Goal: Find specific page/section: Find specific page/section

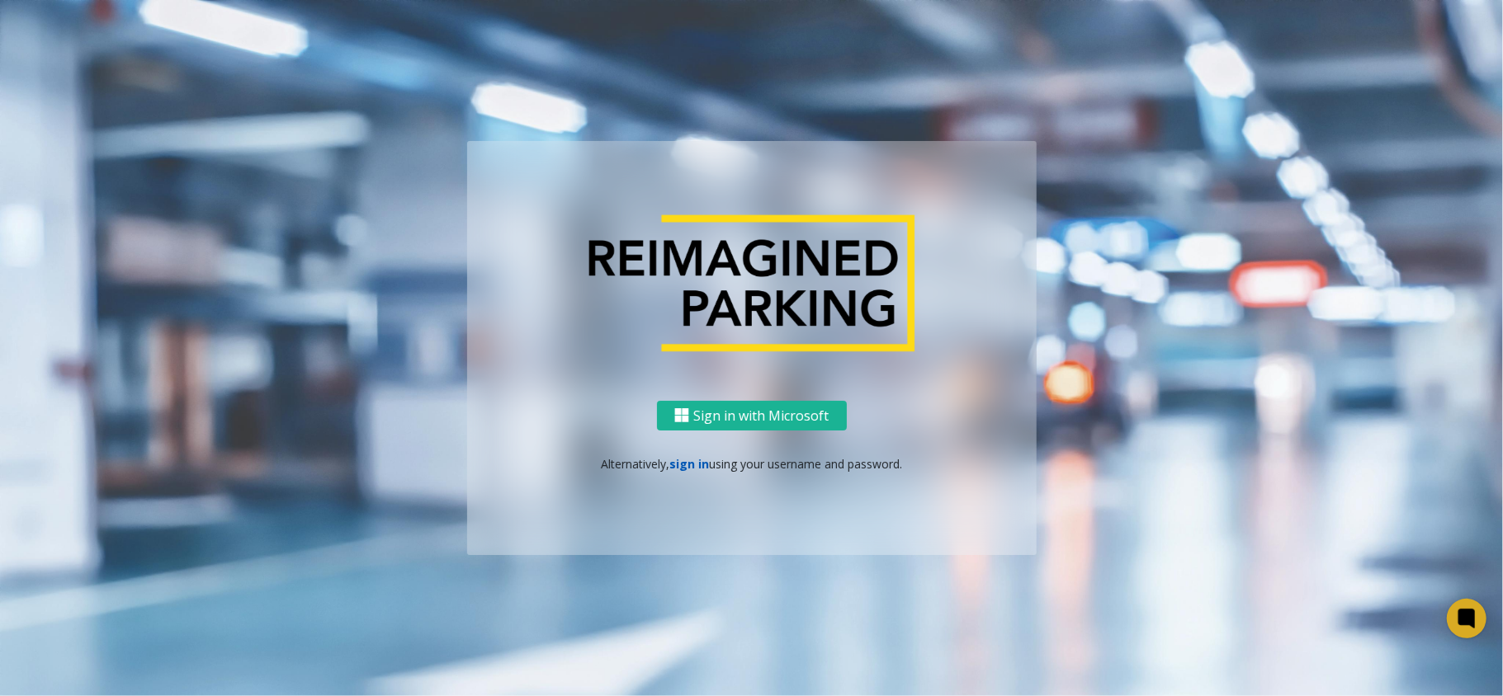
click at [694, 465] on link "sign in" at bounding box center [689, 464] width 40 height 16
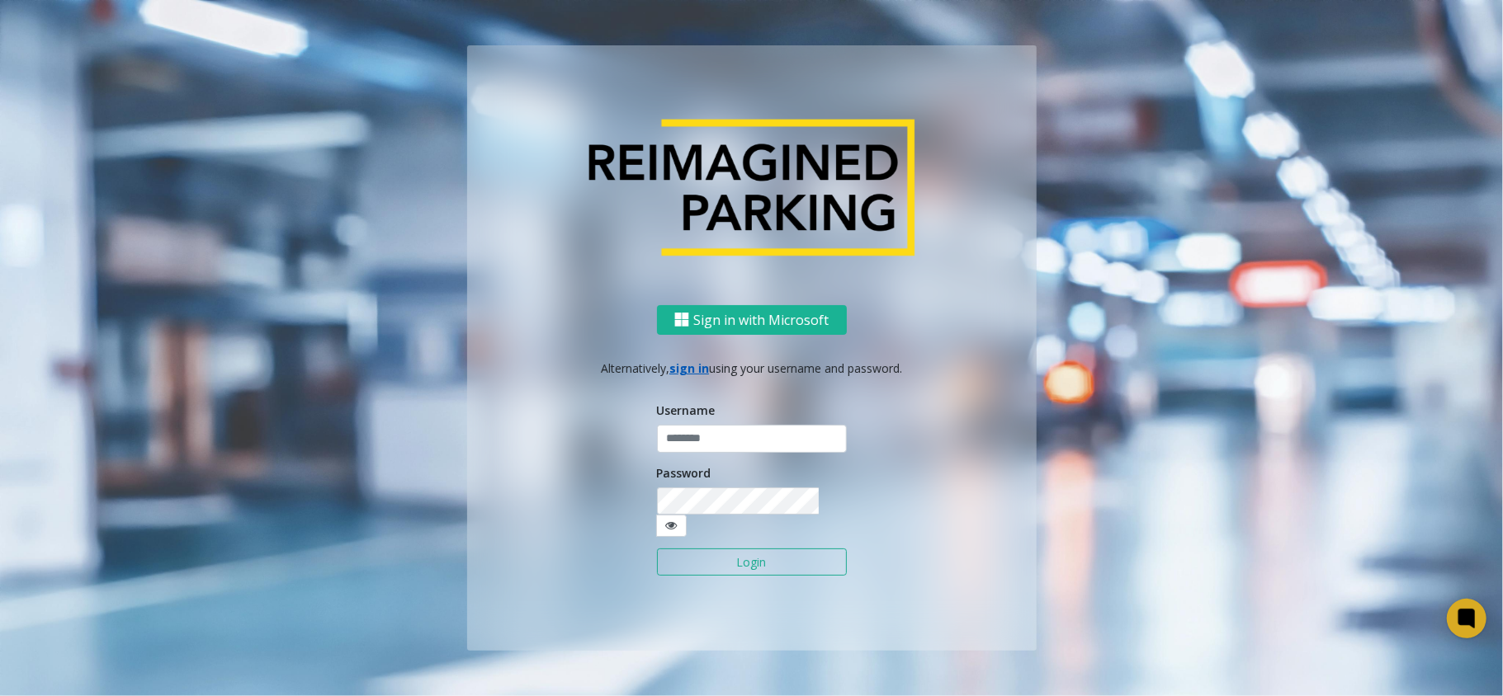
click at [720, 420] on div "Username" at bounding box center [752, 427] width 190 height 51
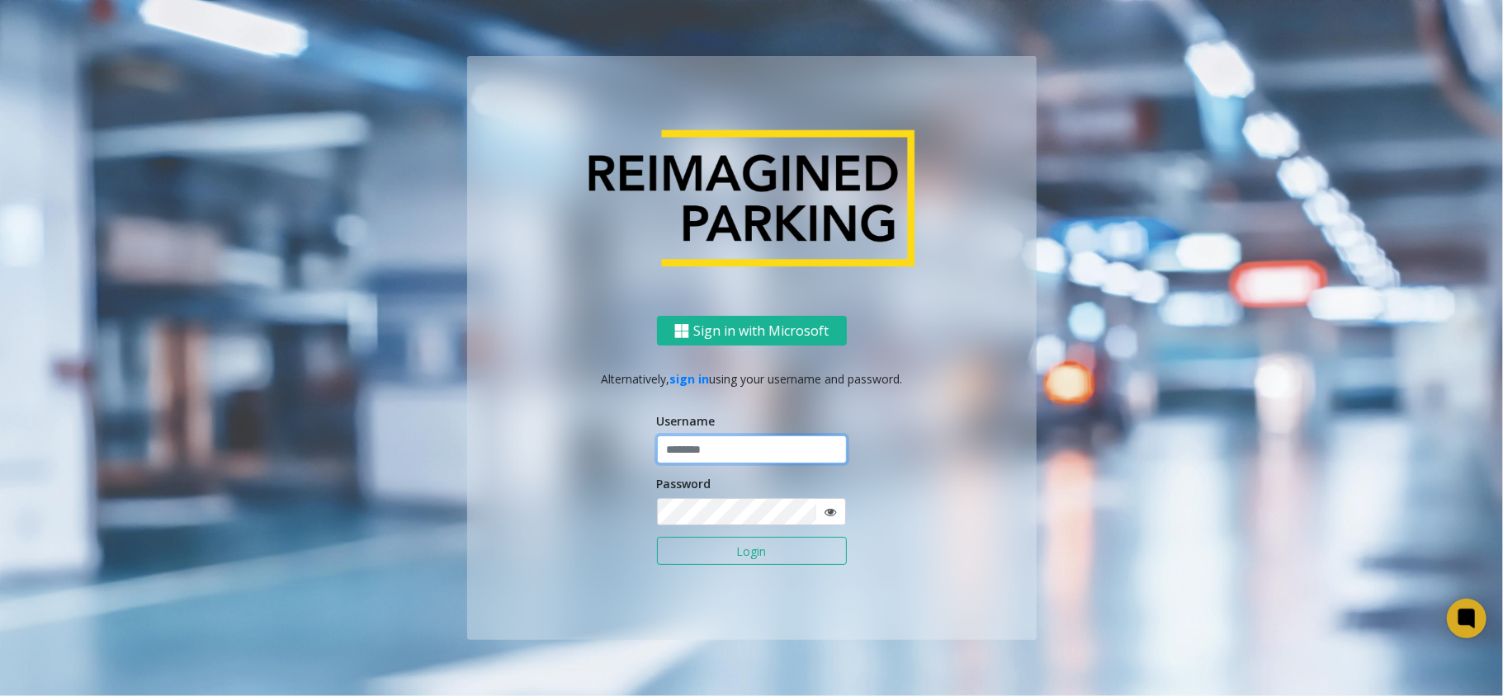
click at [710, 454] on input "text" at bounding box center [752, 450] width 190 height 28
type input "********"
click at [657, 537] on button "Login" at bounding box center [752, 551] width 190 height 28
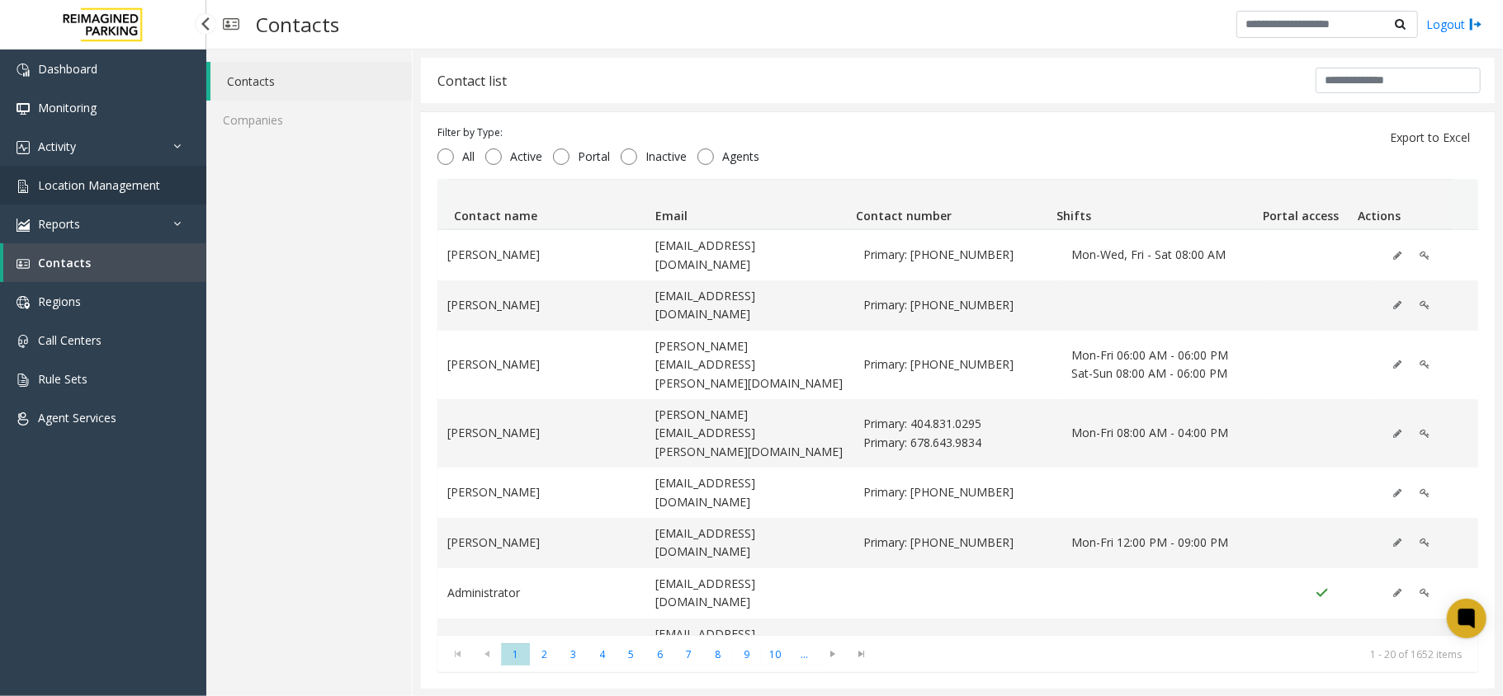
click at [90, 193] on link "Location Management" at bounding box center [103, 185] width 206 height 39
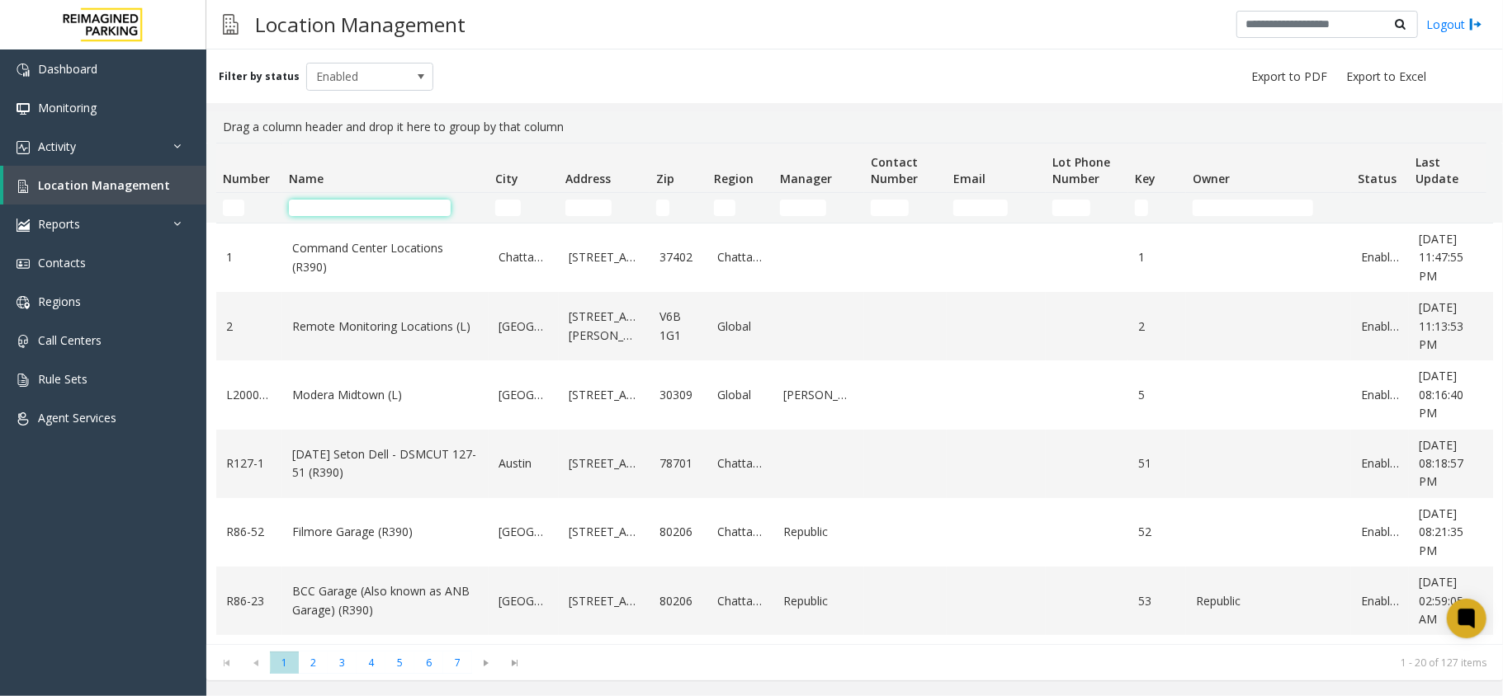
click at [388, 205] on input "Name Filter" at bounding box center [370, 208] width 162 height 17
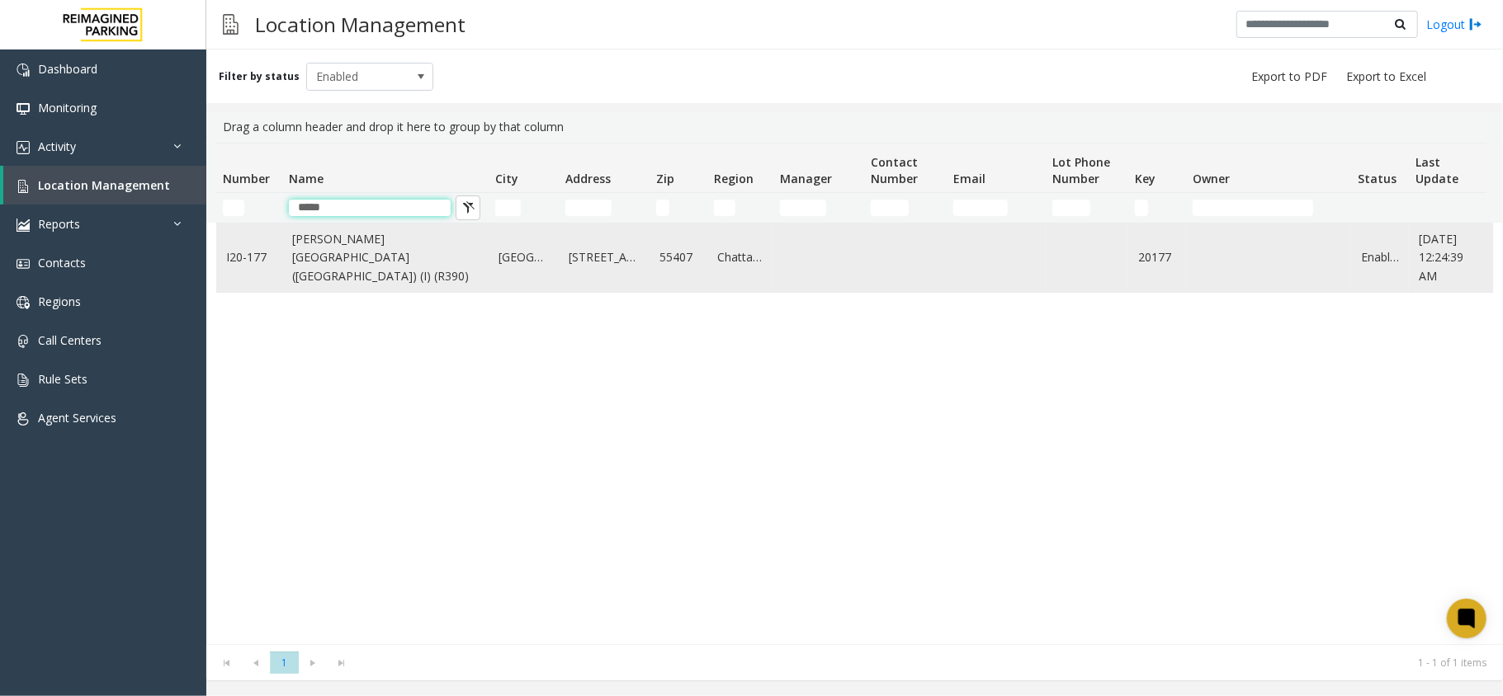
type input "*****"
click at [397, 238] on td "Abbott Hospital (Main Hospital) (I) (R390)" at bounding box center [385, 258] width 206 height 68
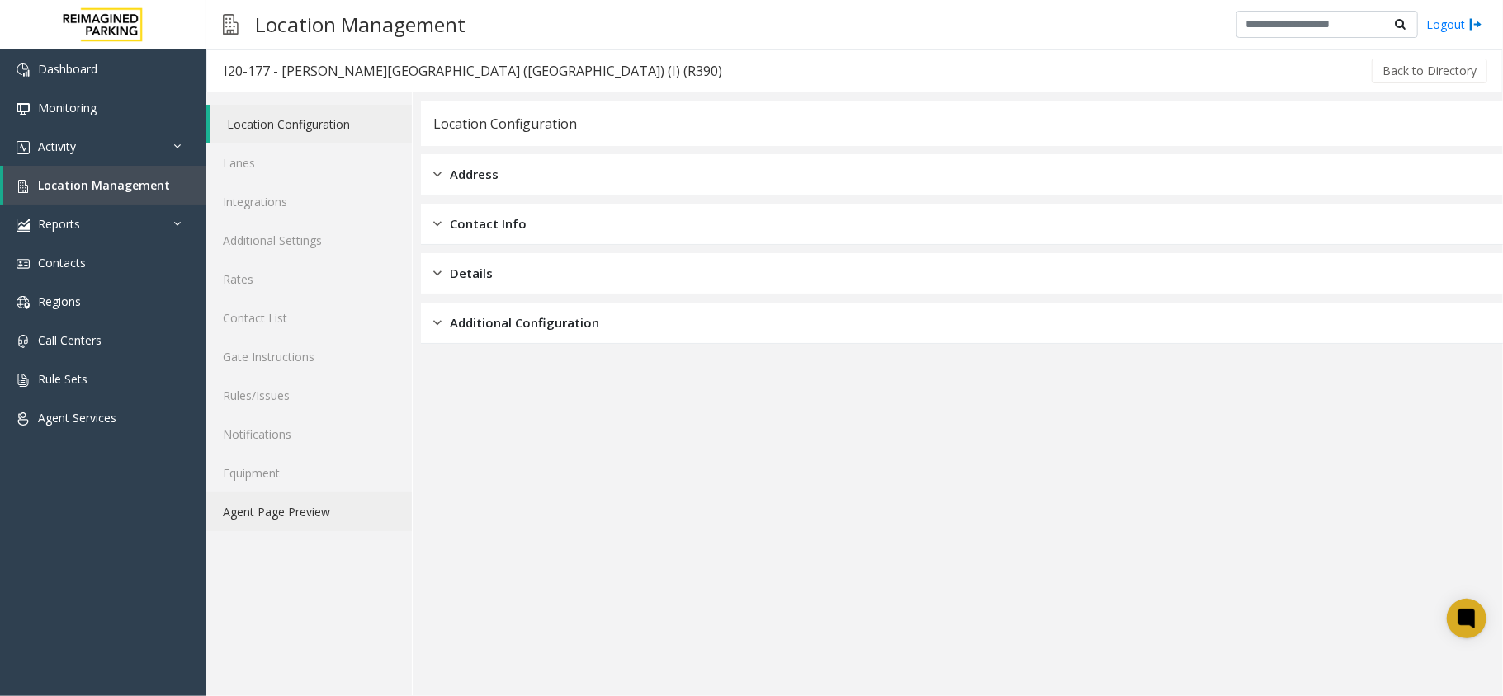
click at [348, 510] on link "Agent Page Preview" at bounding box center [308, 512] width 205 height 39
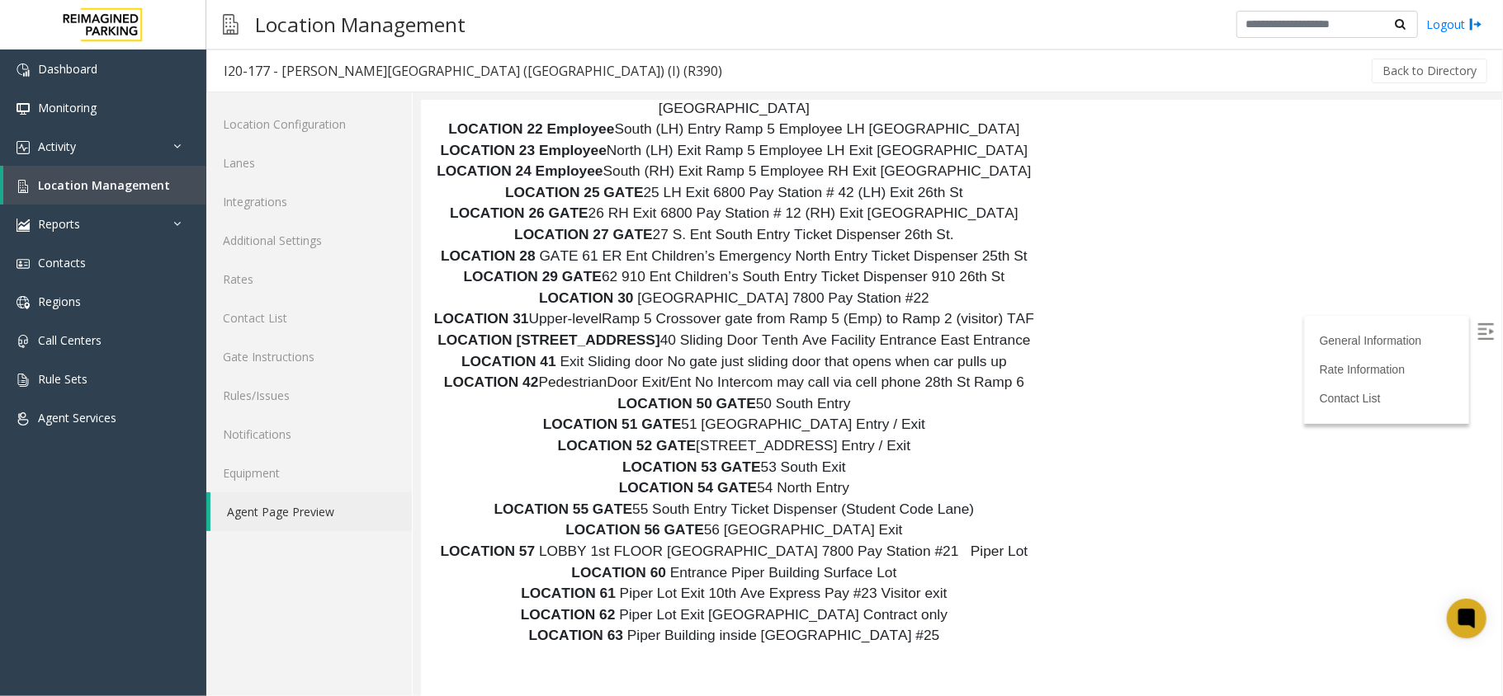
scroll to position [10520, 0]
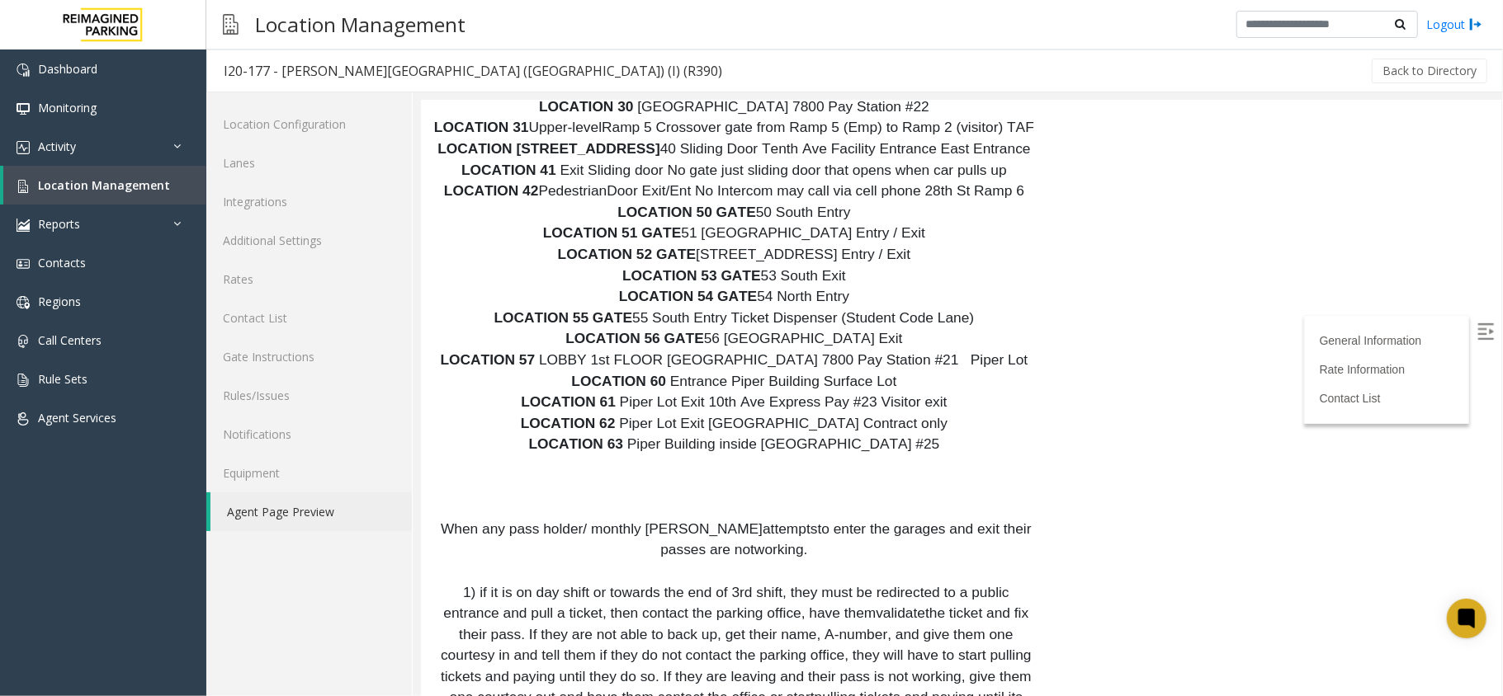
click at [1474, 342] on label at bounding box center [1486, 332] width 25 height 25
click at [123, 189] on span "Location Management" at bounding box center [104, 185] width 132 height 16
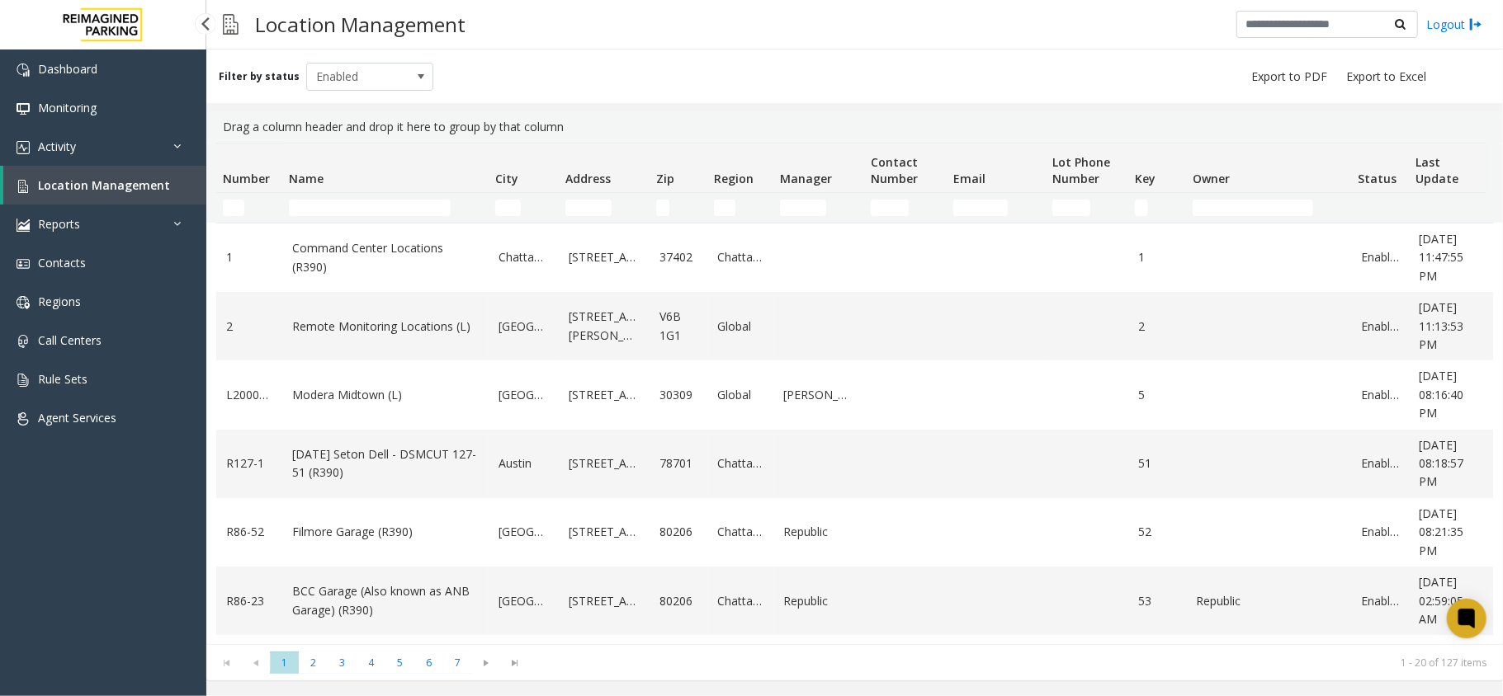
click at [73, 196] on link "Location Management" at bounding box center [104, 185] width 203 height 39
click at [314, 198] on td "Name Filter" at bounding box center [385, 208] width 206 height 30
click at [328, 202] on input "Name Filter" at bounding box center [370, 208] width 162 height 17
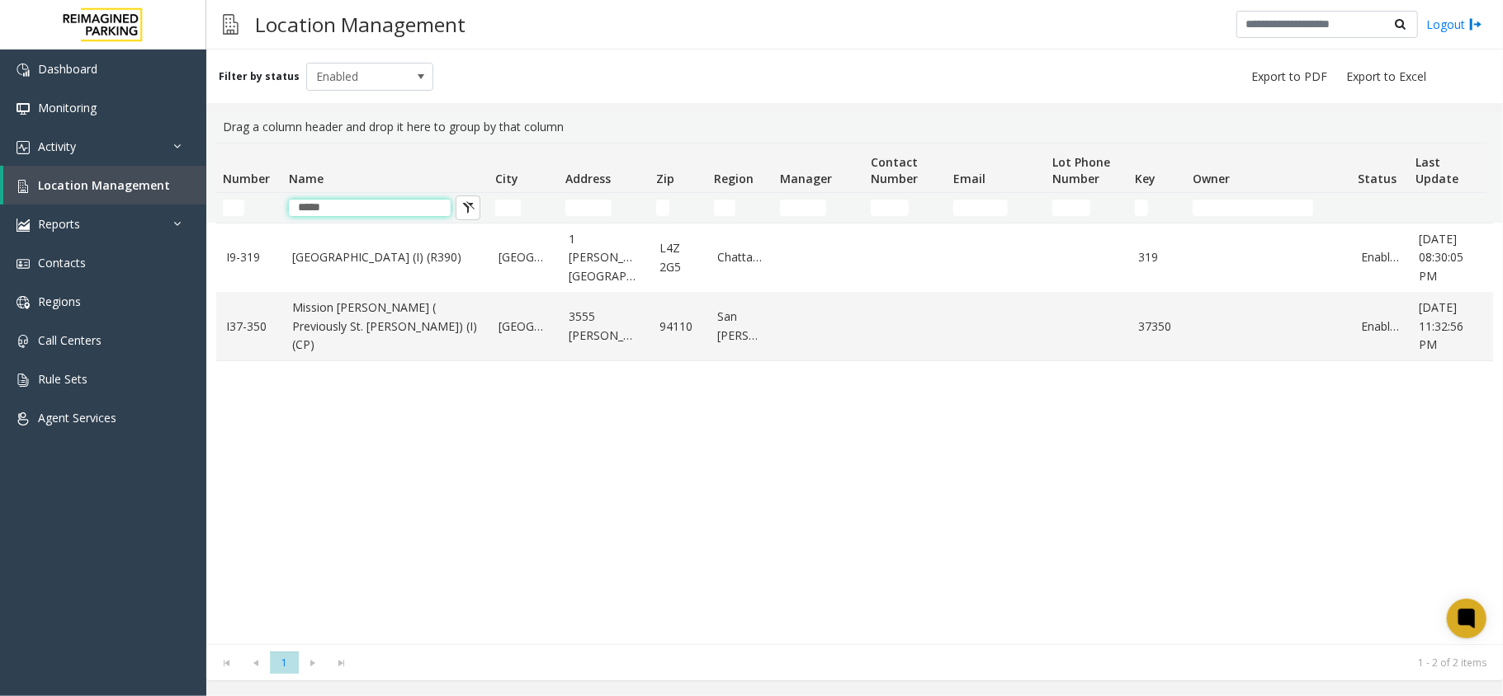
type input "*****"
click at [354, 249] on link "[GEOGRAPHIC_DATA] (I) (R390)" at bounding box center [385, 257] width 186 height 18
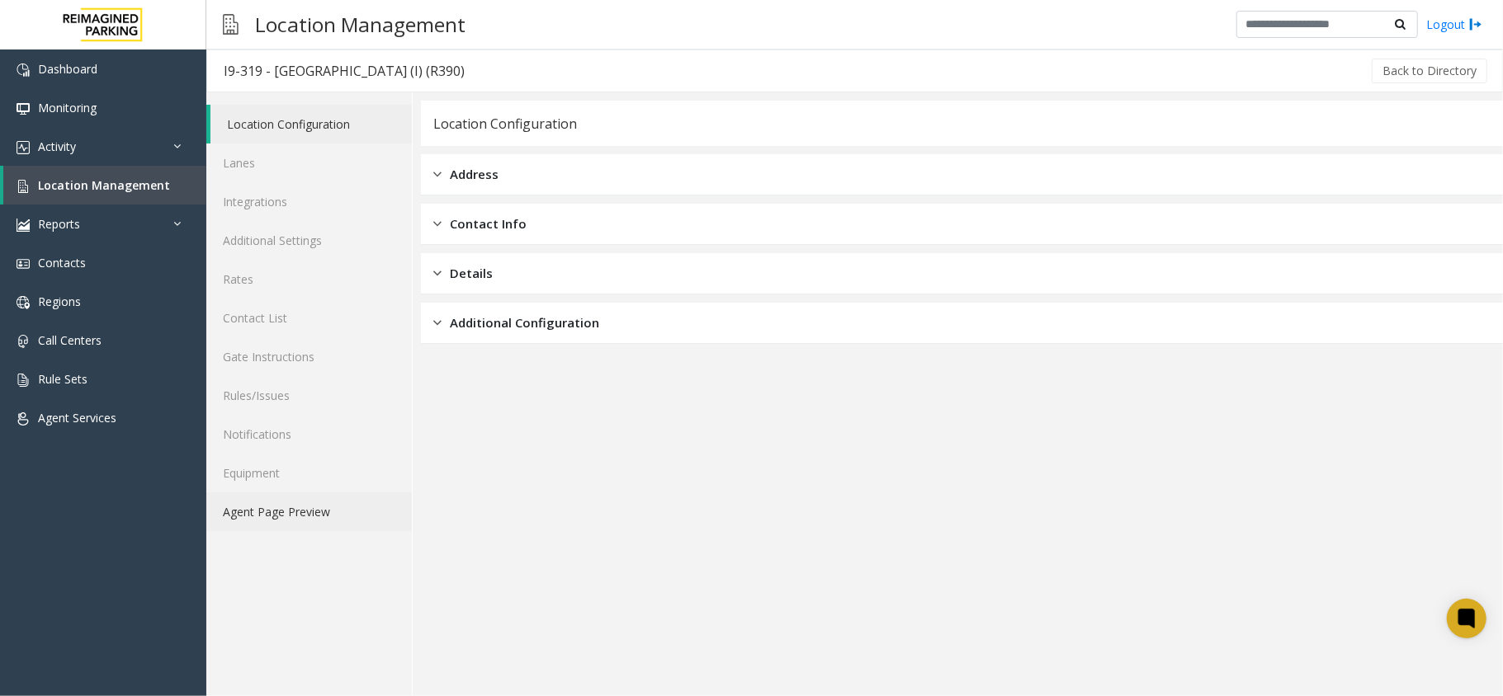
click at [337, 510] on link "Agent Page Preview" at bounding box center [308, 512] width 205 height 39
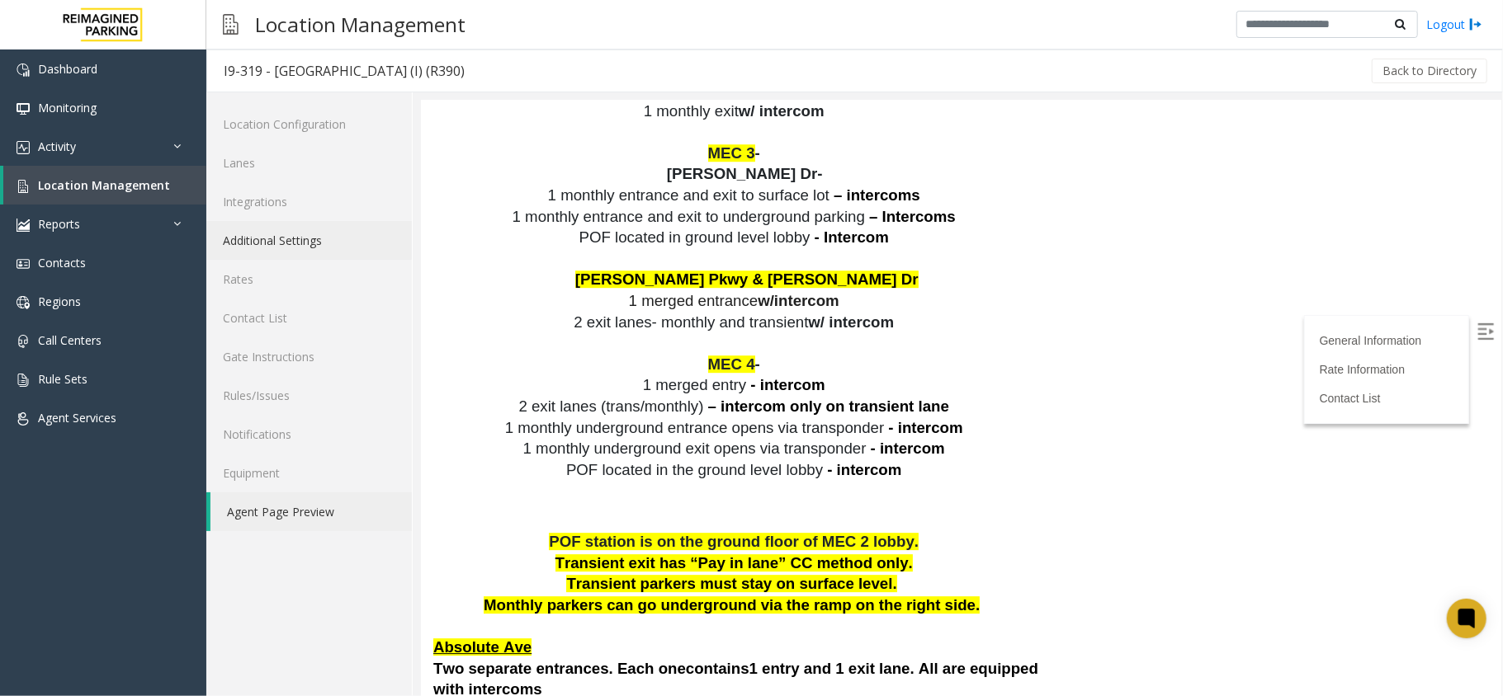
scroll to position [3410, 0]
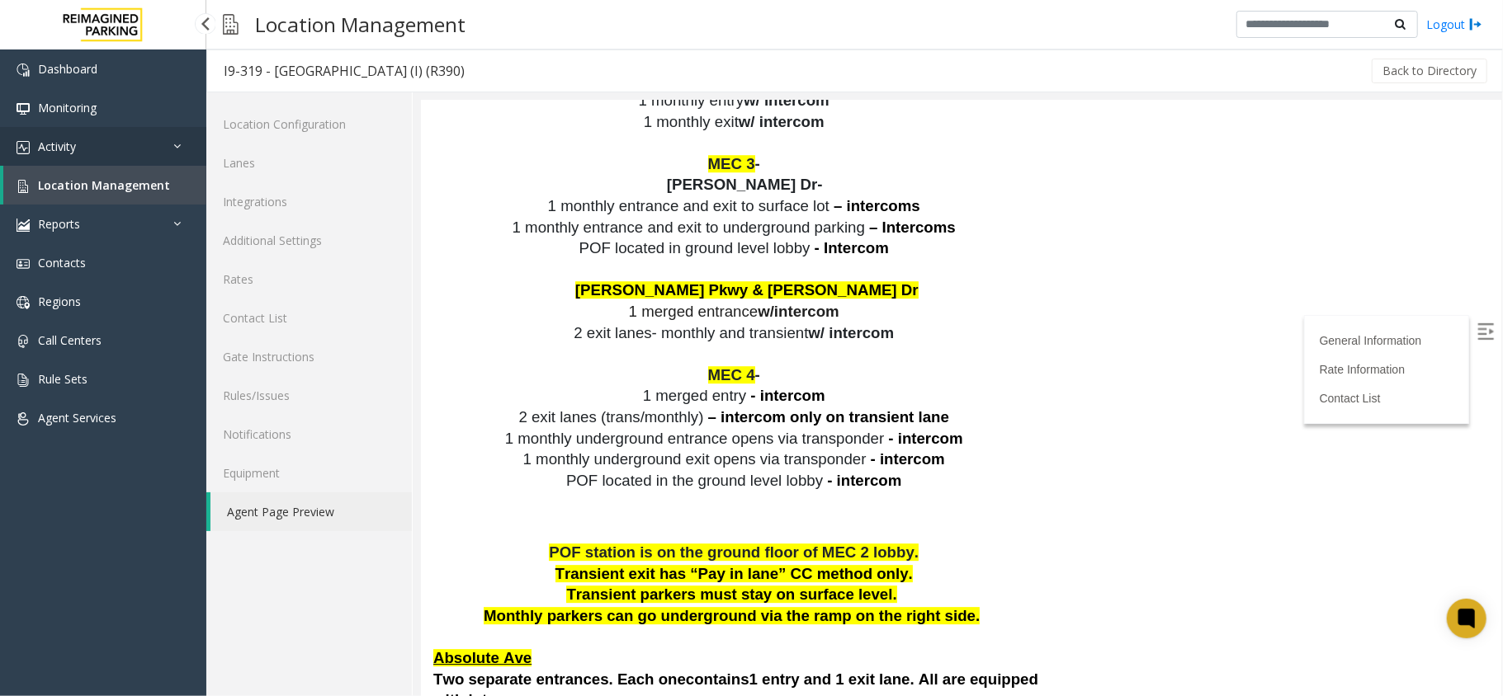
click at [163, 142] on link "Activity" at bounding box center [103, 146] width 206 height 39
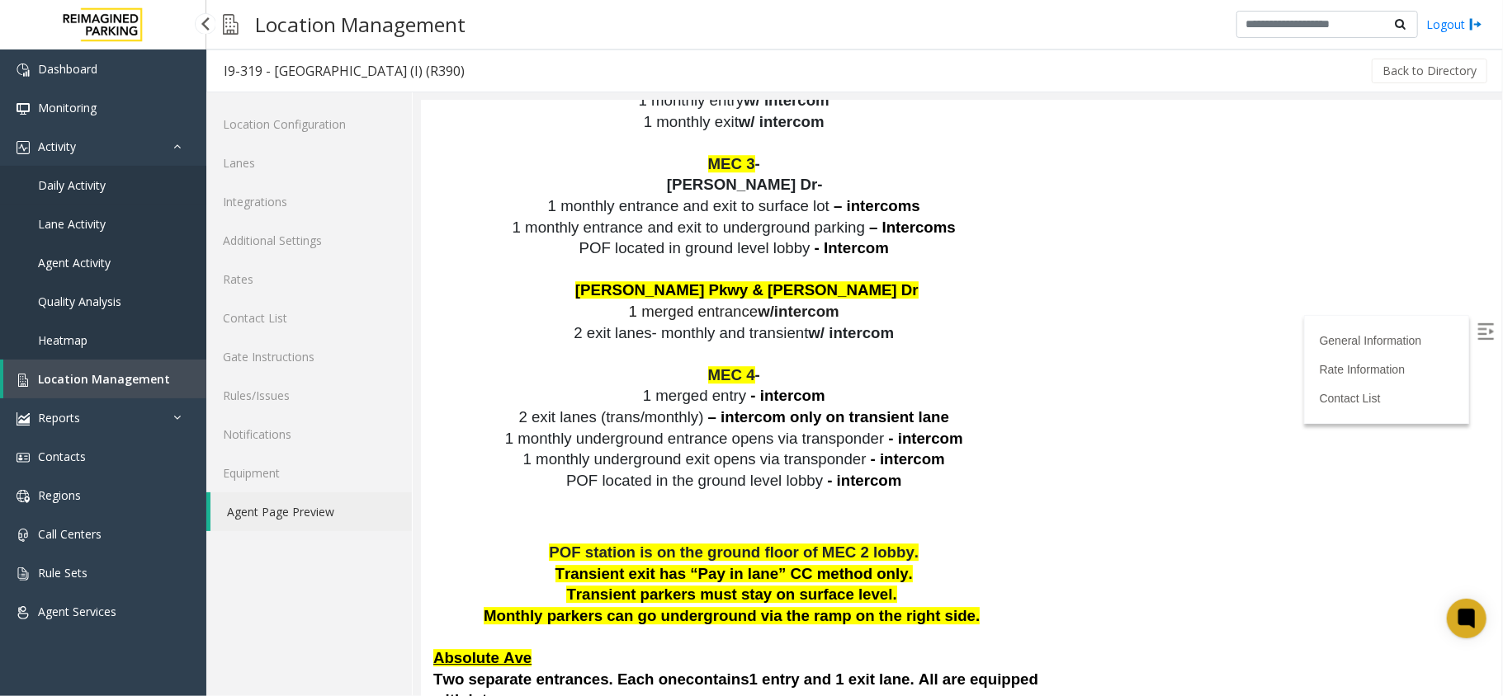
click at [107, 188] on link "Daily Activity" at bounding box center [103, 185] width 206 height 39
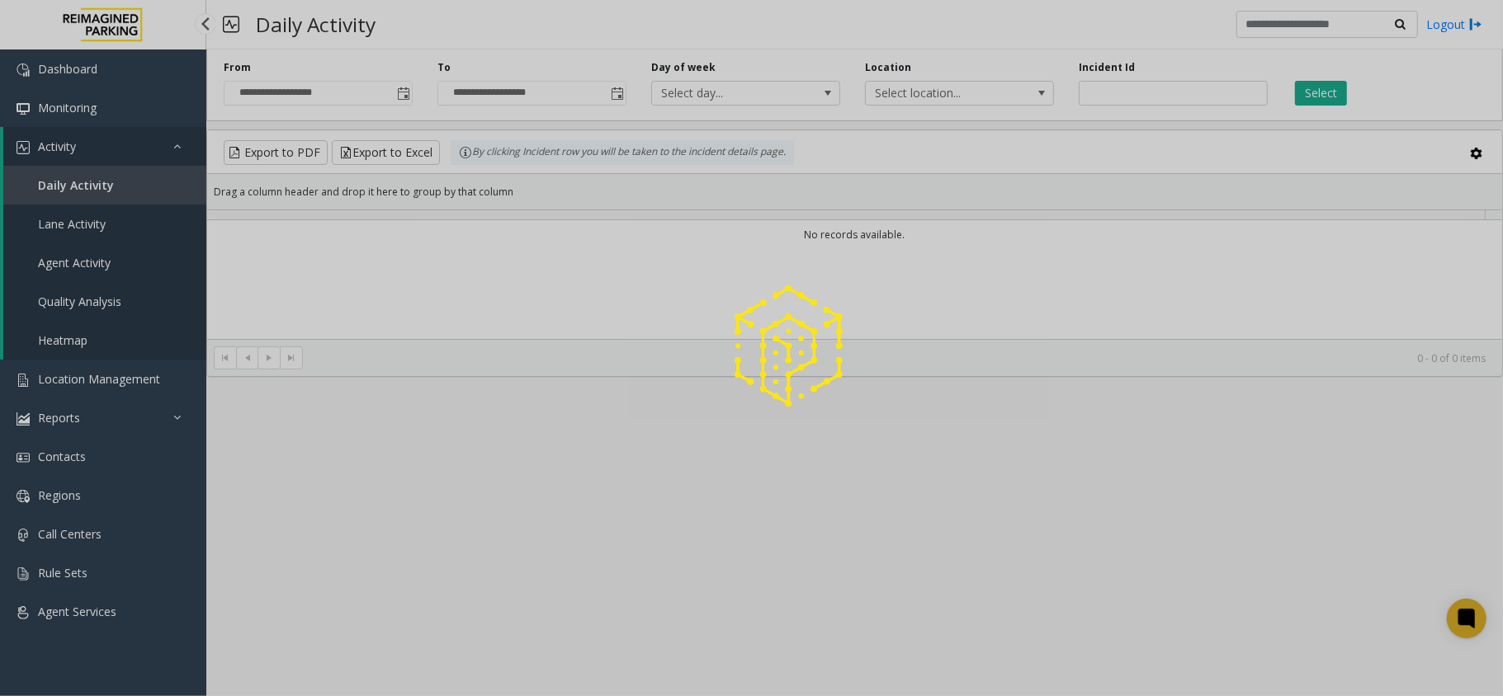
drag, startPoint x: 57, startPoint y: 200, endPoint x: 94, endPoint y: 186, distance: 39.7
click at [94, 186] on div at bounding box center [751, 348] width 1503 height 696
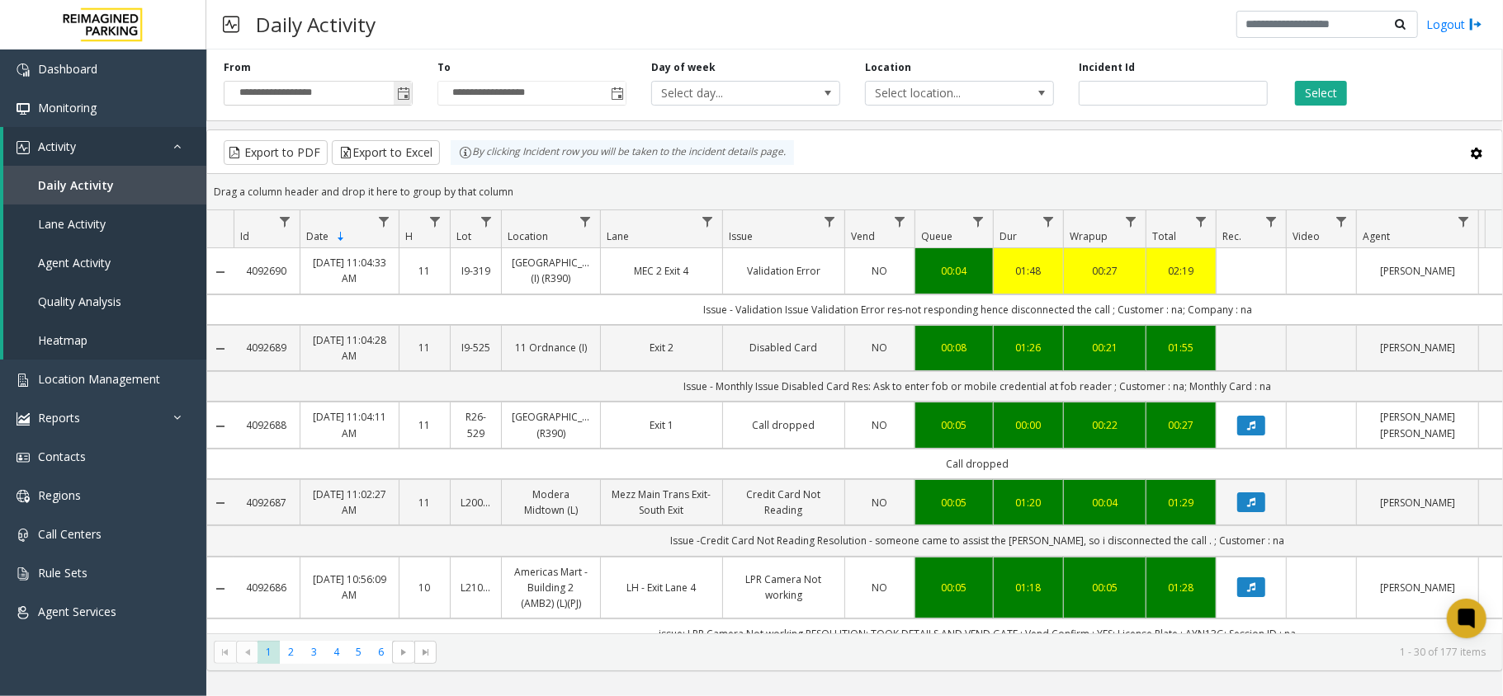
click at [404, 92] on span "Toggle popup" at bounding box center [403, 93] width 13 height 13
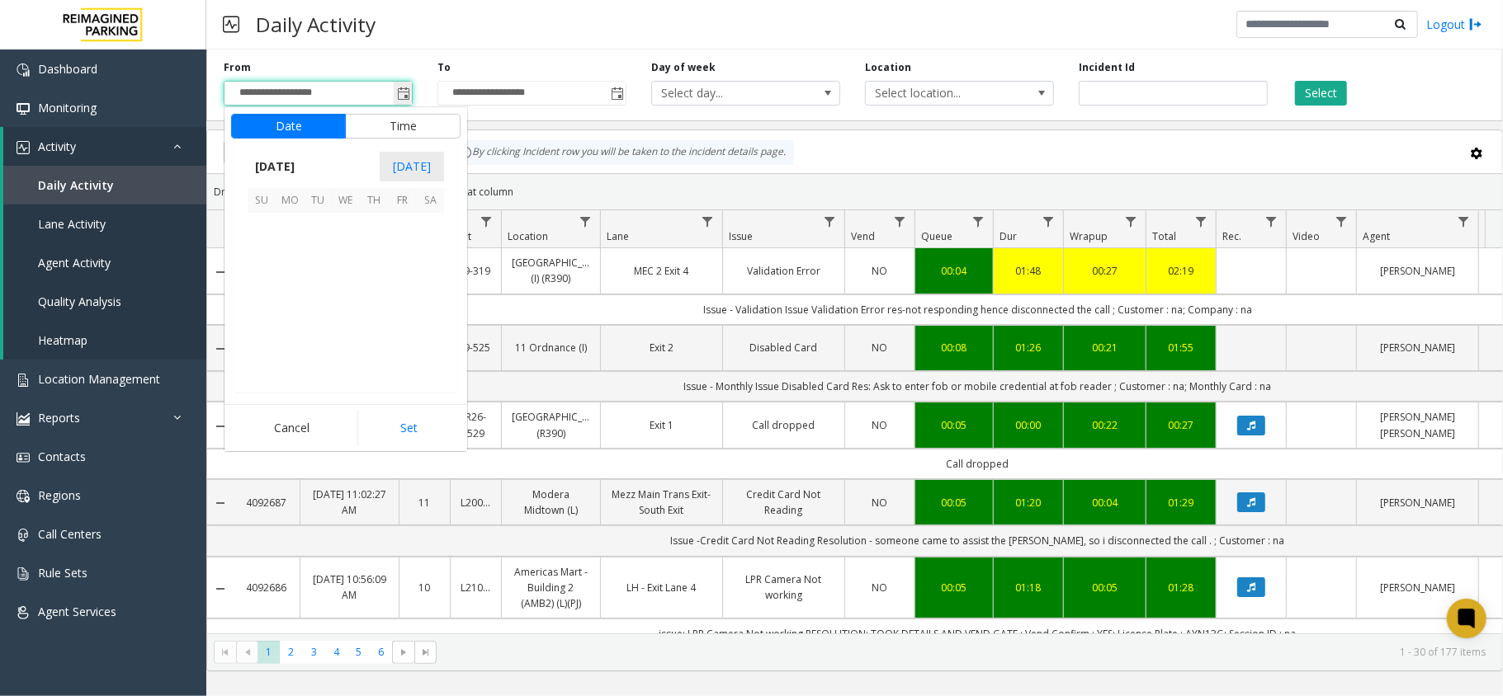
scroll to position [296353, 0]
click at [760, 199] on div "Drag a column header and drop it here to group by that column" at bounding box center [854, 191] width 1295 height 29
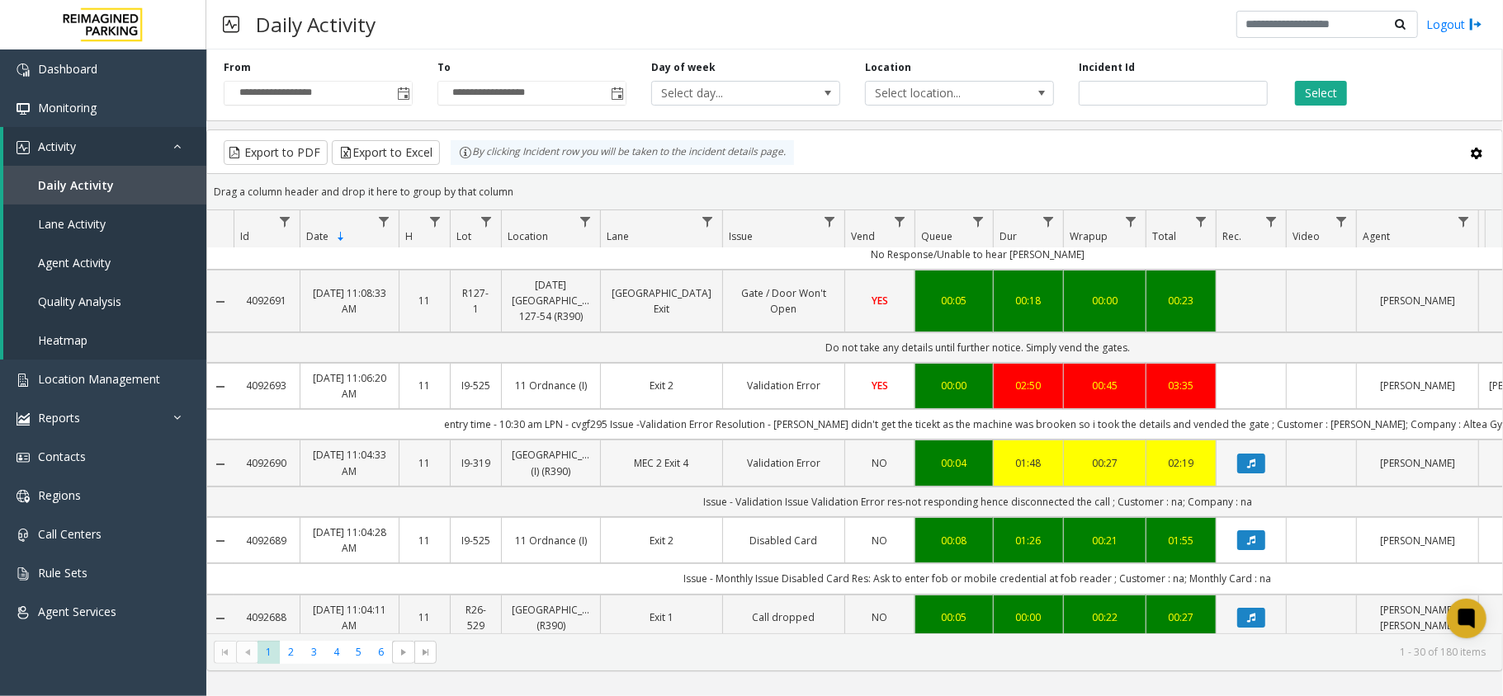
scroll to position [110, 0]
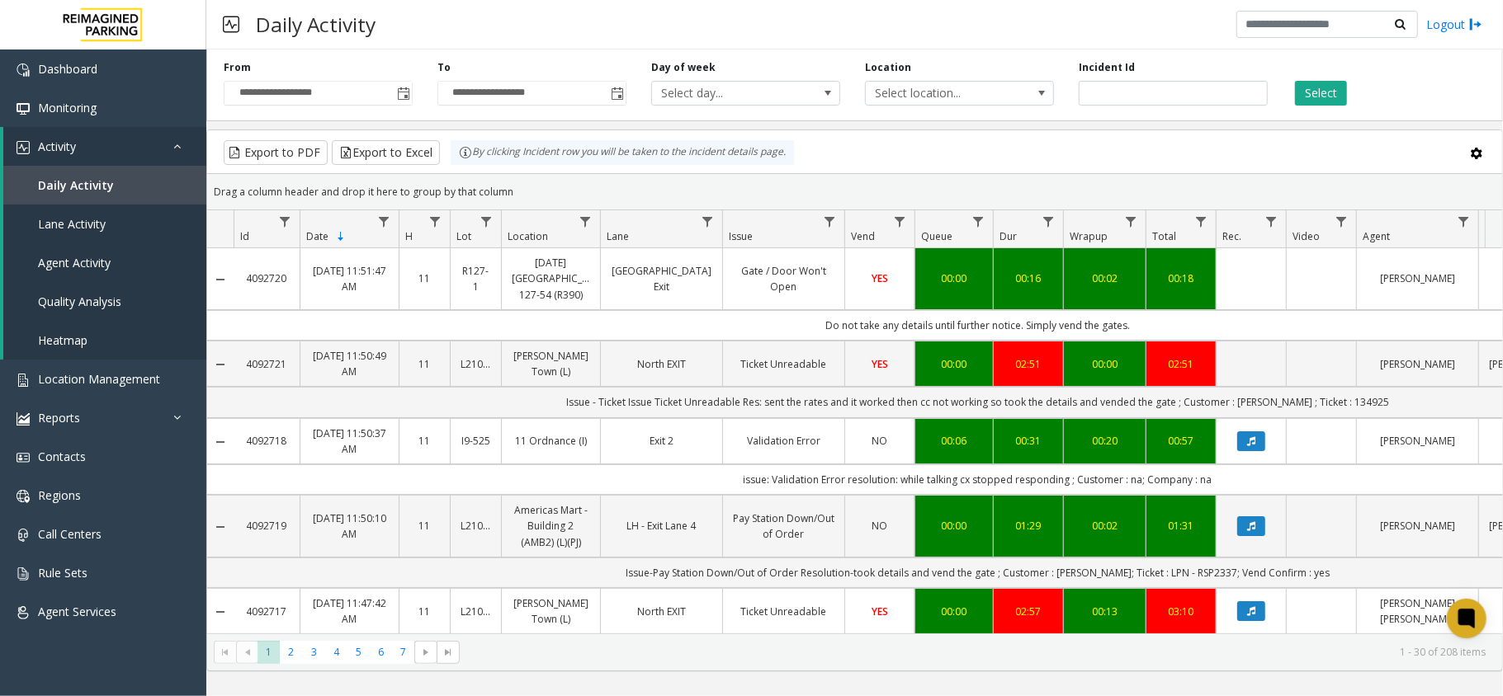
scroll to position [110, 0]
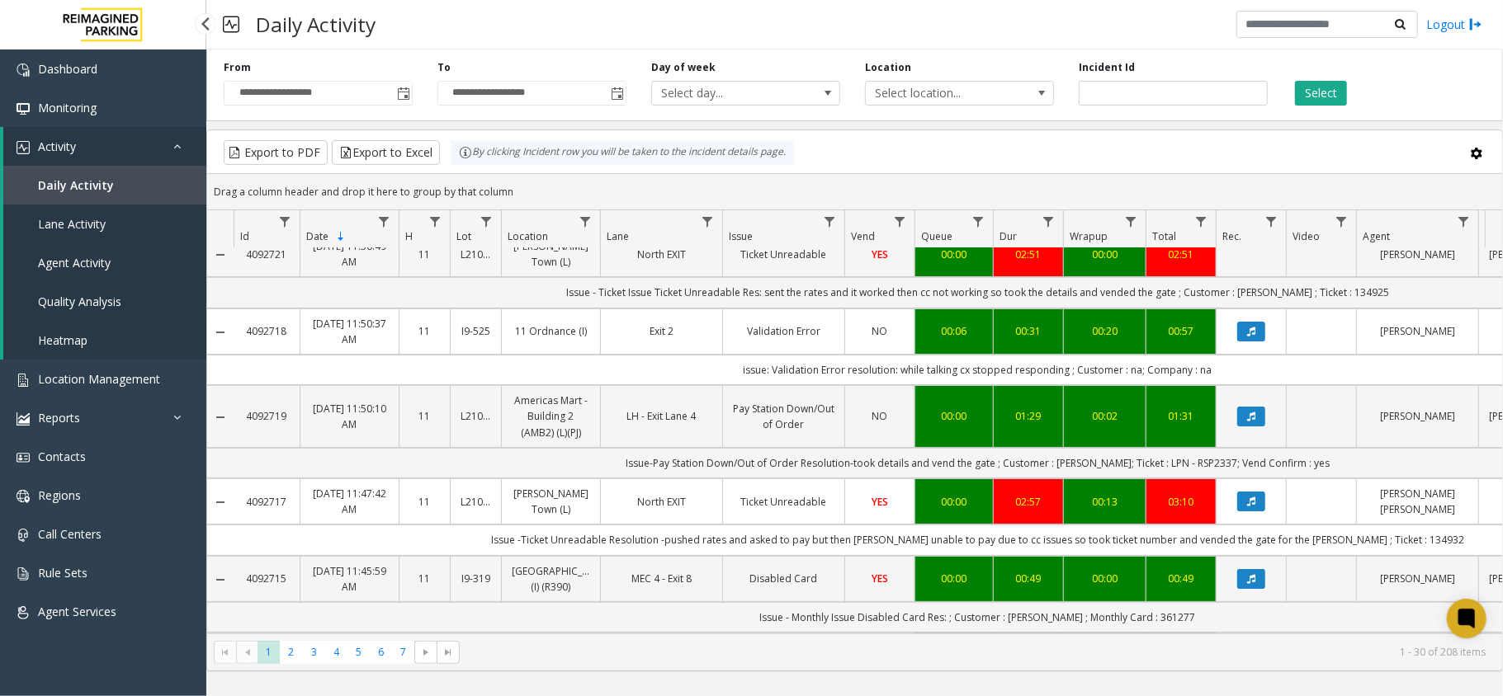
click at [46, 348] on link "Heatmap" at bounding box center [104, 340] width 203 height 39
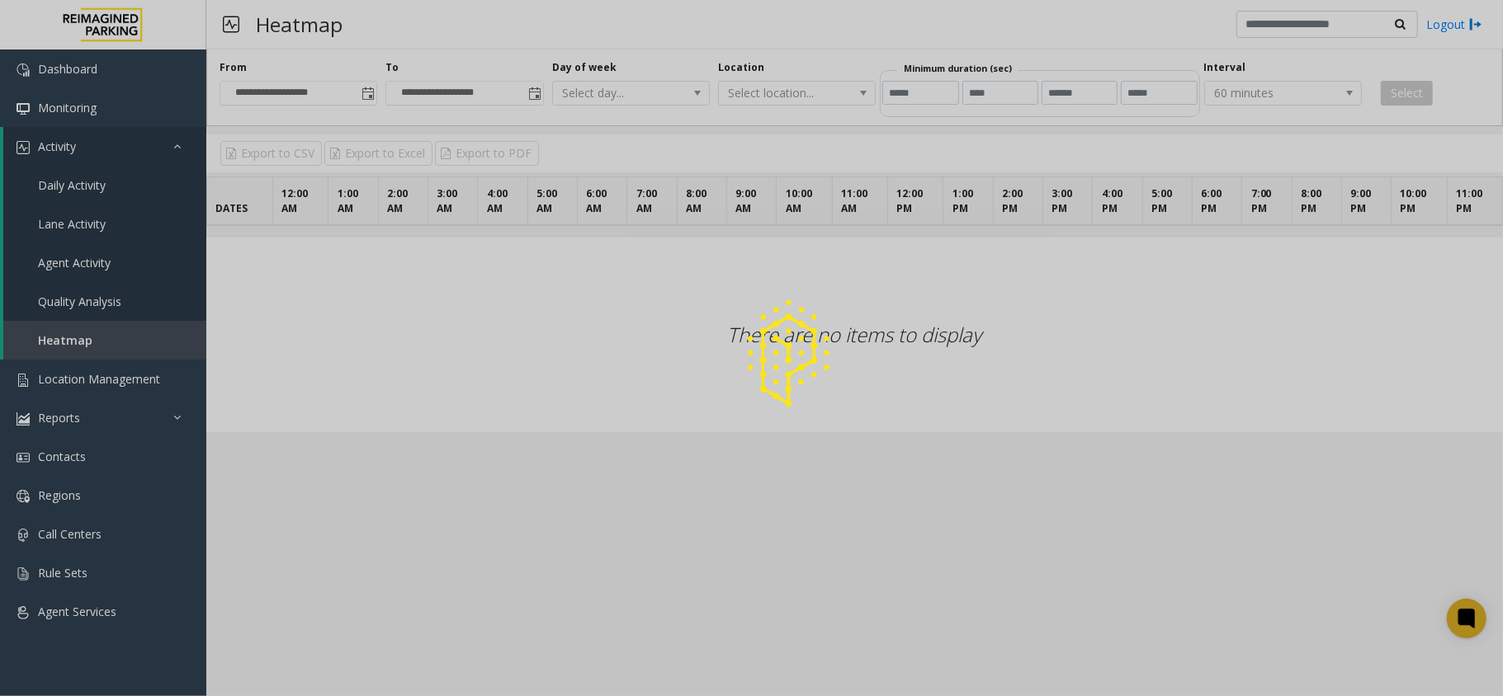
click at [46, 363] on div at bounding box center [751, 348] width 1503 height 696
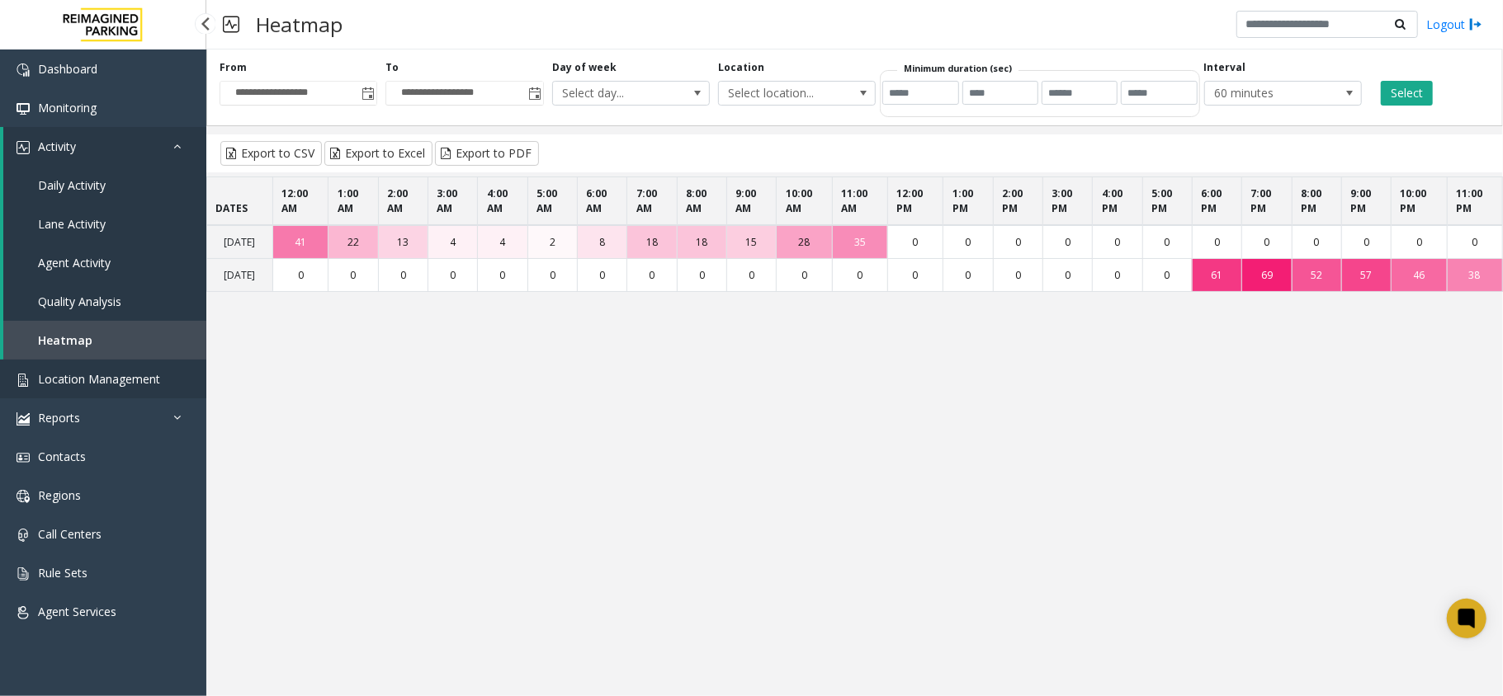
click at [47, 375] on span "Location Management" at bounding box center [99, 379] width 122 height 16
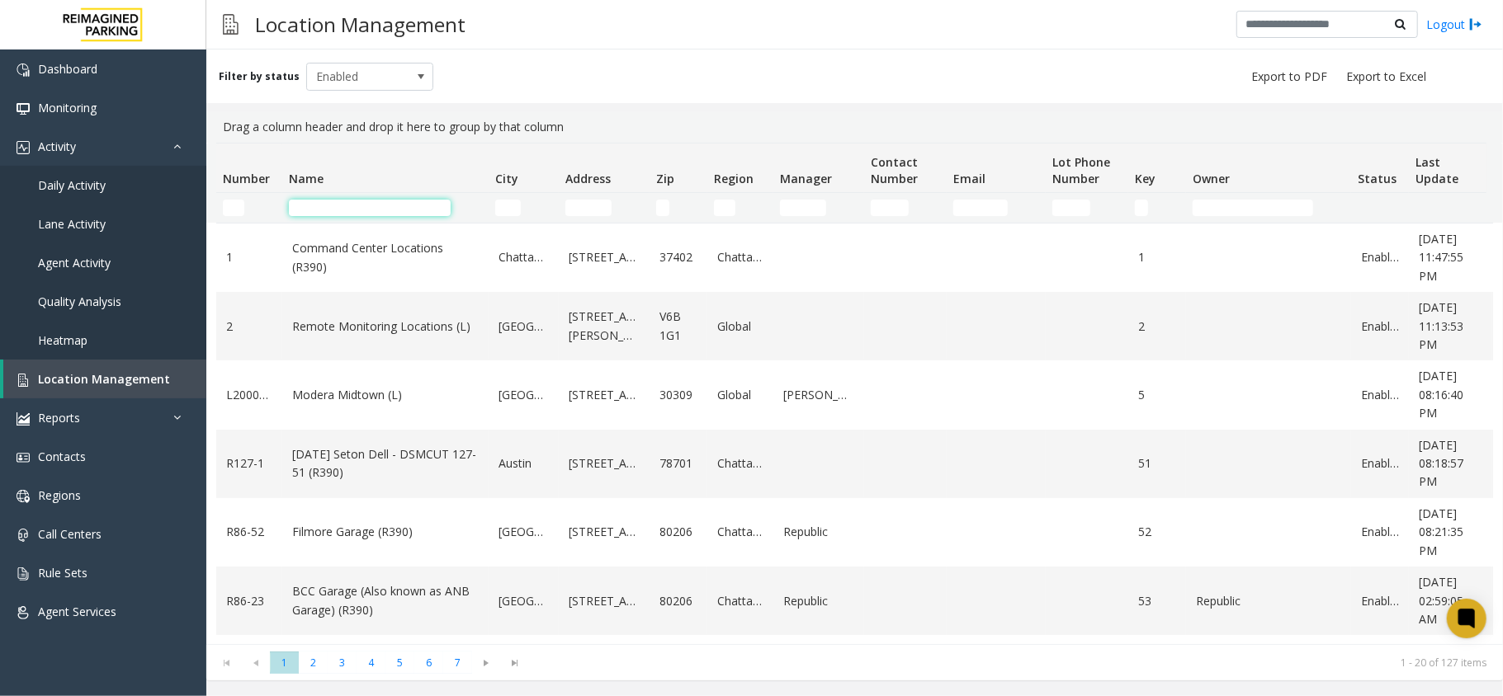
click at [393, 215] on input "Name Filter" at bounding box center [370, 208] width 162 height 17
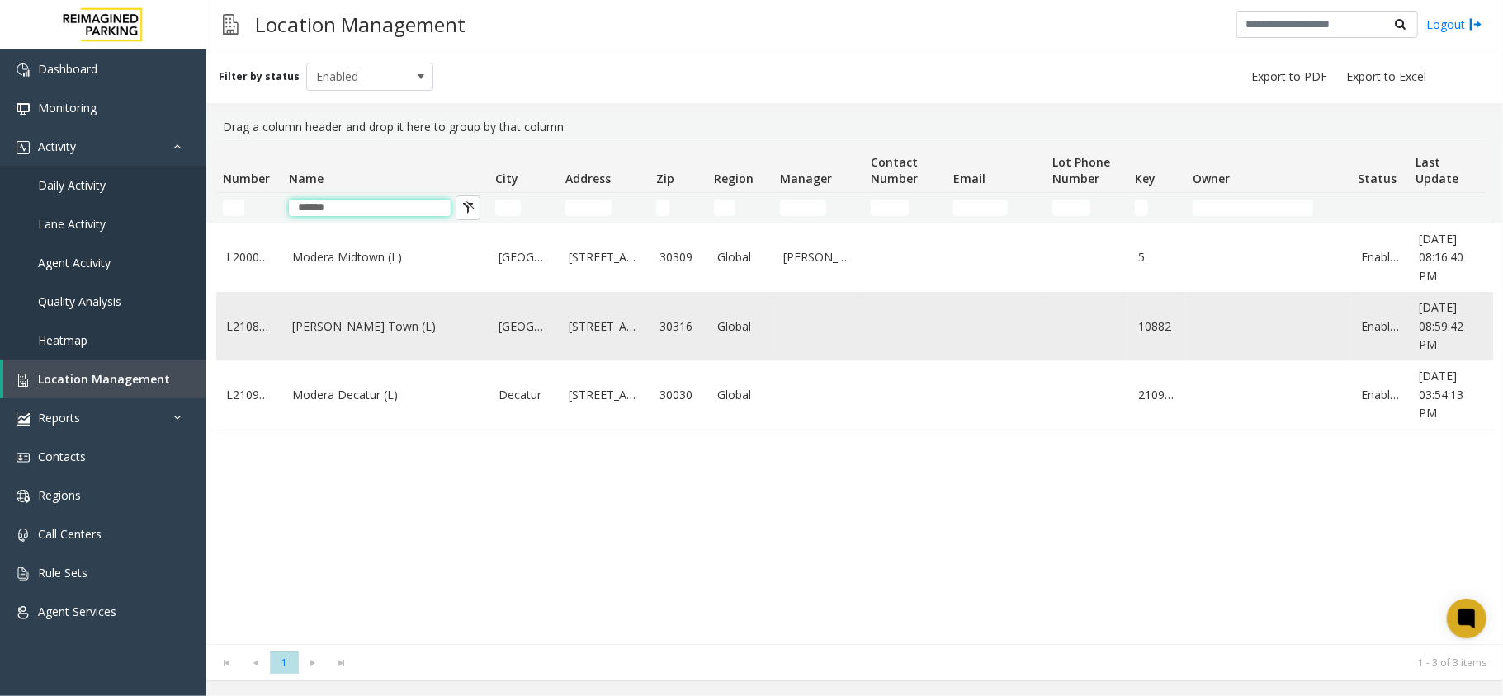
type input "******"
click at [403, 323] on td "Modera - Reynolds Town (L)" at bounding box center [385, 326] width 206 height 68
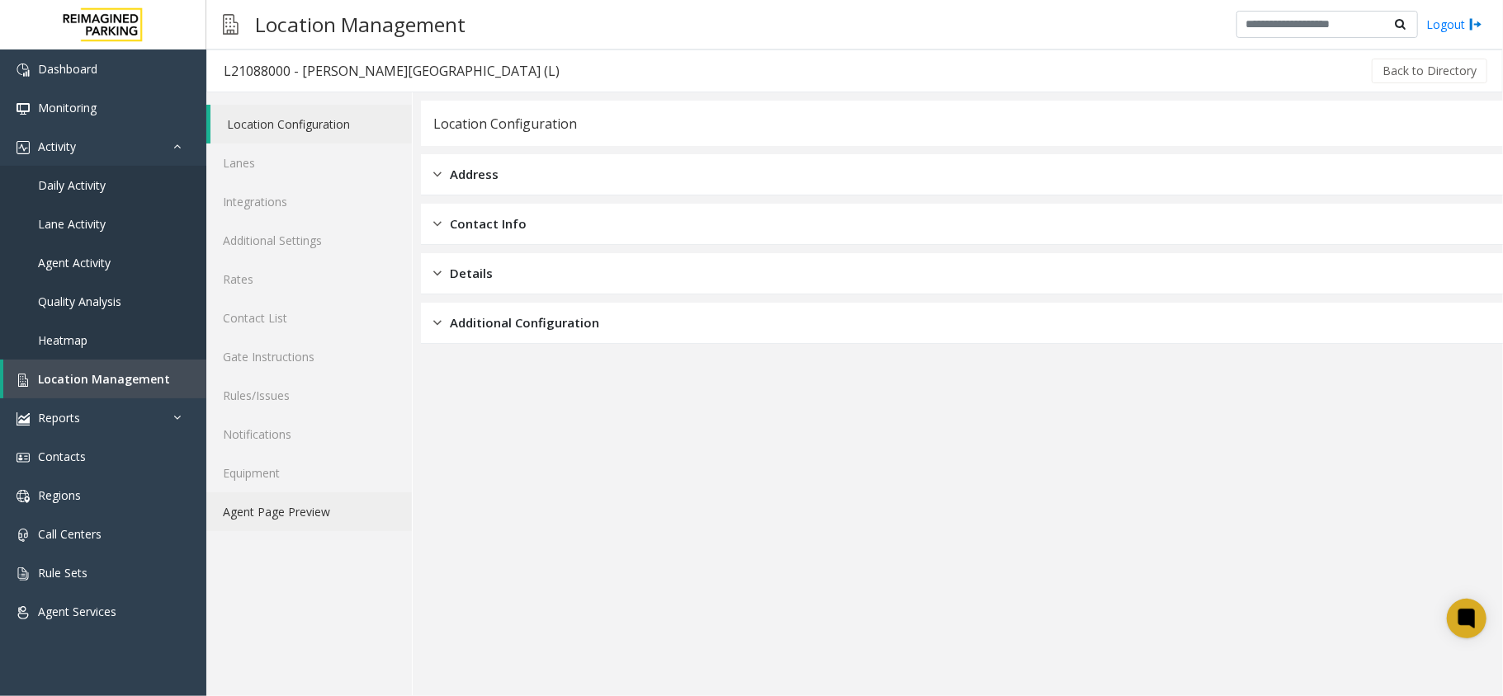
click at [361, 500] on link "Agent Page Preview" at bounding box center [308, 512] width 205 height 39
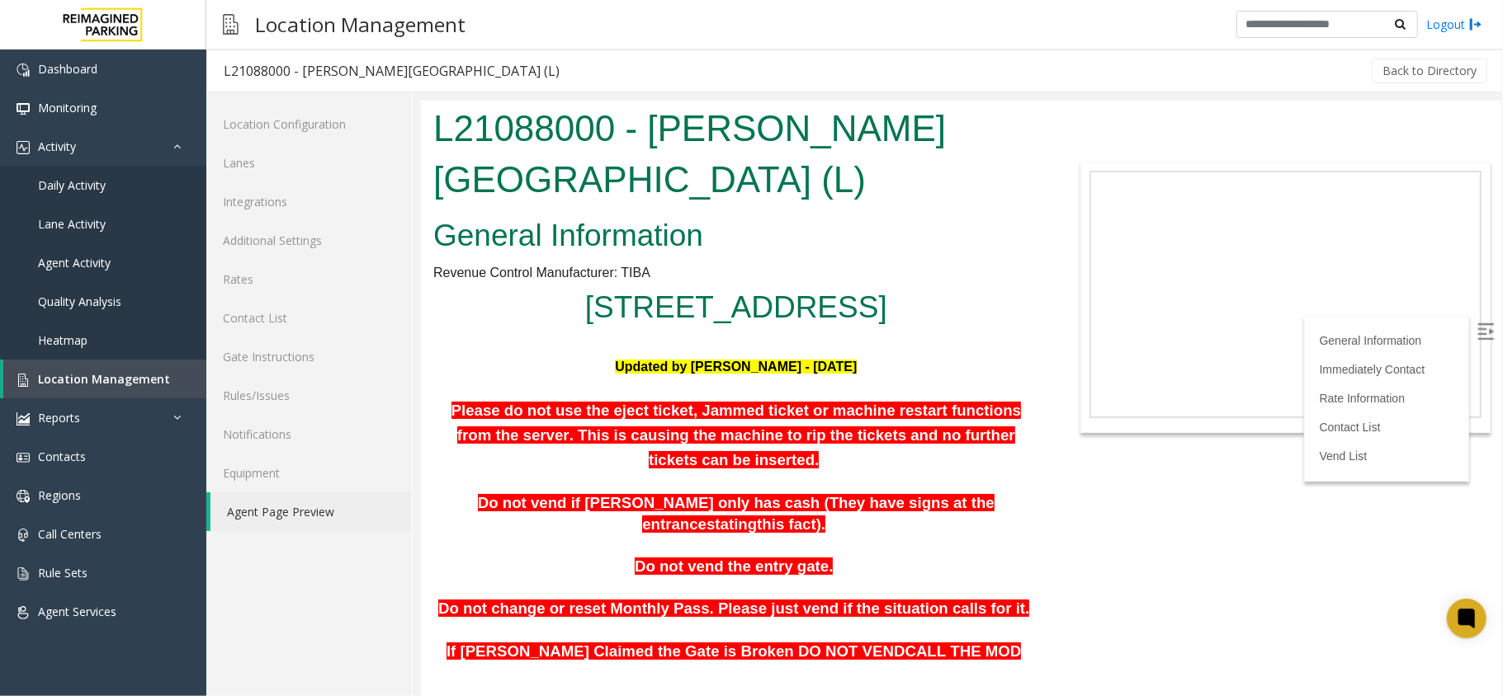
scroll to position [110, 0]
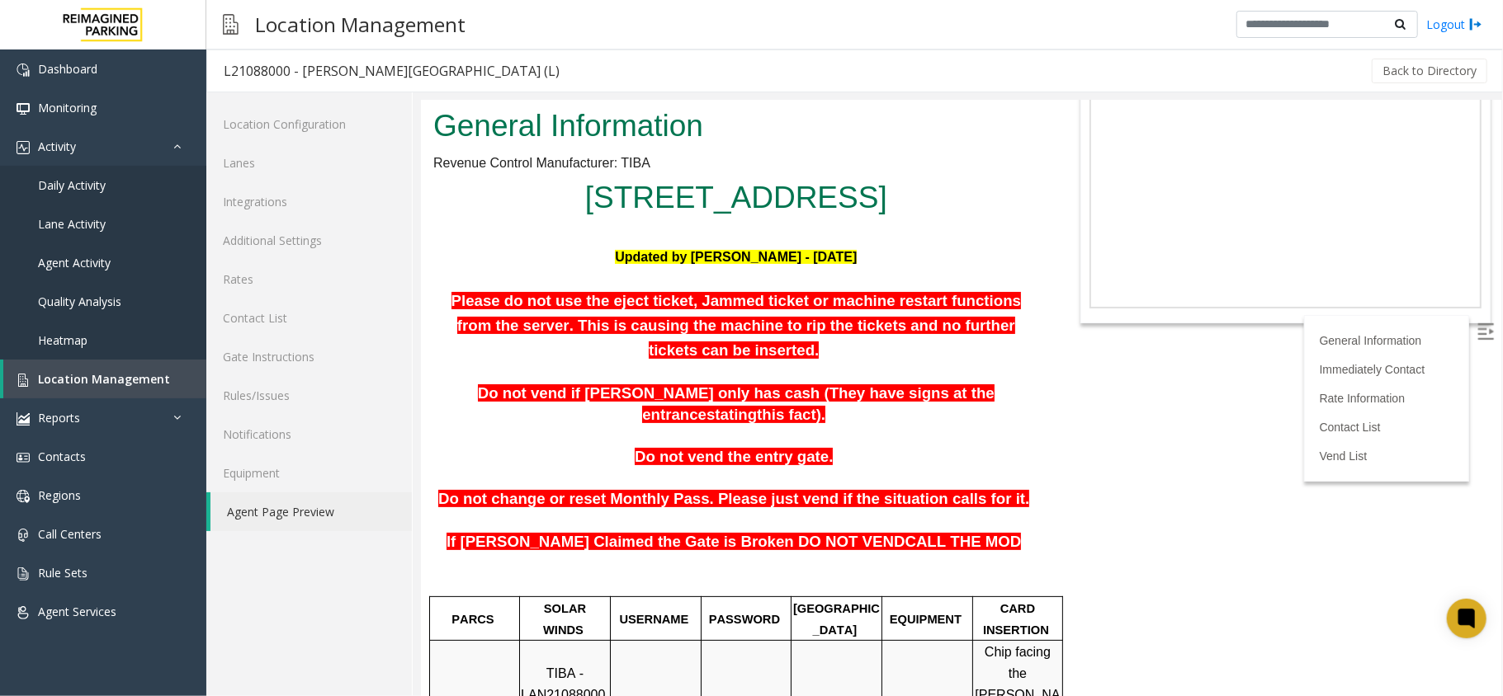
click at [1481, 324] on label at bounding box center [1486, 332] width 25 height 25
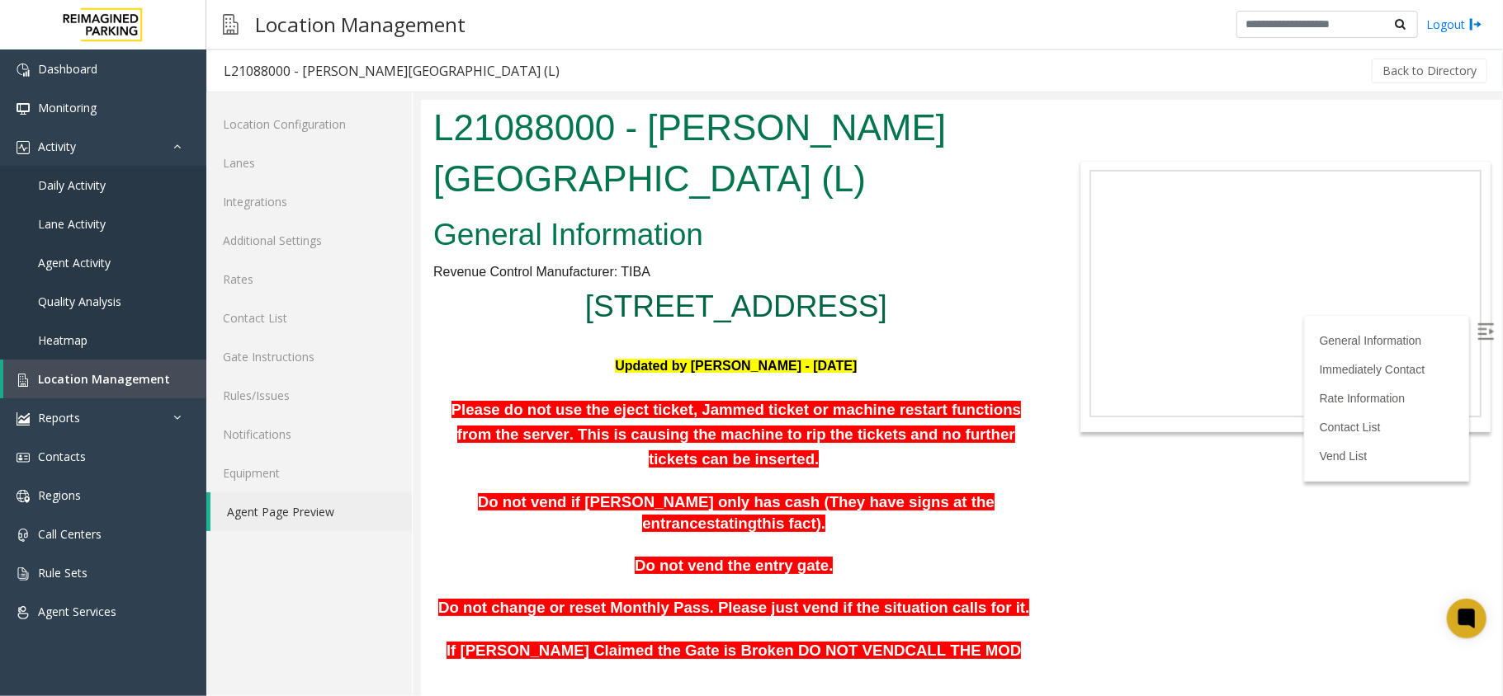
scroll to position [0, 0]
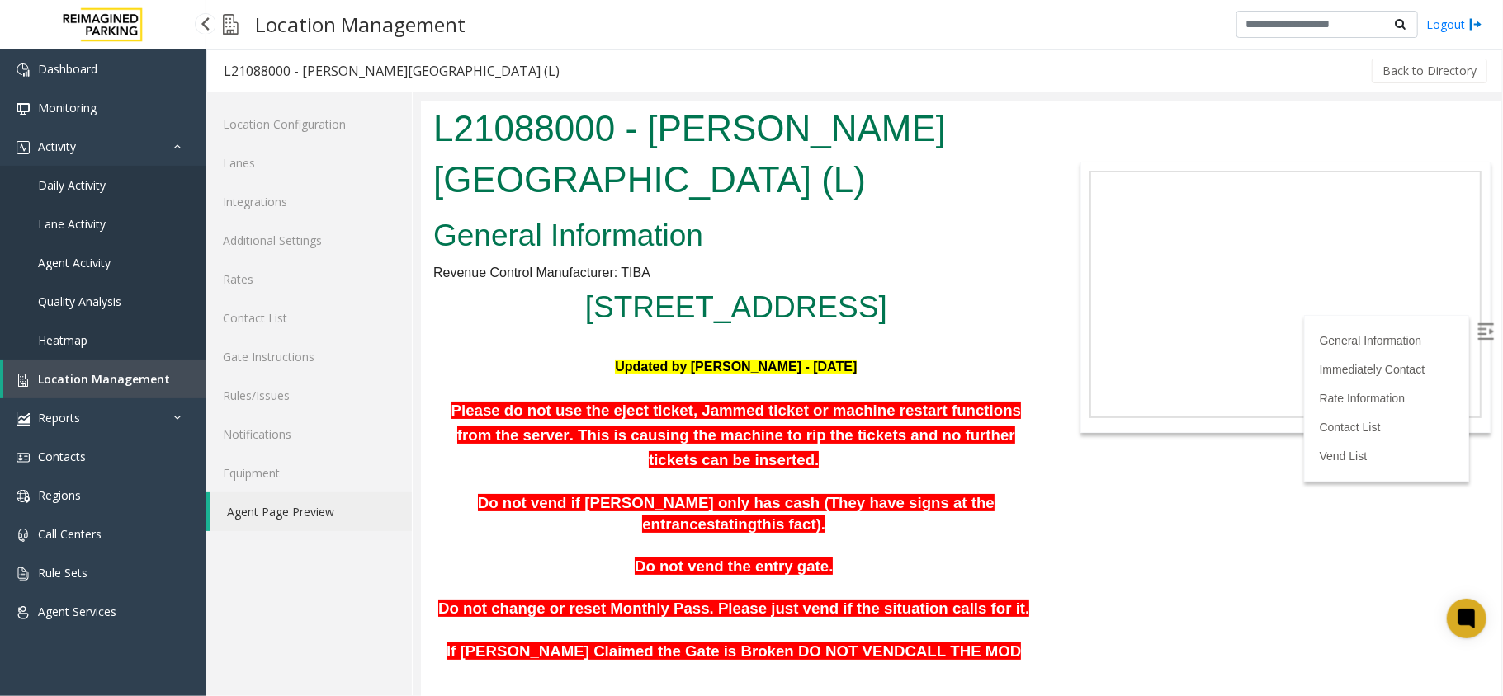
click at [166, 371] on link "Location Management" at bounding box center [104, 379] width 203 height 39
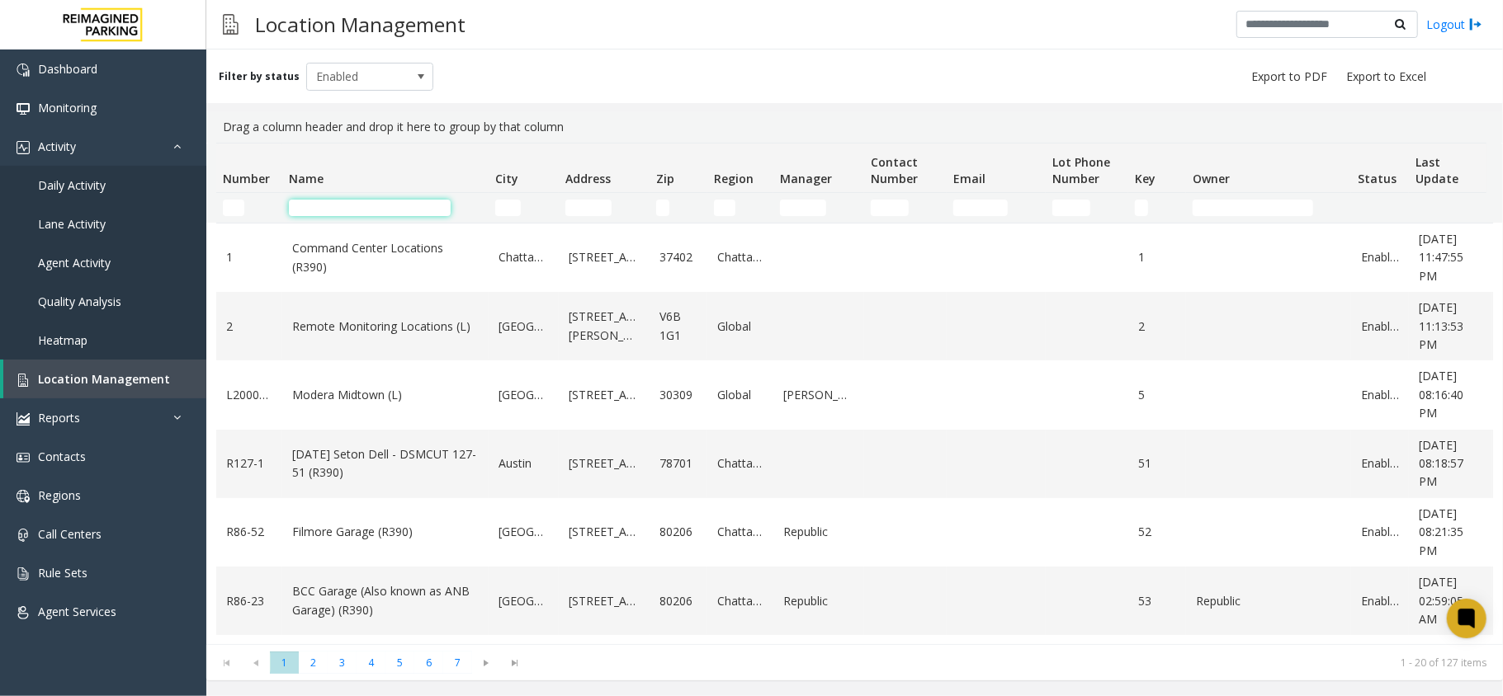
click at [375, 203] on input "Name Filter" at bounding box center [370, 208] width 162 height 17
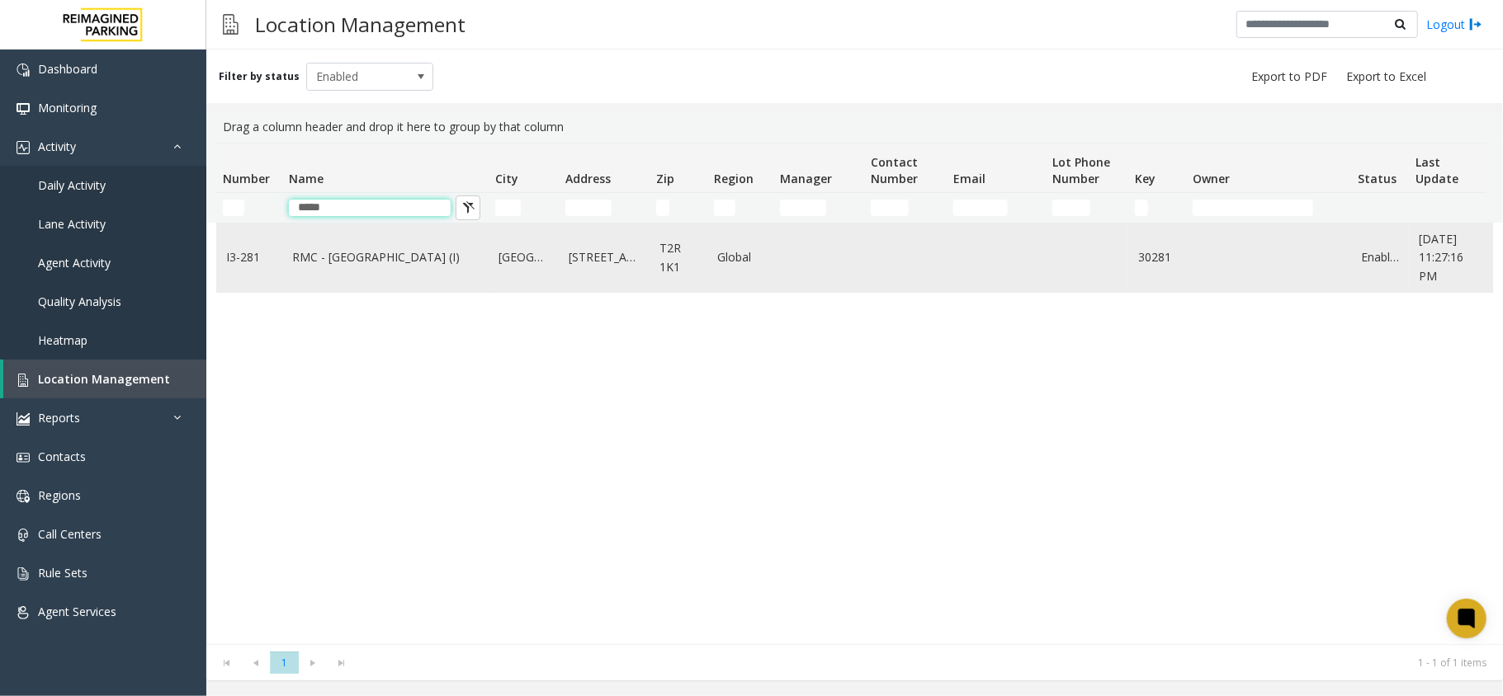
type input "*****"
click at [325, 265] on link "RMC - Mount Royal Village (I)" at bounding box center [385, 257] width 186 height 18
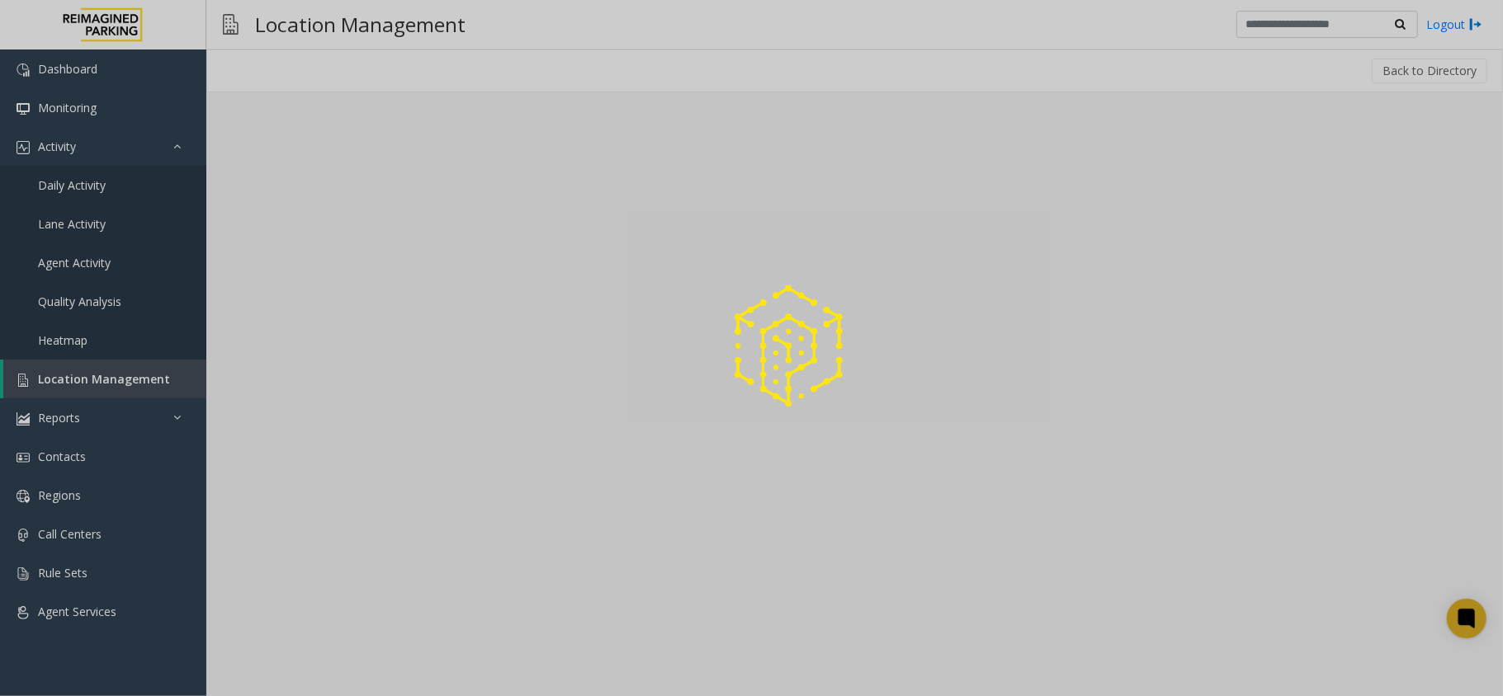
click at [325, 265] on div at bounding box center [751, 348] width 1503 height 696
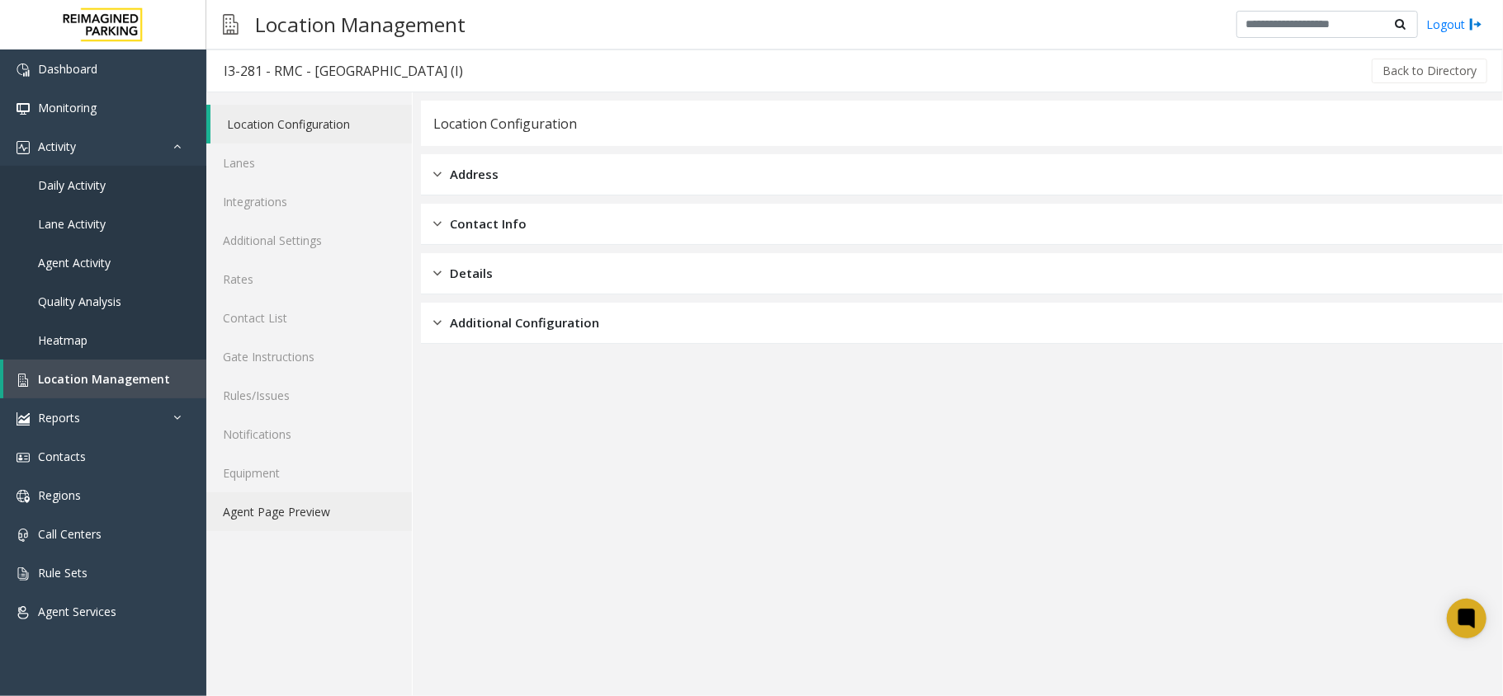
click at [314, 495] on link "Agent Page Preview" at bounding box center [308, 512] width 205 height 39
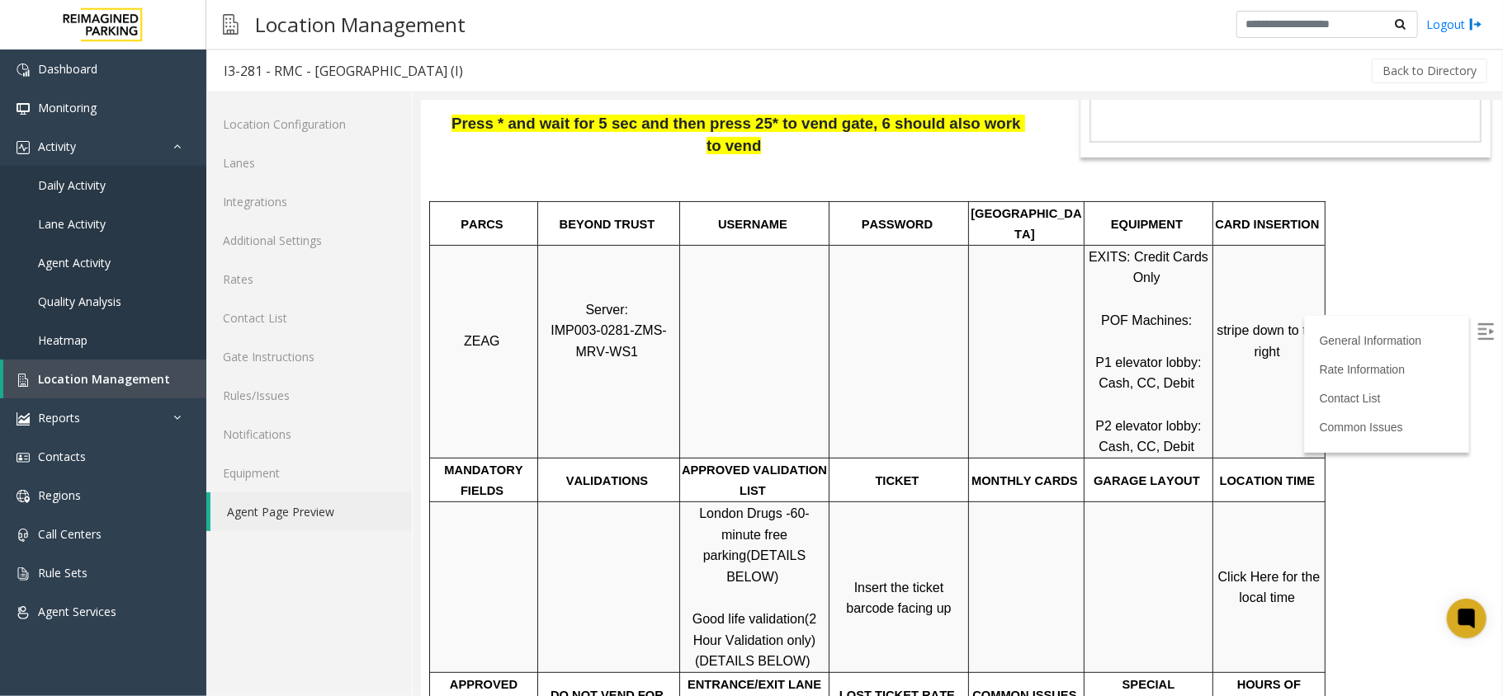
scroll to position [330, 0]
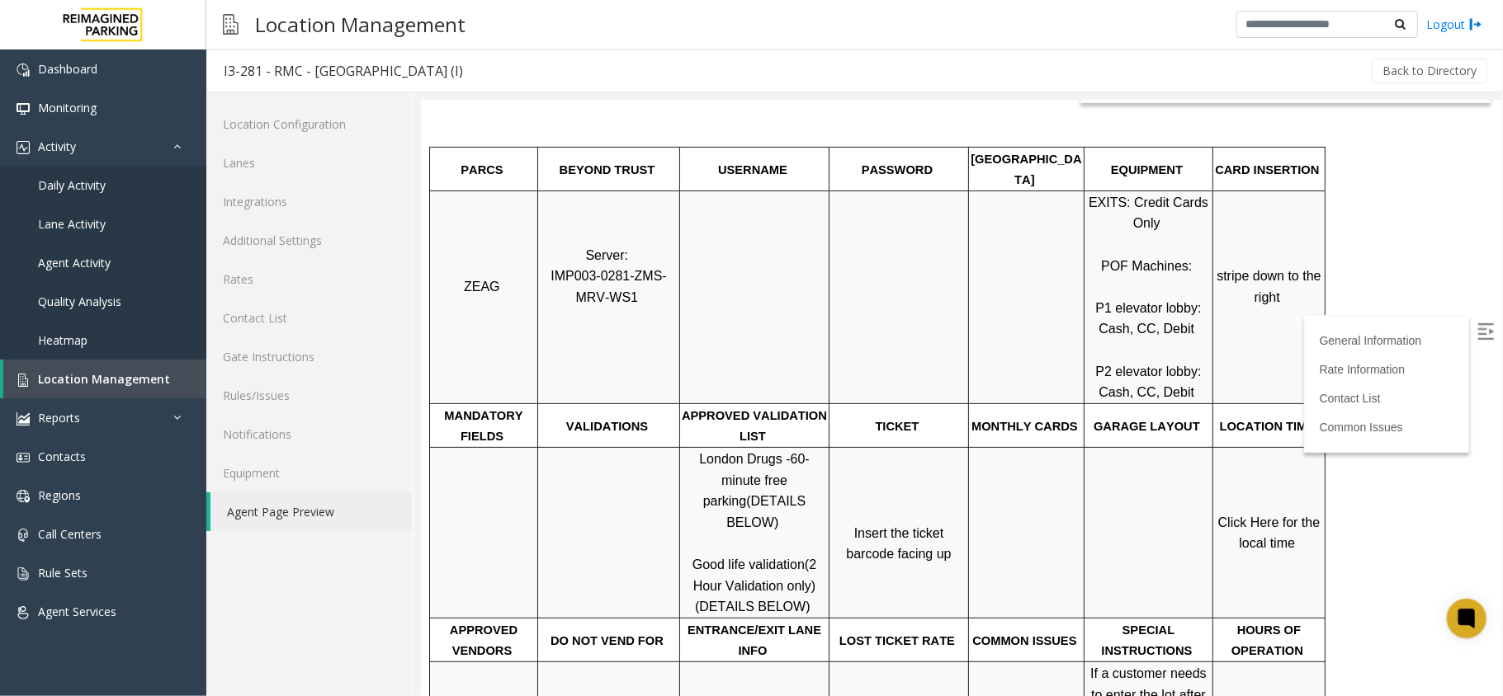
click at [1474, 342] on label at bounding box center [1486, 332] width 25 height 25
drag, startPoint x: 743, startPoint y: 501, endPoint x: 696, endPoint y: 498, distance: 46.3
click at [696, 557] on span "Good life validation" at bounding box center [747, 564] width 112 height 14
click at [1281, 512] on p "Click Here for the local time" at bounding box center [1268, 533] width 110 height 42
click at [1277, 515] on span "Click Here for the local time" at bounding box center [1270, 532] width 106 height 35
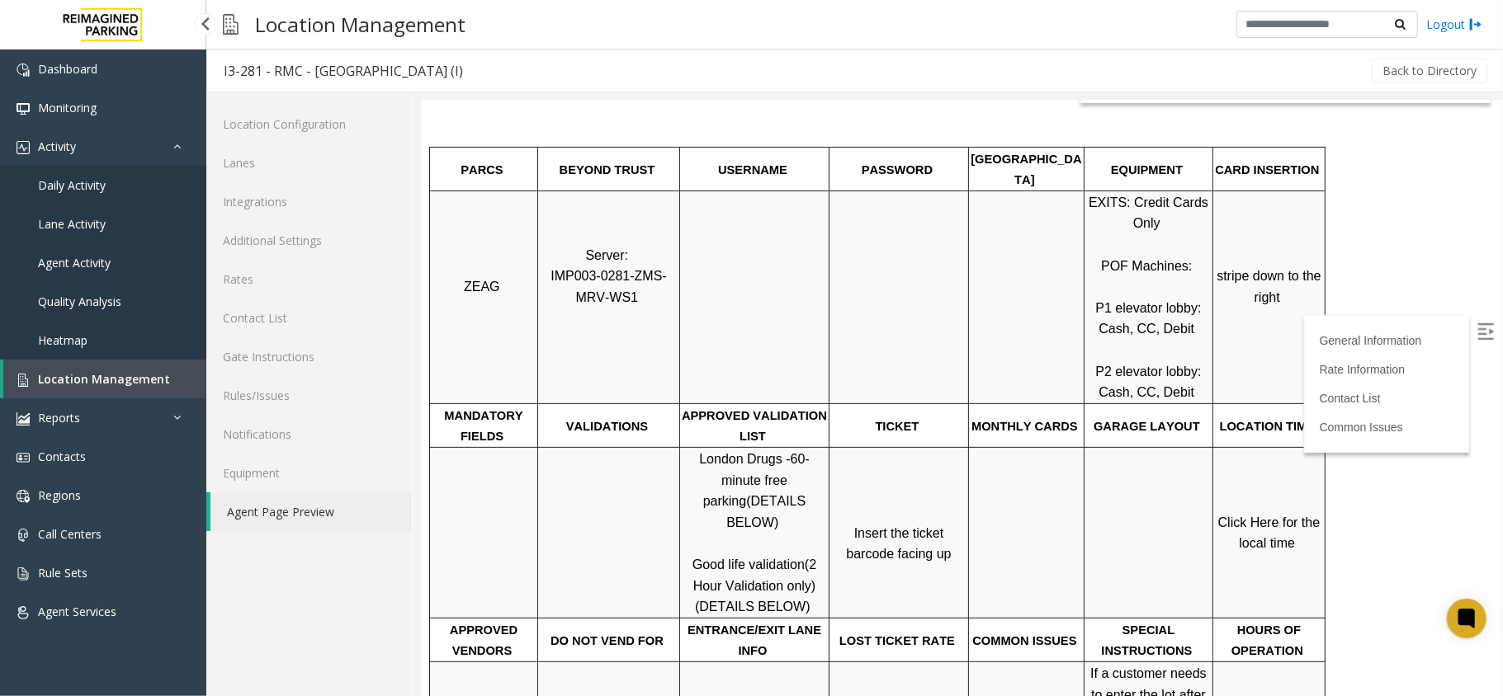
click at [31, 378] on link "Location Management" at bounding box center [104, 379] width 203 height 39
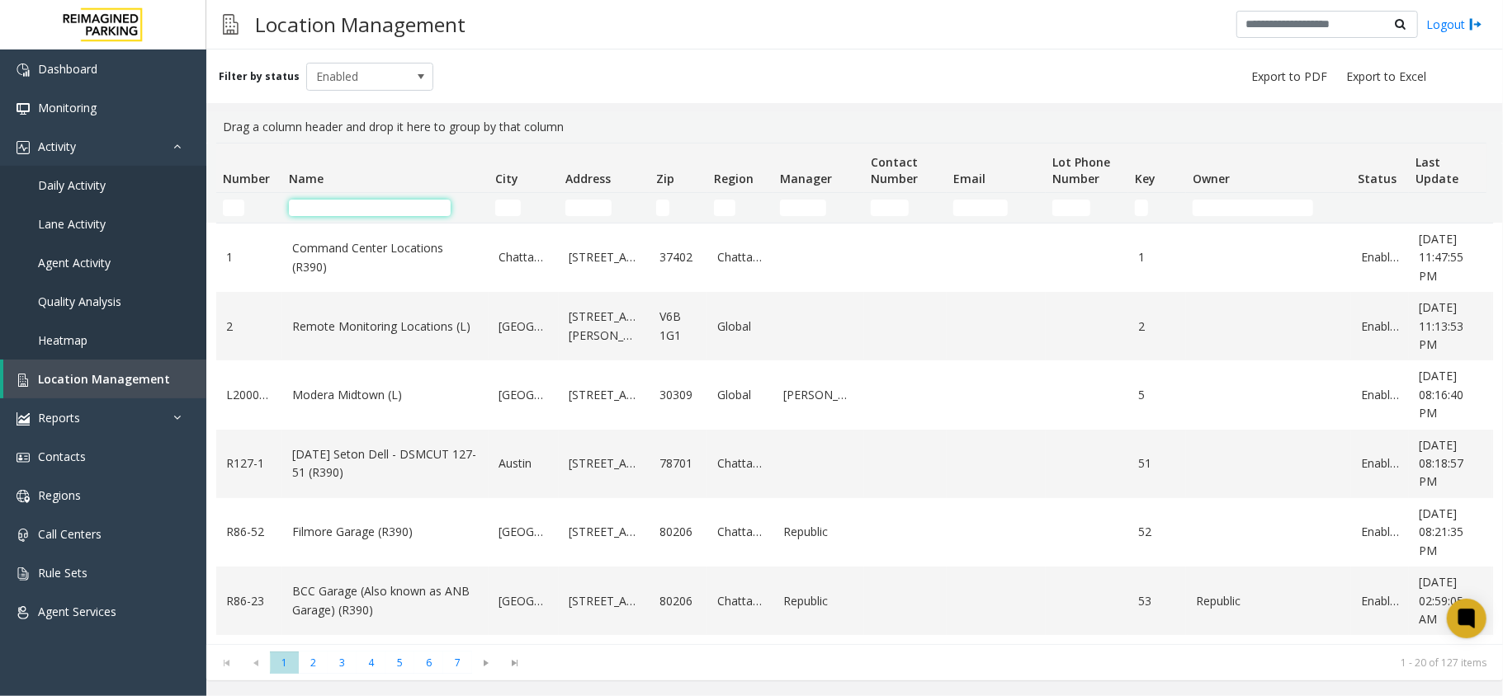
click at [446, 205] on input "Name Filter" at bounding box center [370, 208] width 162 height 17
click at [410, 205] on input "Name Filter" at bounding box center [370, 208] width 162 height 17
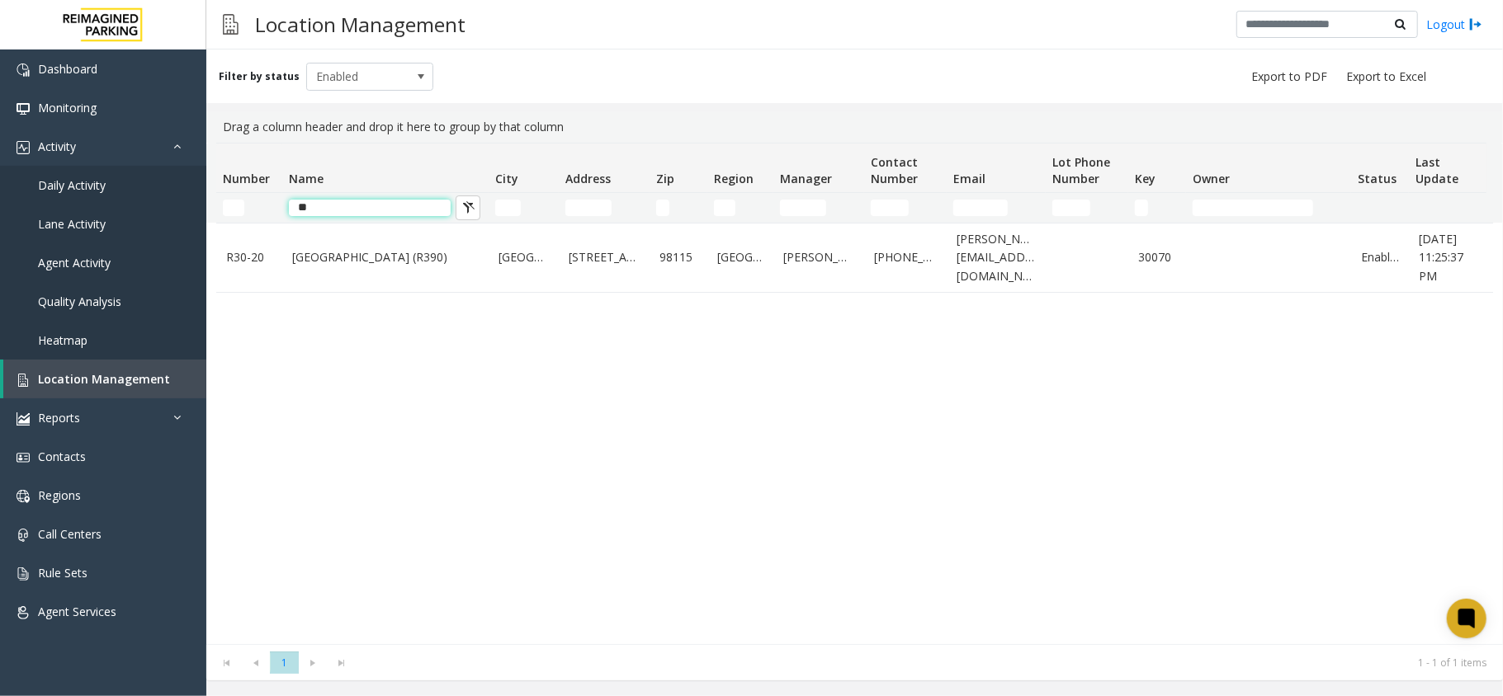
type input "*"
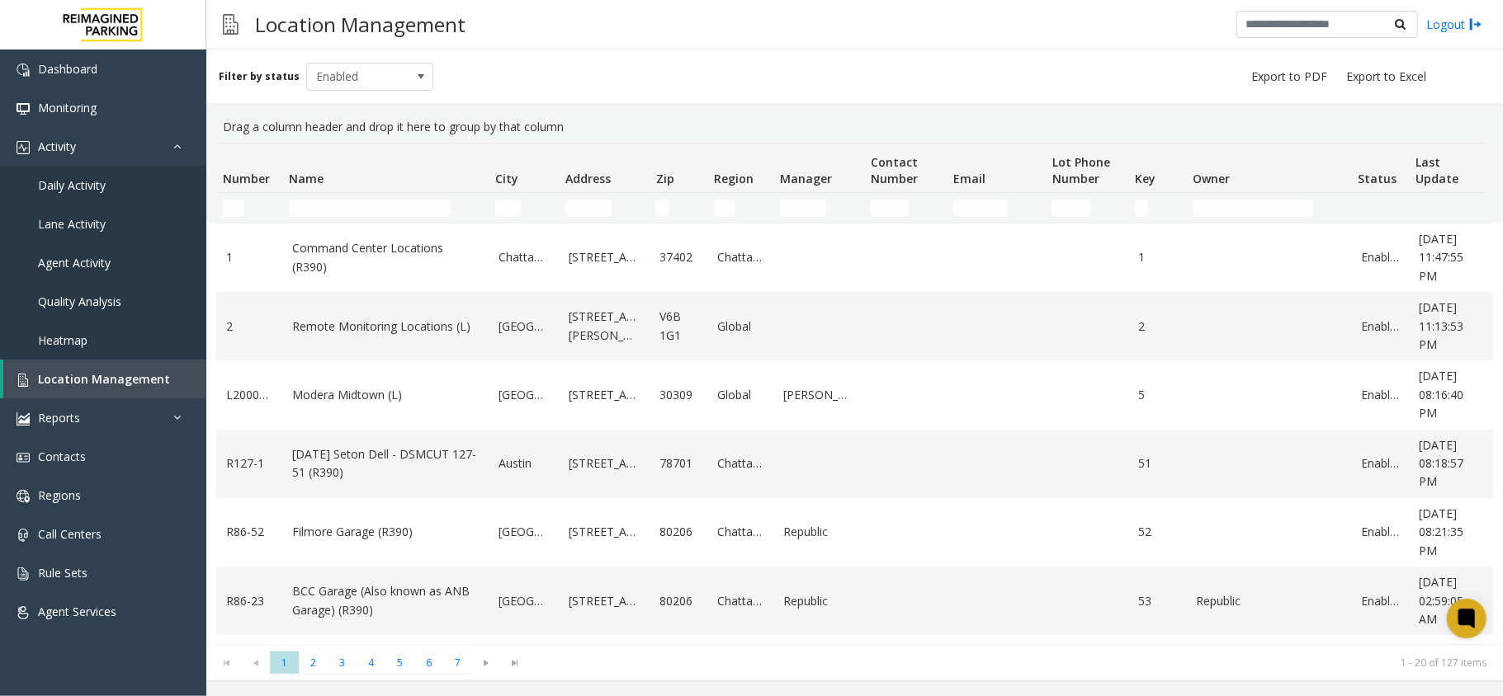
click at [371, 216] on td "Name Filter" at bounding box center [385, 208] width 206 height 30
click at [381, 200] on input "Name Filter" at bounding box center [370, 208] width 162 height 17
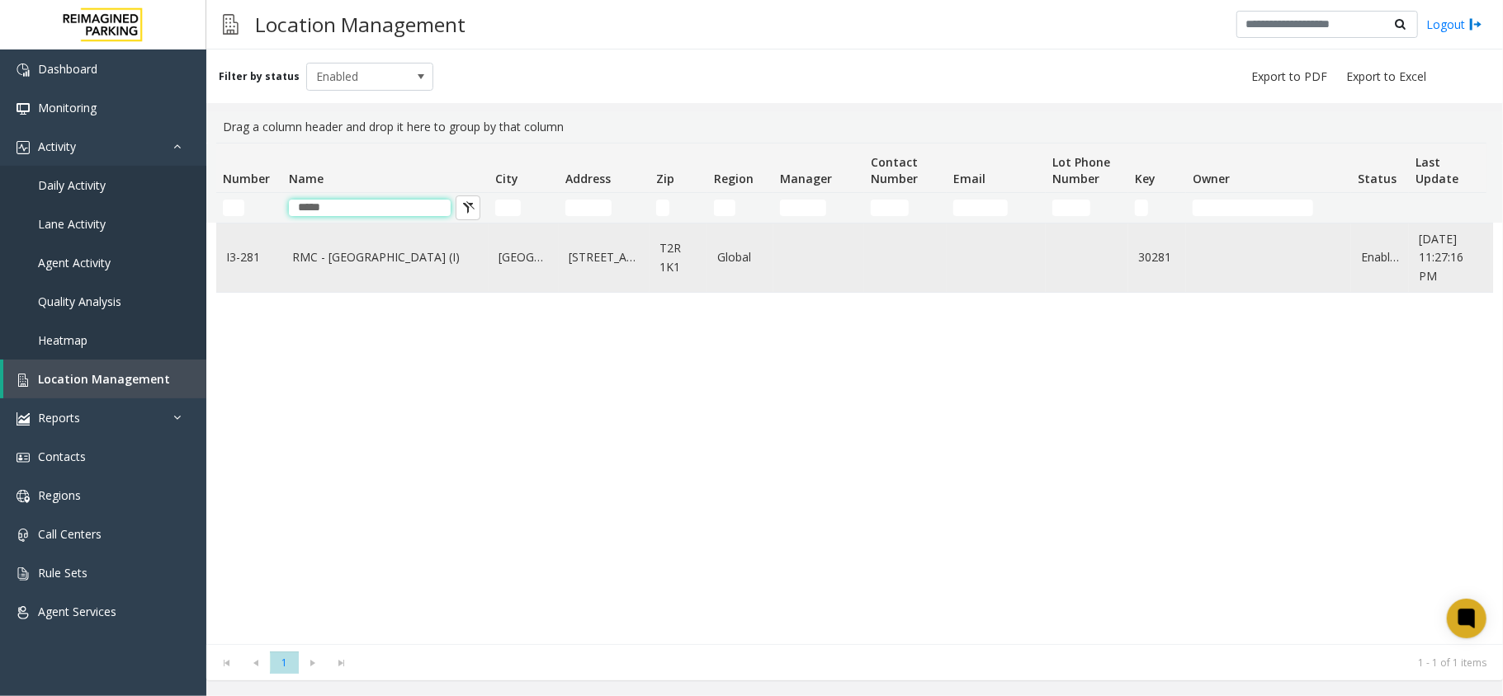
type input "*****"
click at [403, 275] on td "RMC - [GEOGRAPHIC_DATA] (I)" at bounding box center [385, 258] width 206 height 68
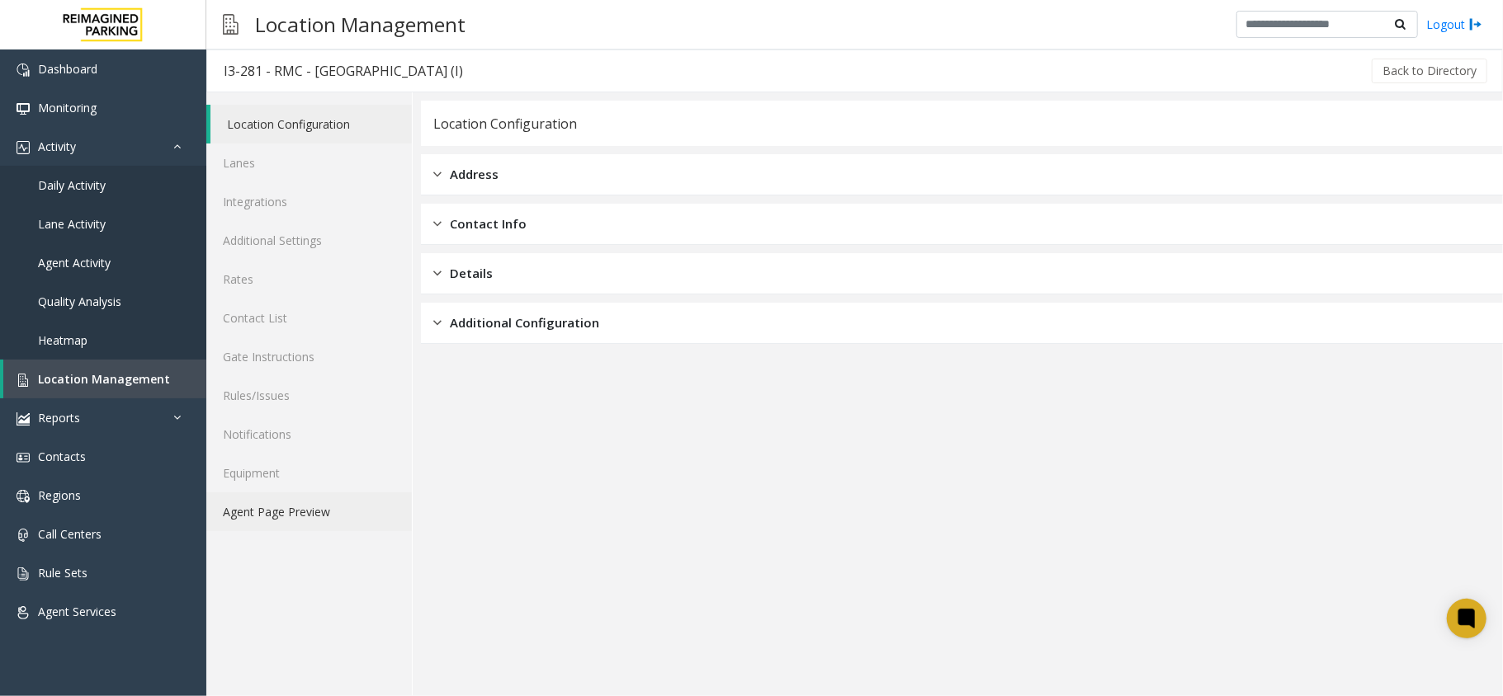
click at [302, 512] on link "Agent Page Preview" at bounding box center [308, 512] width 205 height 39
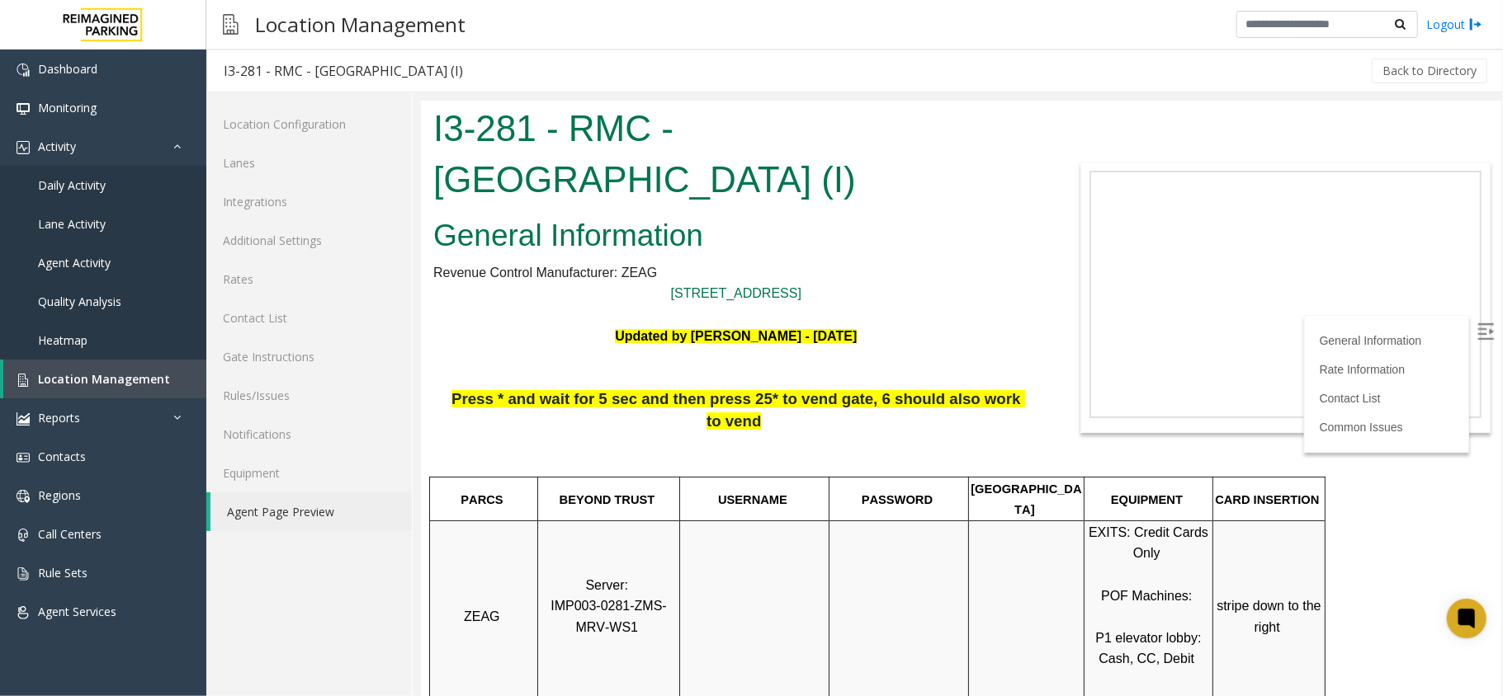
scroll to position [110, 0]
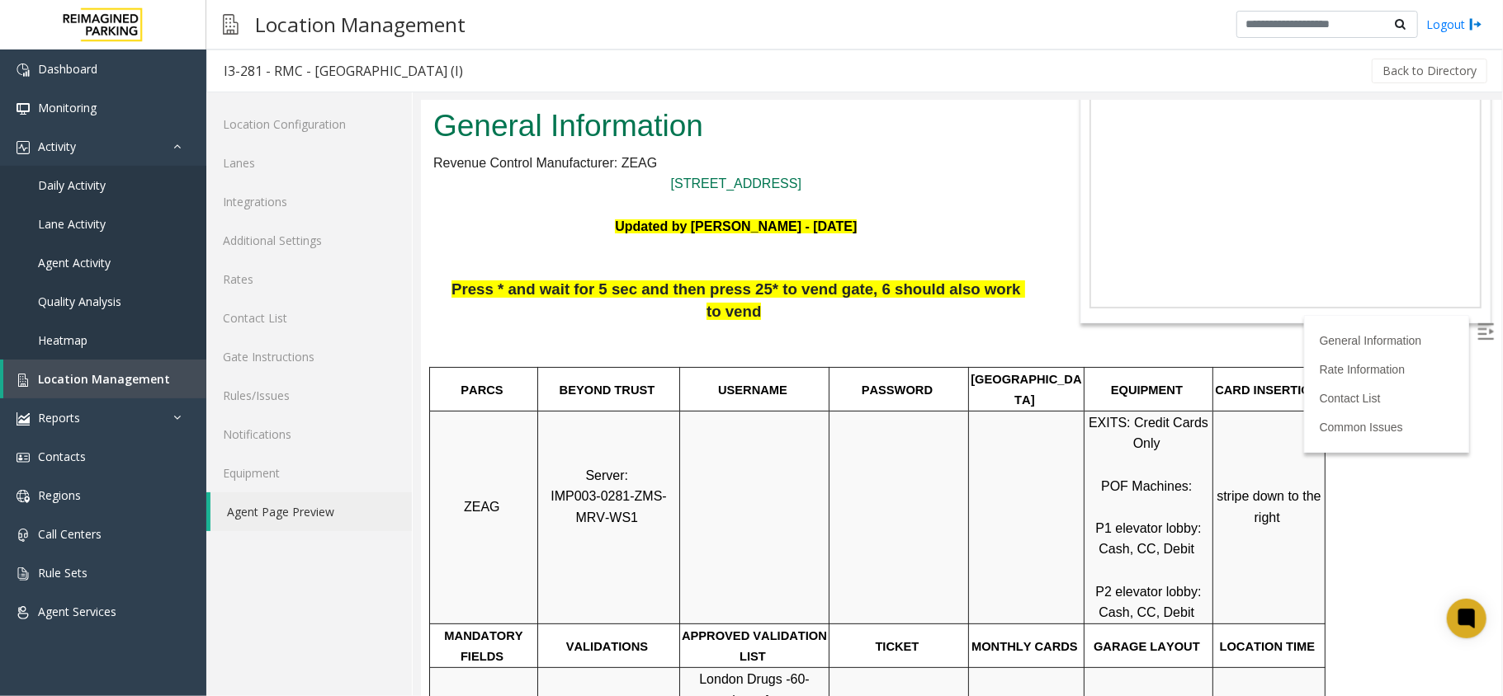
click at [1456, 331] on body "I3-281 - RMC - Mount Royal Village (I) General Information Revenue Control Manu…" at bounding box center [960, 288] width 1080 height 596
click at [1476, 332] on img at bounding box center [1484, 331] width 17 height 17
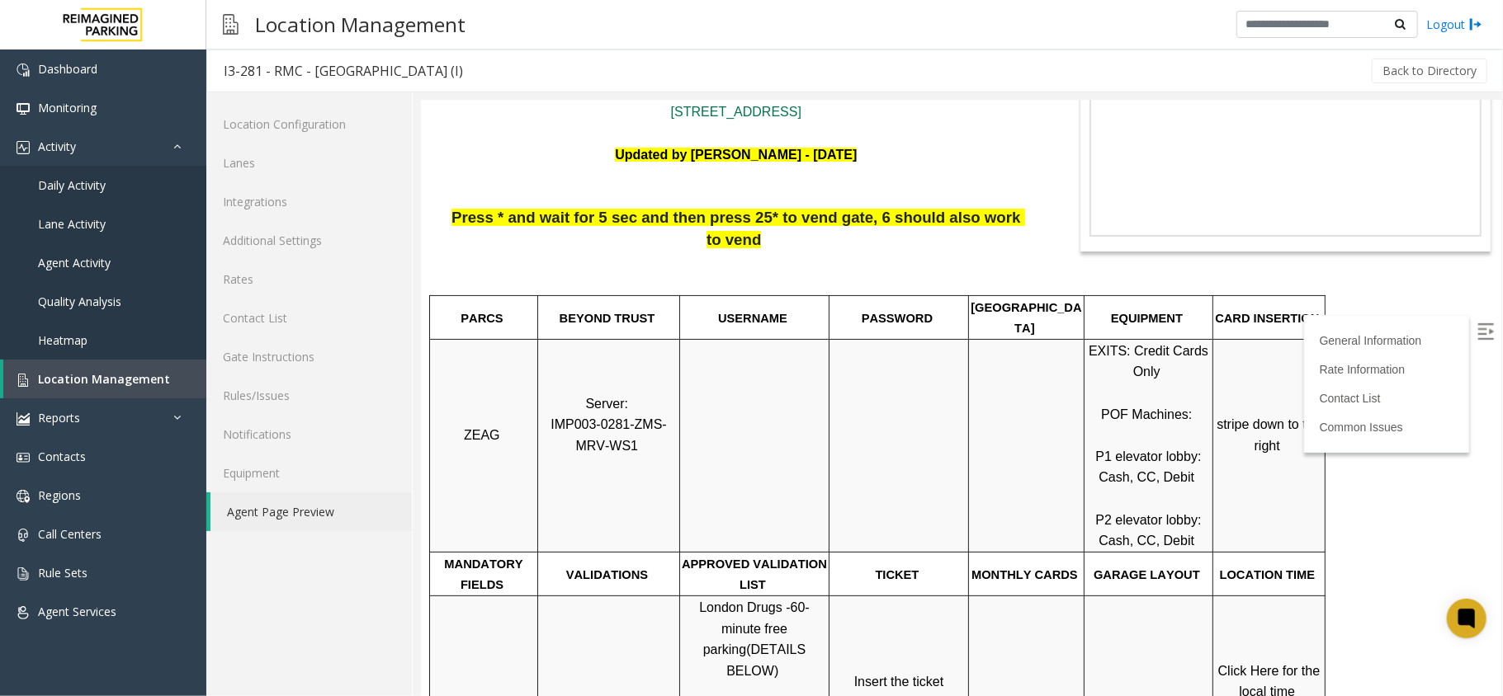
scroll to position [219, 0]
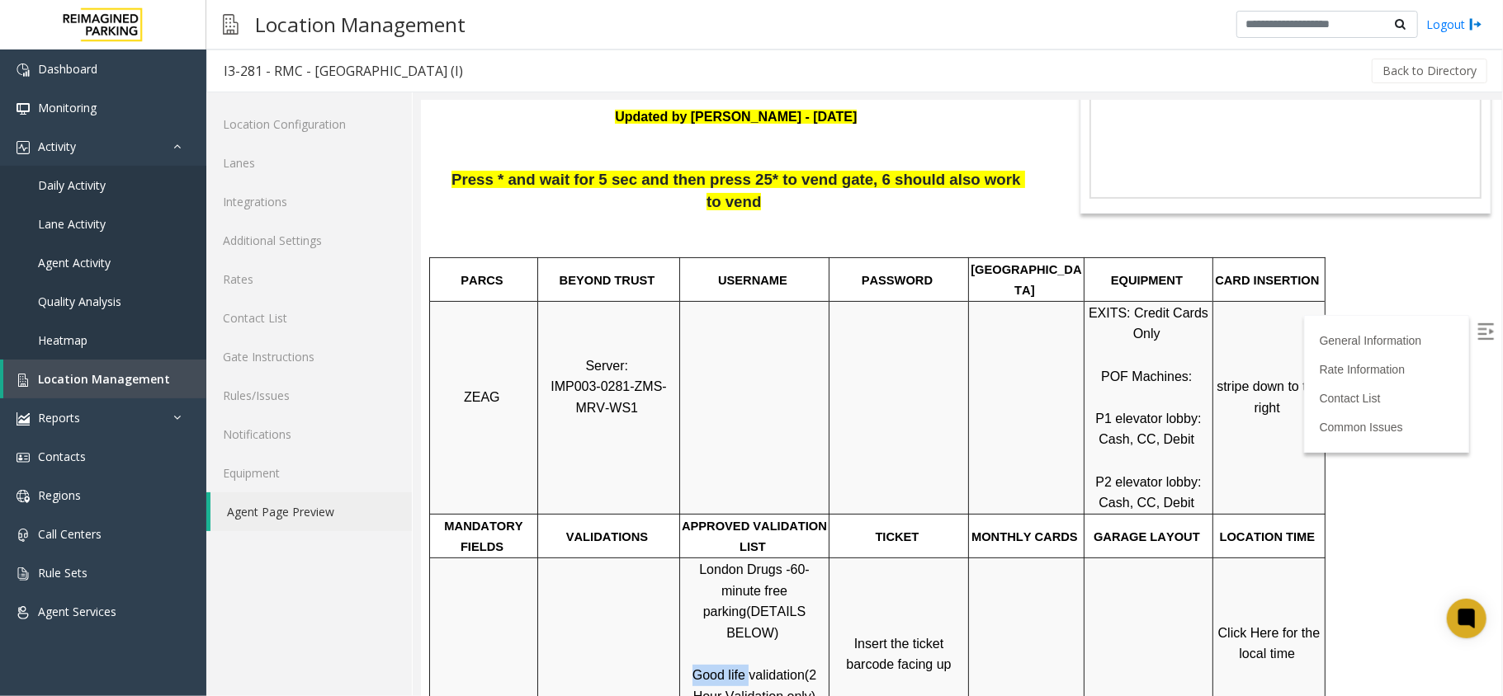
drag, startPoint x: 747, startPoint y: 602, endPoint x: 684, endPoint y: 609, distance: 63.1
click at [684, 609] on p "London Drugs - 60-minute free parking (DETAILS BELOW) Good life validation (2 H…" at bounding box center [753, 643] width 147 height 169
click at [1290, 622] on p "Click Here for the local time" at bounding box center [1268, 643] width 110 height 42
click at [1281, 625] on span "Click Here for the local time" at bounding box center [1270, 642] width 106 height 35
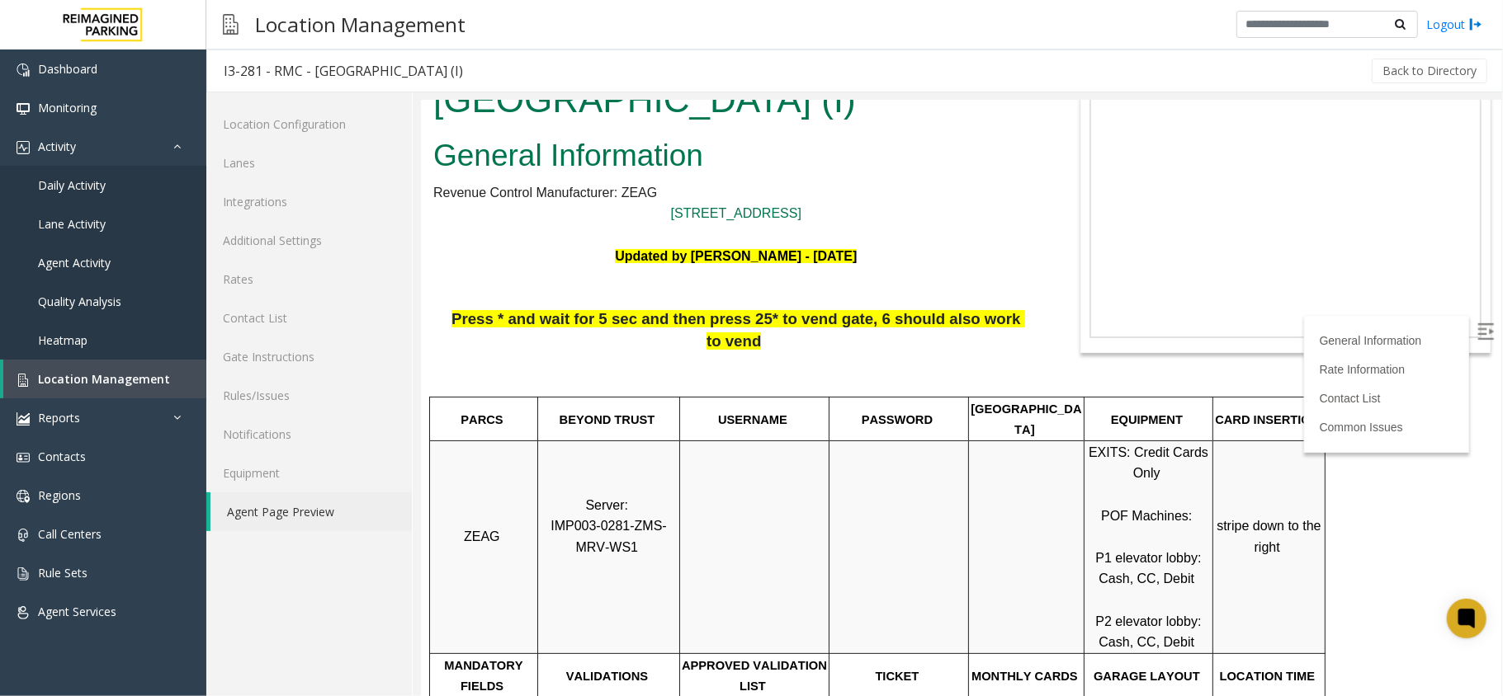
scroll to position [0, 0]
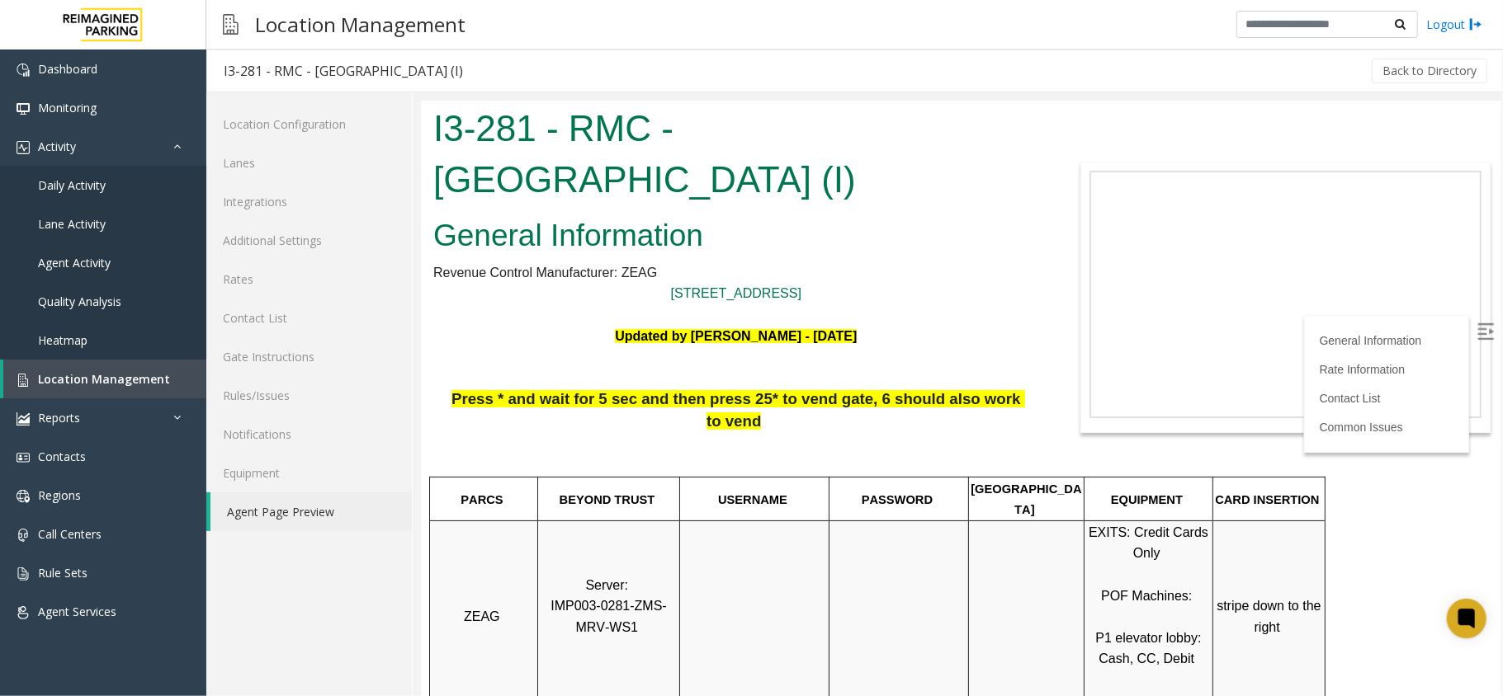
click at [1482, 341] on body "I3-281 - RMC - Mount Royal Village (I) General Information Revenue Control Manu…" at bounding box center [960, 398] width 1080 height 596
click at [1475, 339] on label at bounding box center [1486, 332] width 25 height 25
click at [1476, 329] on img at bounding box center [1484, 331] width 17 height 17
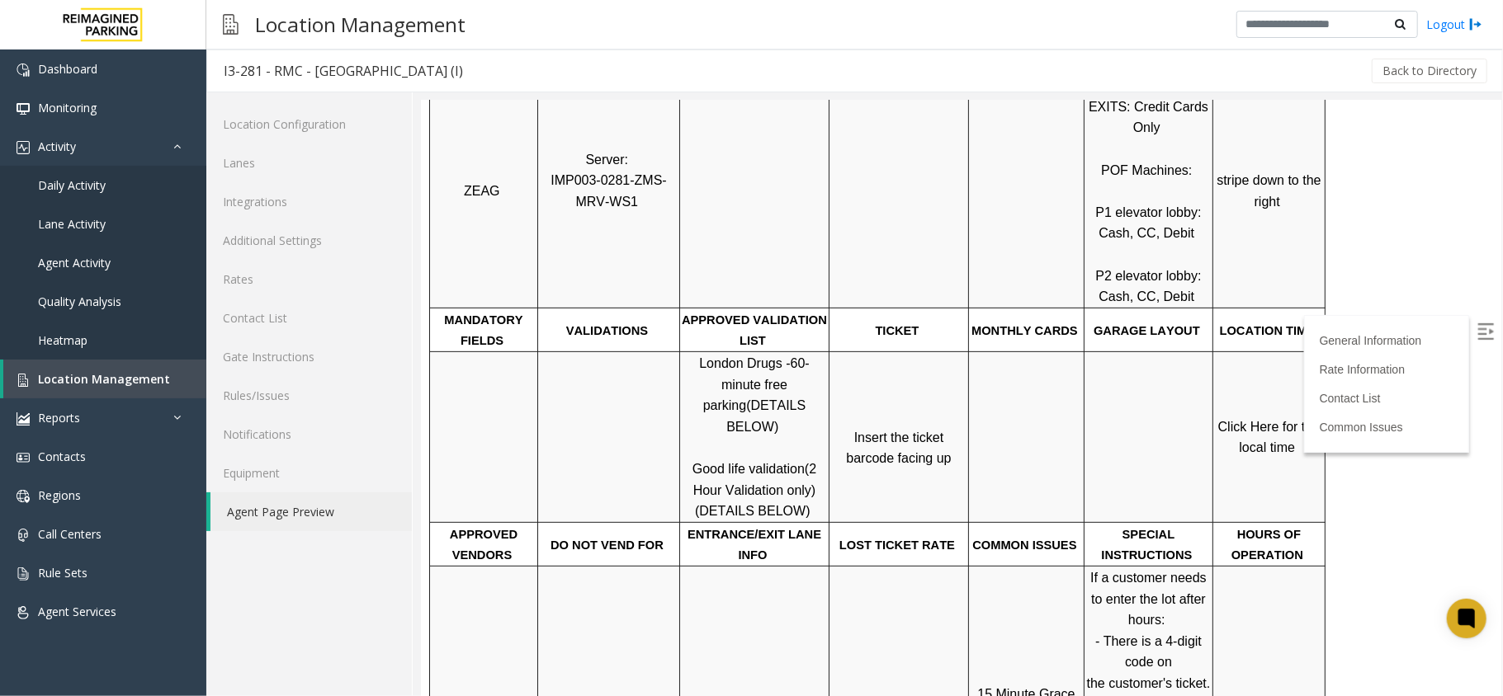
scroll to position [440, 0]
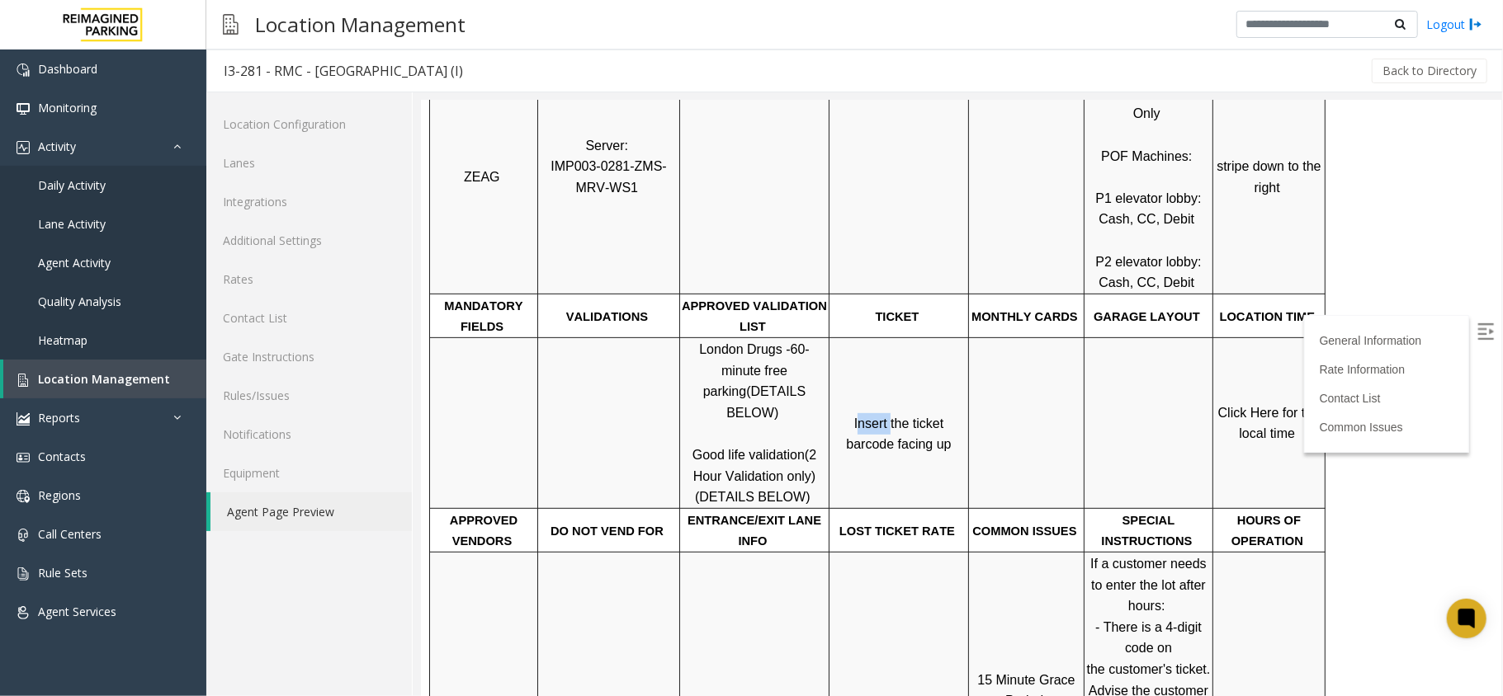
drag, startPoint x: 833, startPoint y: 377, endPoint x: 865, endPoint y: 377, distance: 32.2
click at [865, 416] on span "Insert the ticket barcode facing up" at bounding box center [897, 433] width 105 height 35
drag, startPoint x: 868, startPoint y: 381, endPoint x: 882, endPoint y: 371, distance: 17.2
click at [882, 416] on span "Insert the ticket barcode facing up" at bounding box center [897, 433] width 105 height 35
click at [890, 416] on span "Insert the ticket barcode facing up" at bounding box center [897, 433] width 105 height 35
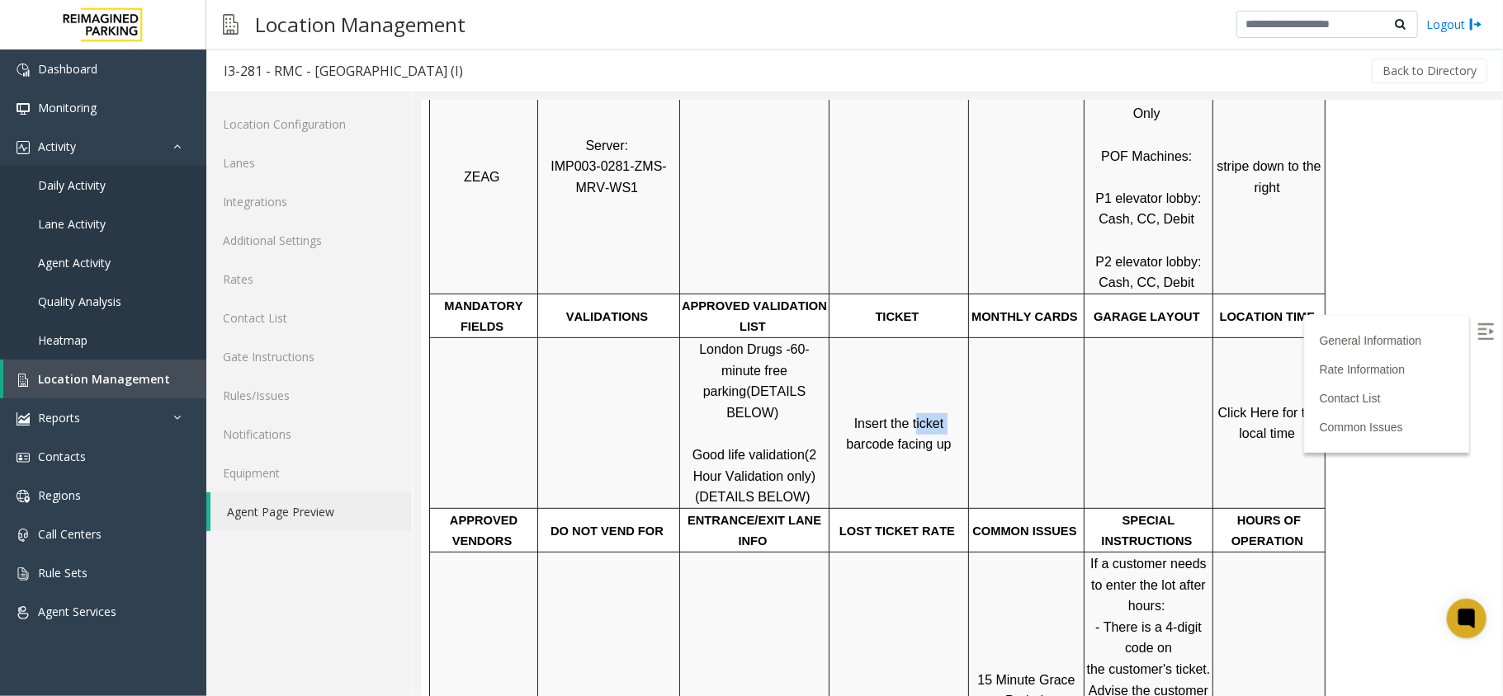
drag, startPoint x: 888, startPoint y: 378, endPoint x: 918, endPoint y: 377, distance: 30.5
click at [918, 416] on span "Insert the ticket barcode facing up" at bounding box center [897, 433] width 105 height 35
drag, startPoint x: 920, startPoint y: 375, endPoint x: 963, endPoint y: 382, distance: 43.4
click at [950, 416] on span "Insert the ticket barcode facing up" at bounding box center [897, 433] width 105 height 35
click at [911, 416] on span "Insert the ticket barcode facing up" at bounding box center [897, 433] width 105 height 35
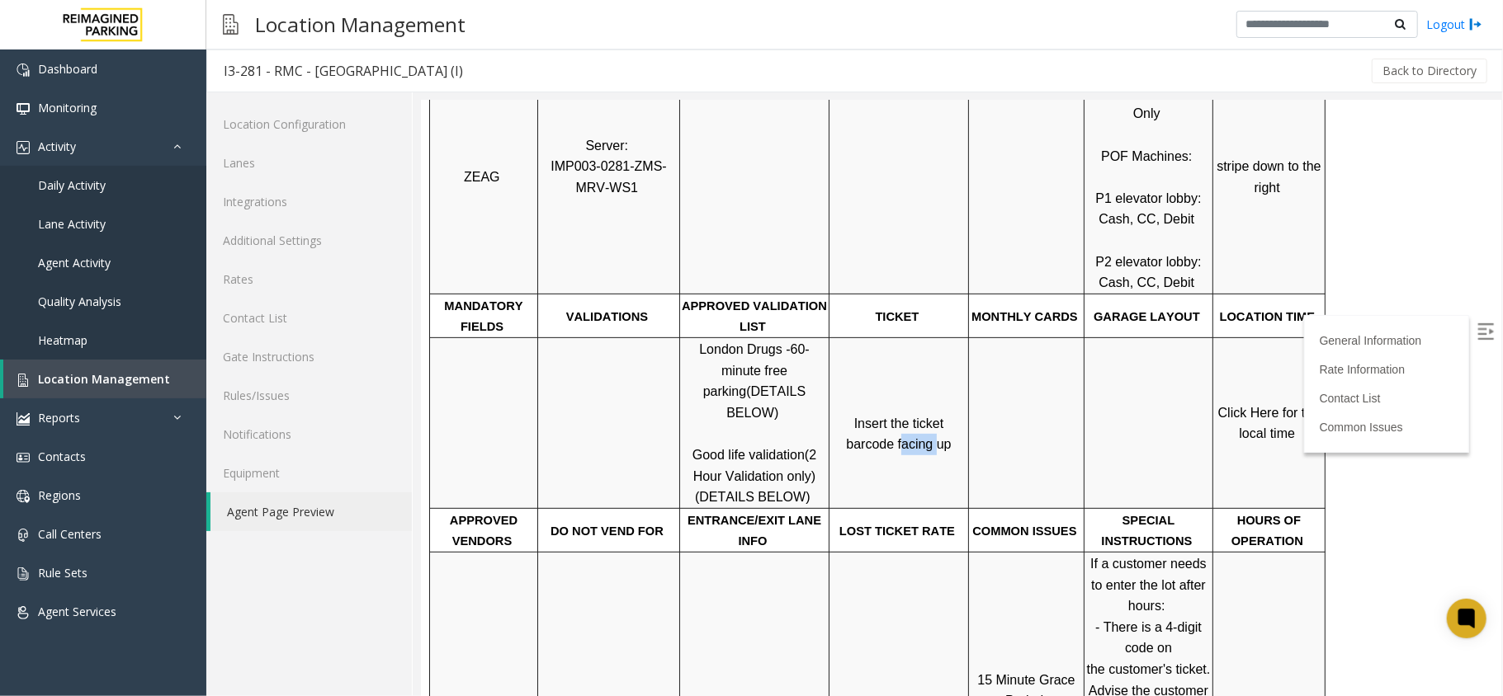
drag, startPoint x: 902, startPoint y: 401, endPoint x: 875, endPoint y: 401, distance: 27.2
click at [875, 416] on span "Insert the ticket barcode facing up" at bounding box center [897, 433] width 105 height 35
drag, startPoint x: 908, startPoint y: 400, endPoint x: 918, endPoint y: 400, distance: 10.7
click at [918, 416] on span "Insert the ticket barcode facing up" at bounding box center [897, 433] width 105 height 35
click at [927, 401] on p "Insert the ticket barcode facing up" at bounding box center [897, 423] width 137 height 64
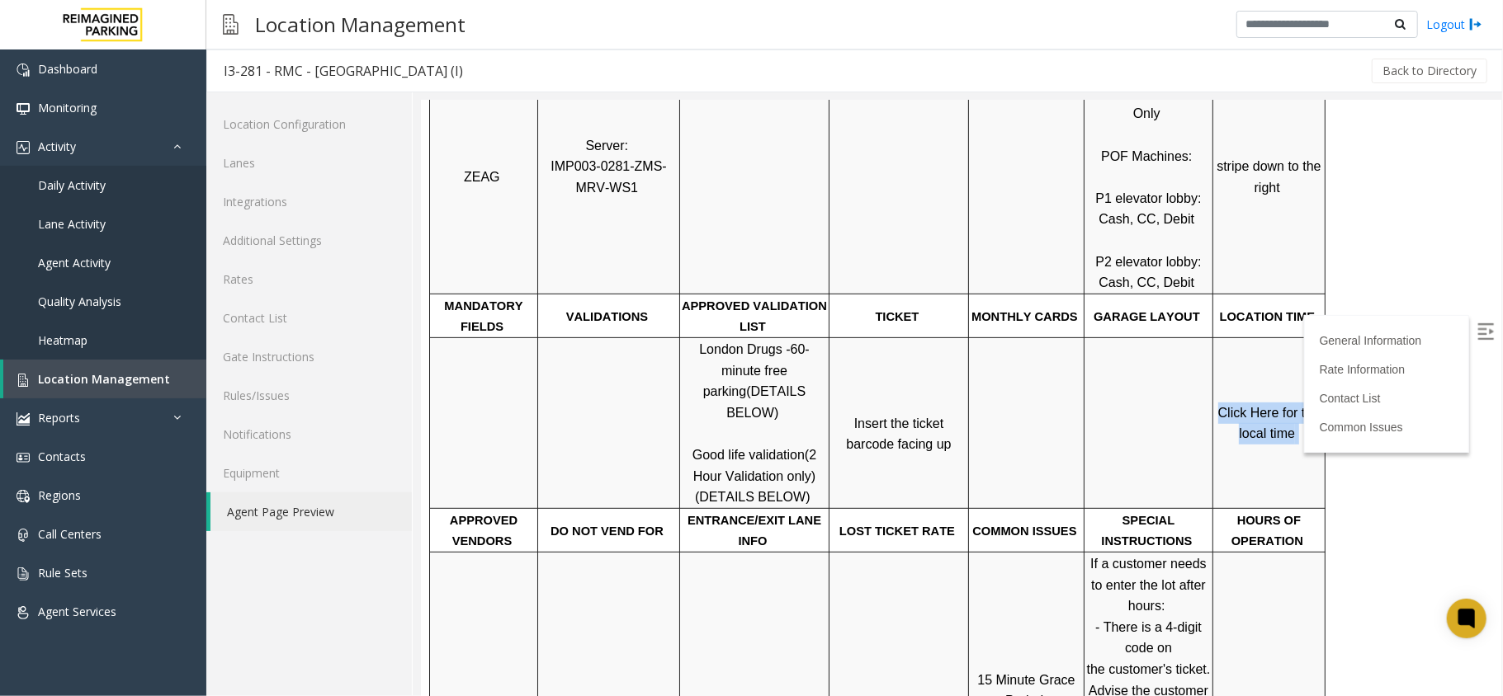
drag, startPoint x: 1218, startPoint y: 367, endPoint x: 1298, endPoint y: 399, distance: 86.0
click at [1298, 402] on p "Click Here for the local time" at bounding box center [1268, 423] width 110 height 42
drag, startPoint x: 1305, startPoint y: 498, endPoint x: 1240, endPoint y: 478, distance: 67.3
click at [1240, 509] on p "HOURS OF OPERATION" at bounding box center [1268, 530] width 110 height 42
click at [1229, 509] on p "HOURS OF OPERATION" at bounding box center [1268, 530] width 110 height 42
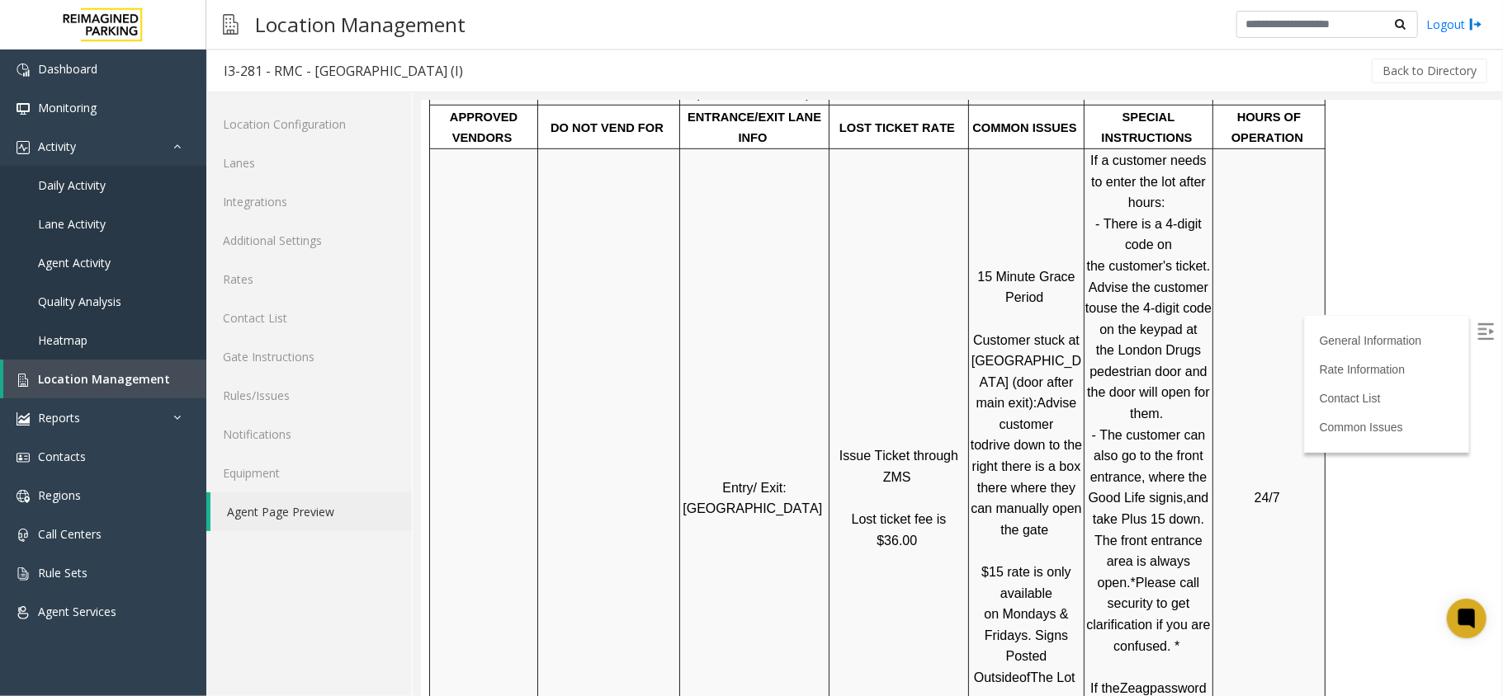
scroll to position [880, 0]
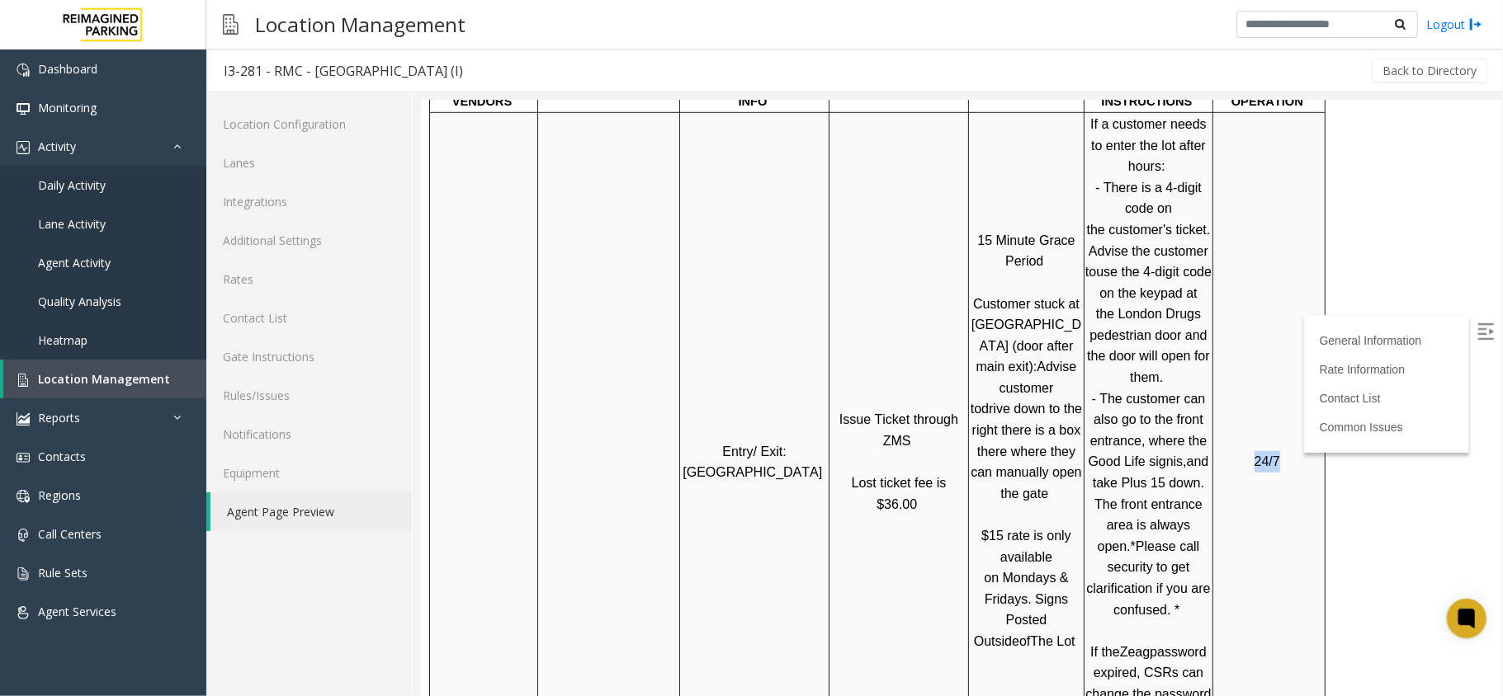
drag, startPoint x: 1277, startPoint y: 404, endPoint x: 1250, endPoint y: 410, distance: 27.2
click at [1250, 451] on p "24/7" at bounding box center [1268, 461] width 110 height 21
click at [1263, 387] on td "24/7" at bounding box center [1268, 460] width 112 height 699
drag, startPoint x: 1281, startPoint y: 404, endPoint x: 1255, endPoint y: 405, distance: 25.6
click at [1255, 451] on p "24/7" at bounding box center [1268, 461] width 110 height 21
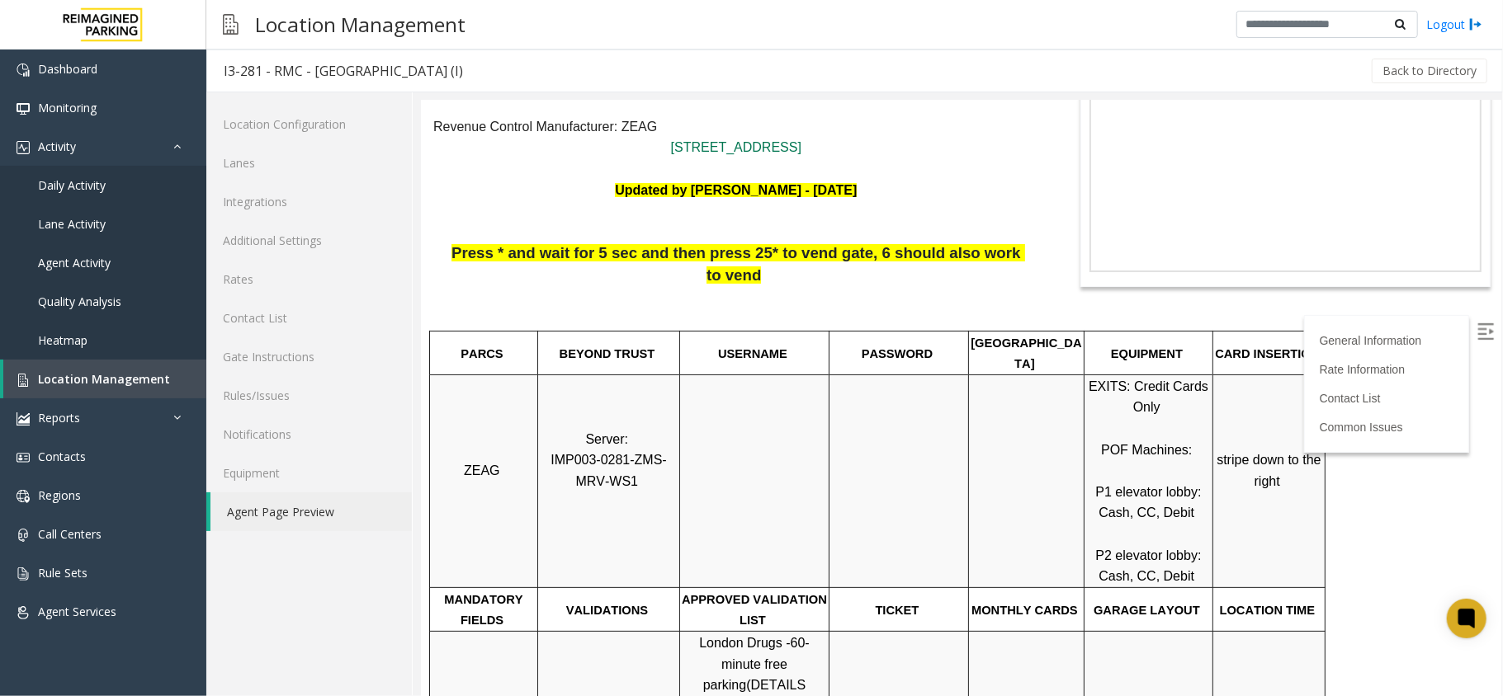
scroll to position [110, 0]
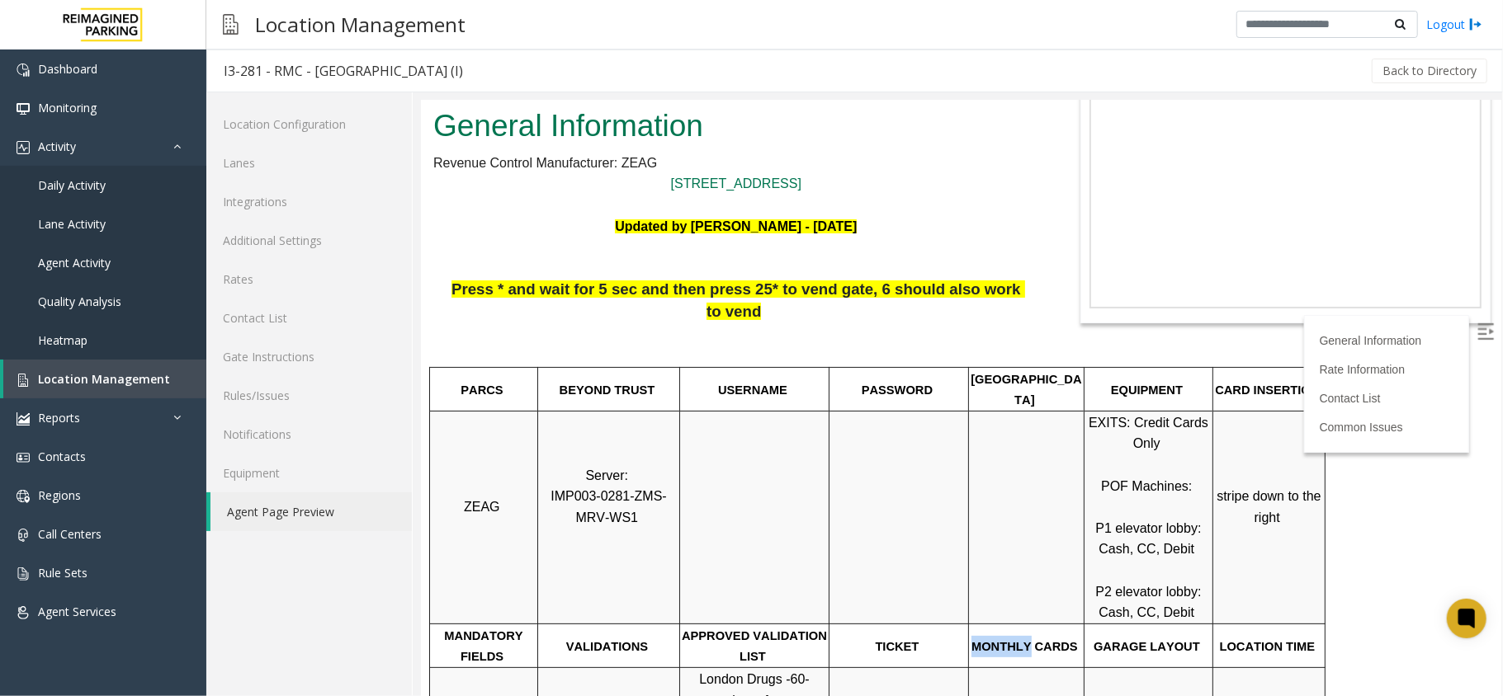
drag, startPoint x: 979, startPoint y: 600, endPoint x: 1031, endPoint y: 602, distance: 51.2
click at [1031, 640] on span "MONTHLY CARDS" at bounding box center [1023, 646] width 106 height 13
drag, startPoint x: 1033, startPoint y: 602, endPoint x: 1066, endPoint y: 602, distance: 33.0
click at [1066, 640] on span "MONTHLY CARDS" at bounding box center [1023, 646] width 106 height 13
drag, startPoint x: 1105, startPoint y: 603, endPoint x: 1145, endPoint y: 600, distance: 39.7
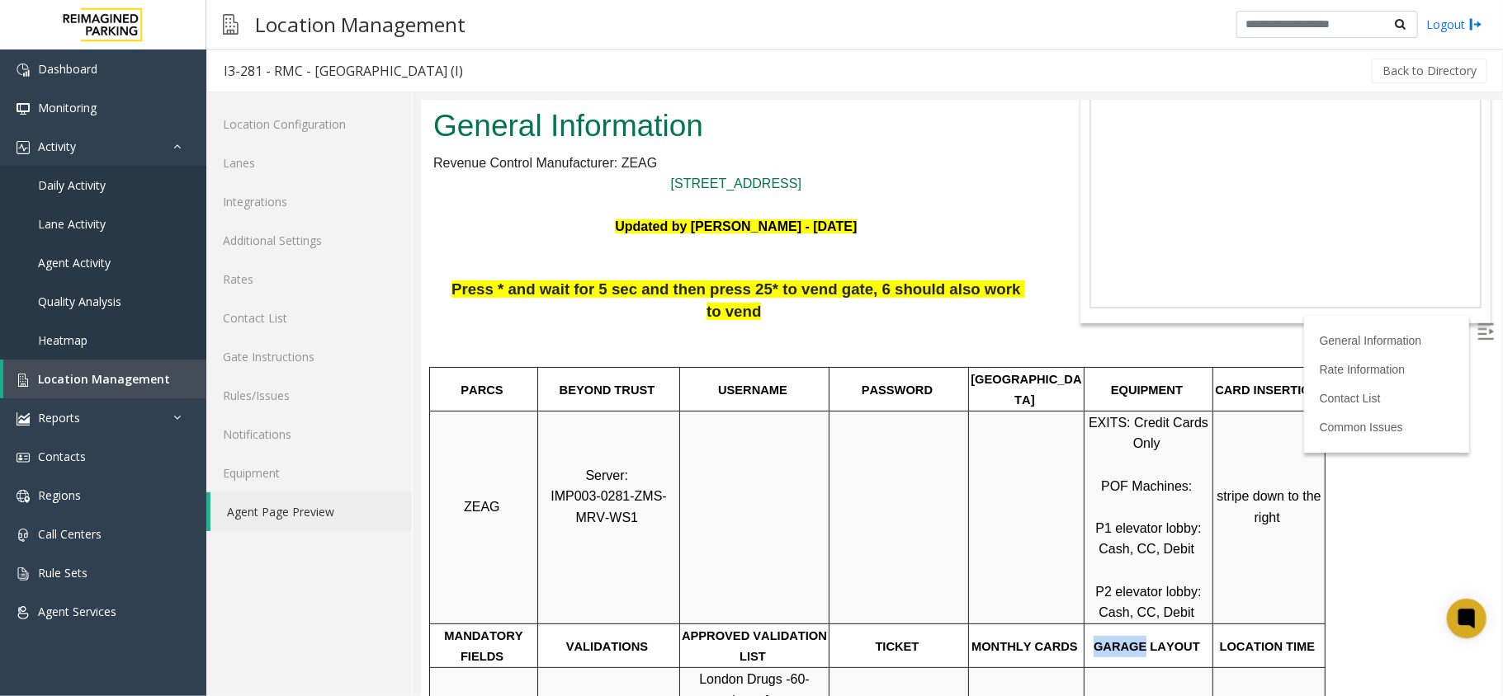
click at [1145, 640] on span "GARAGE LAYOUT" at bounding box center [1146, 646] width 106 height 13
drag, startPoint x: 1149, startPoint y: 603, endPoint x: 1188, endPoint y: 600, distance: 39.7
click at [1188, 635] on p "GARAGE LAYOUT" at bounding box center [1147, 645] width 126 height 21
drag, startPoint x: 1225, startPoint y: 602, endPoint x: 1277, endPoint y: 595, distance: 51.7
click at [1277, 635] on p "LOCATION TIME" at bounding box center [1268, 645] width 110 height 21
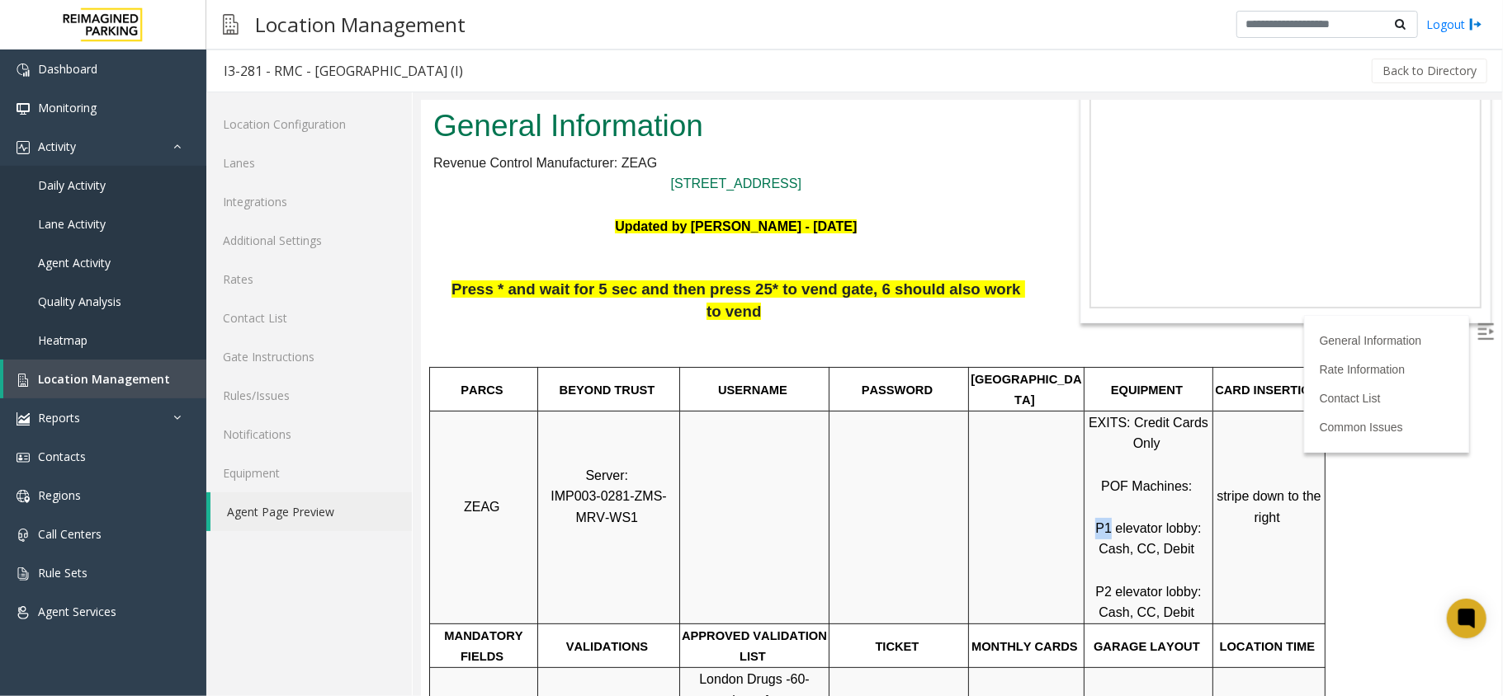
drag, startPoint x: 1098, startPoint y: 486, endPoint x: 1113, endPoint y: 484, distance: 14.9
click at [1113, 521] on span "P1 elevator lobby: Cash, CC, Debit" at bounding box center [1149, 538] width 110 height 35
drag, startPoint x: 1116, startPoint y: 481, endPoint x: 1187, endPoint y: 507, distance: 76.2
click at [1187, 507] on p "EXITS: Credit Cards Only POF Machines: P1 elevator lobby: Cash, CC, Debit P2 el…" at bounding box center [1147, 517] width 126 height 211
click at [1194, 504] on p "EXITS: Credit Cards Only POF Machines: P1 elevator lobby: Cash, CC, Debit P2 el…" at bounding box center [1147, 517] width 126 height 211
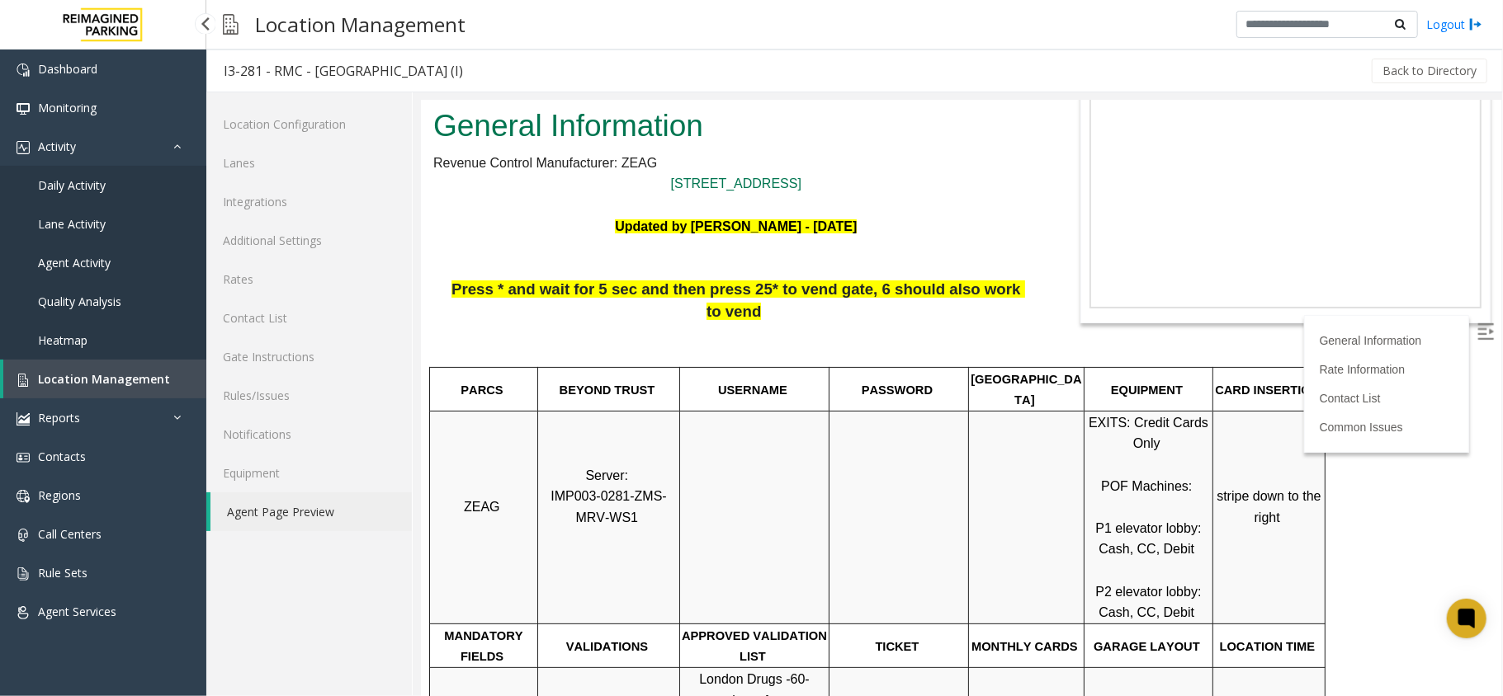
click at [126, 391] on link "Location Management" at bounding box center [104, 379] width 203 height 39
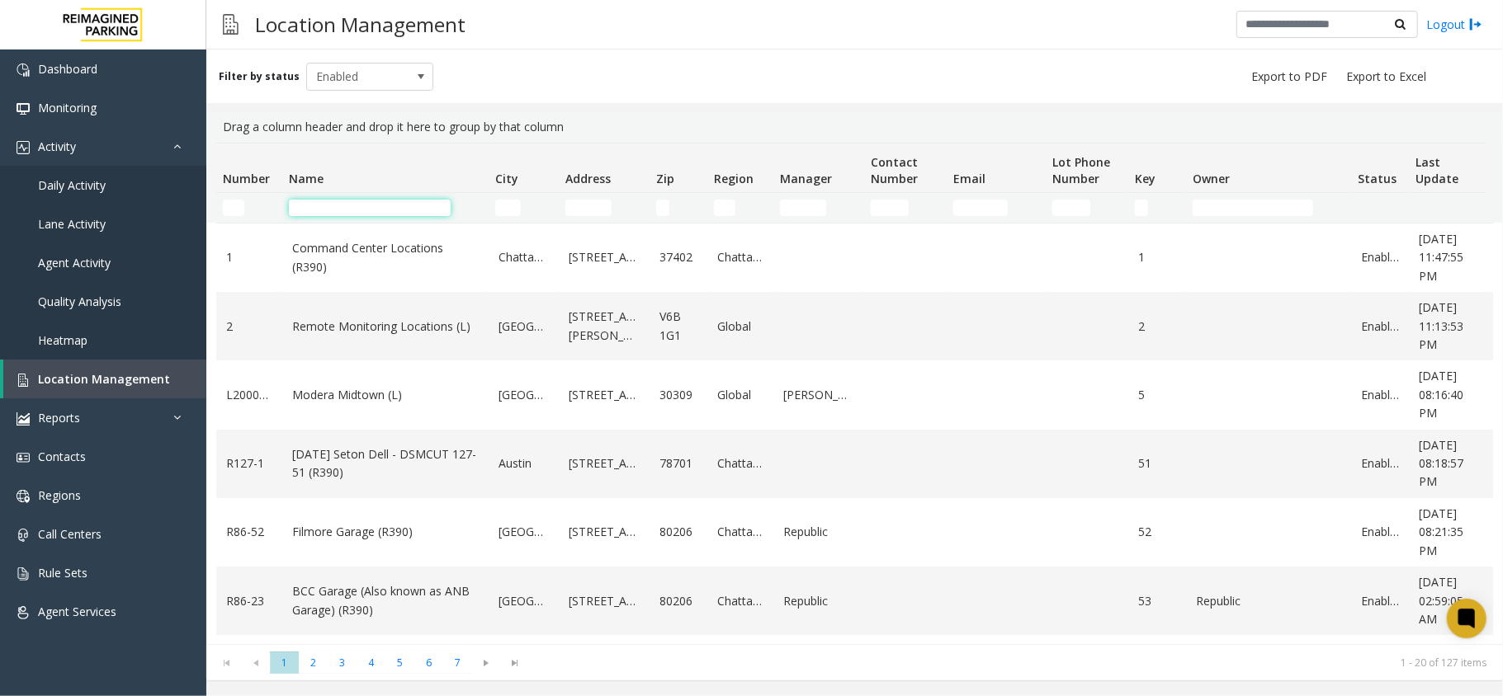
click at [404, 203] on input "Name Filter" at bounding box center [370, 208] width 162 height 17
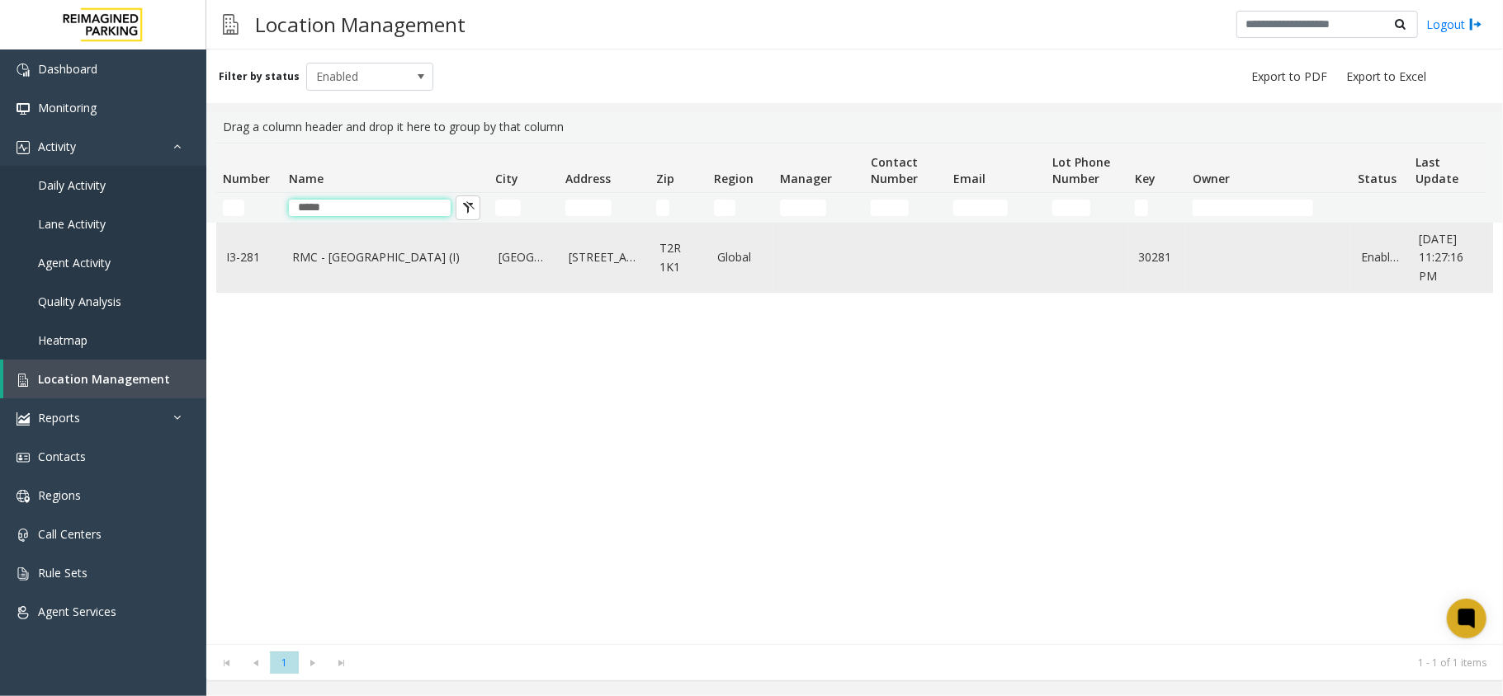
type input "*****"
click at [398, 277] on td "RMC - [GEOGRAPHIC_DATA] (I)" at bounding box center [385, 258] width 206 height 68
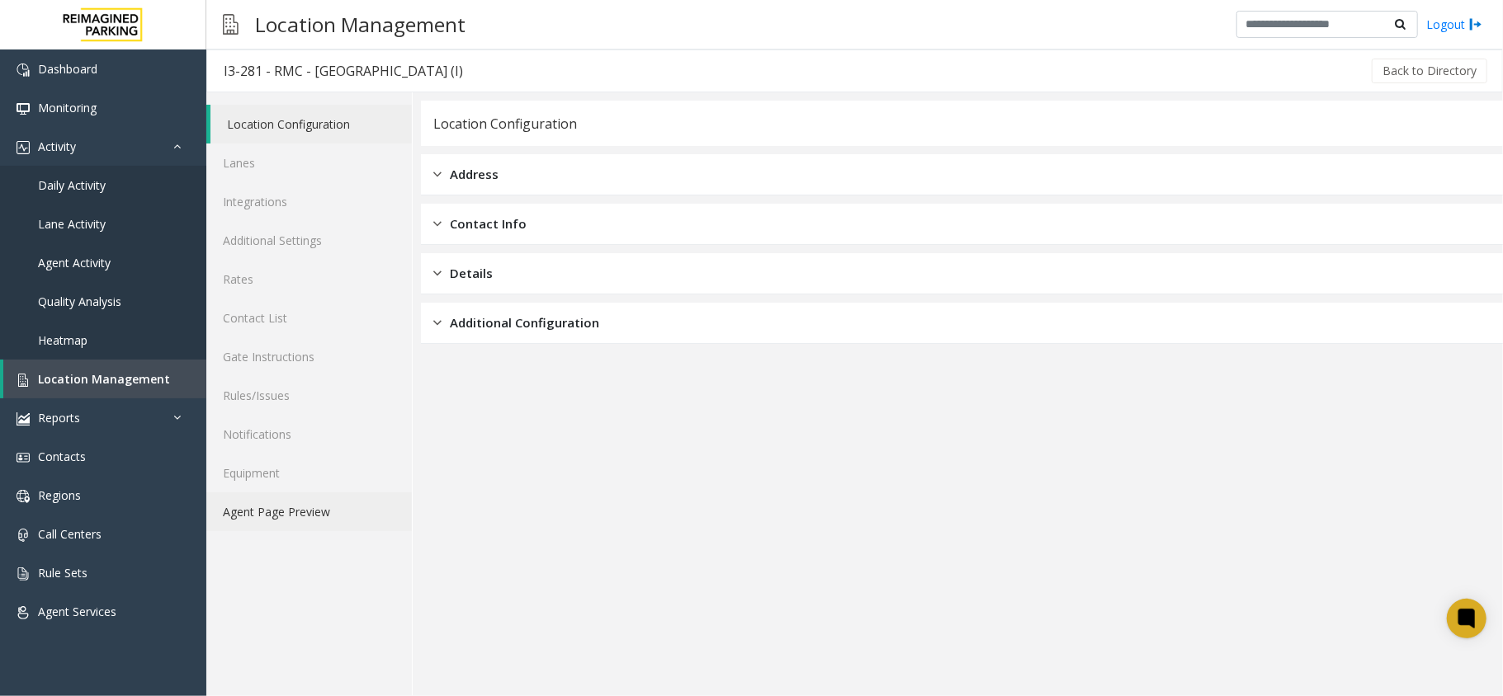
click at [352, 500] on link "Agent Page Preview" at bounding box center [308, 512] width 205 height 39
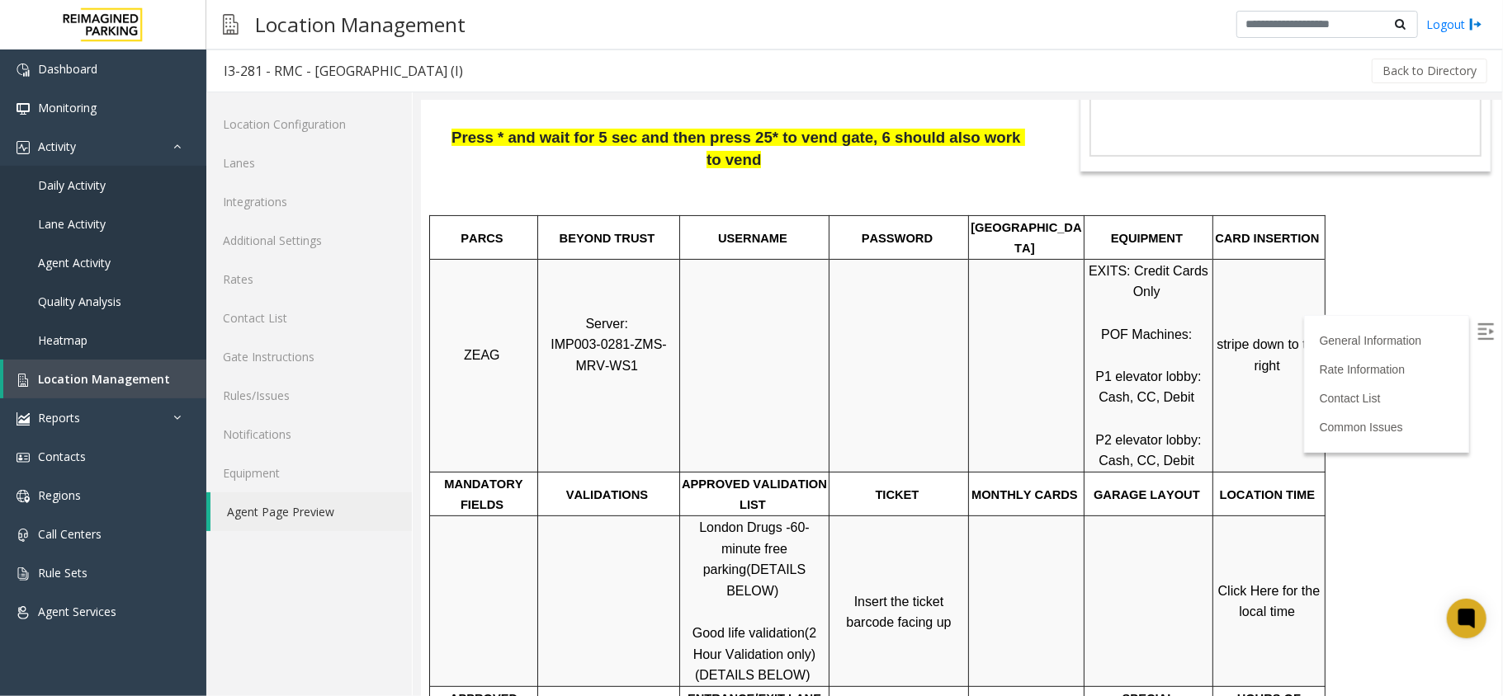
scroll to position [330, 0]
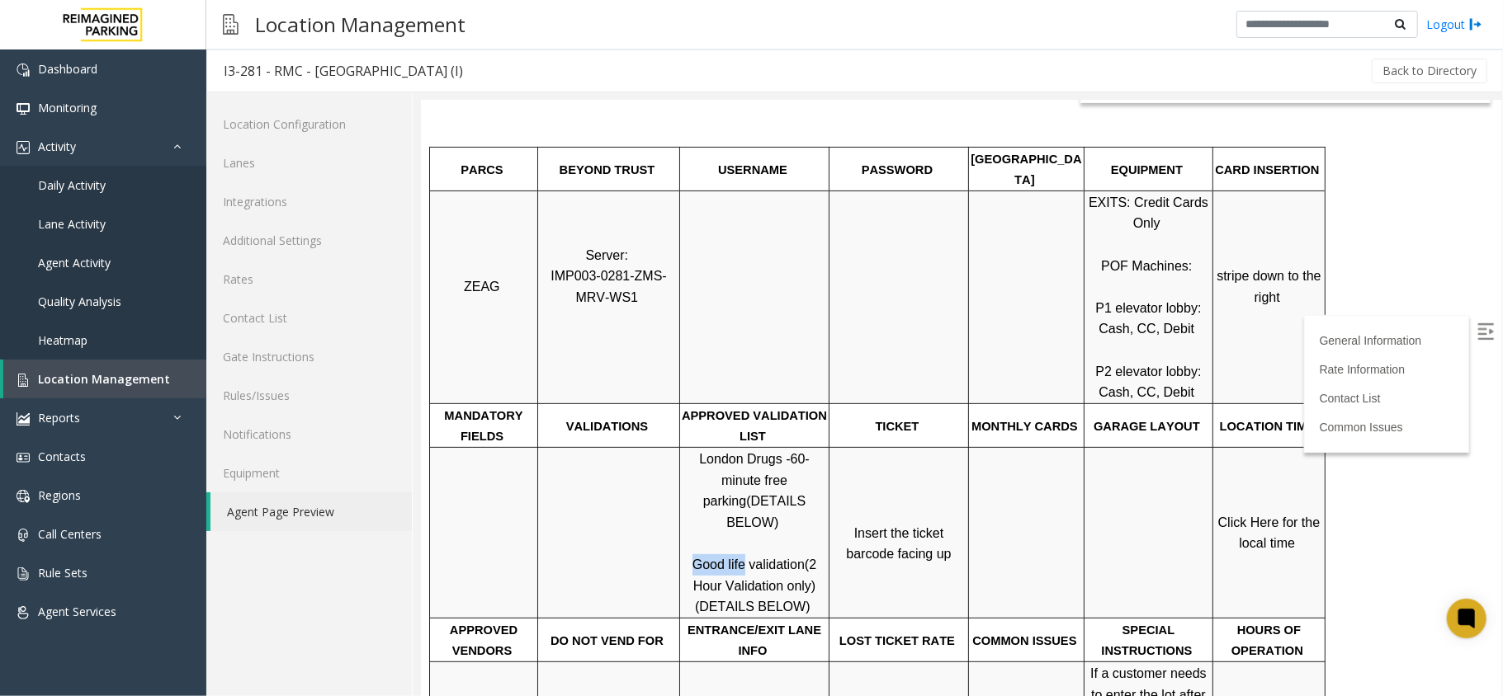
drag, startPoint x: 740, startPoint y: 503, endPoint x: 683, endPoint y: 503, distance: 56.9
click at [683, 503] on p "London Drugs - 60-minute free parking (DETAILS BELOW) Good life validation (2 H…" at bounding box center [753, 532] width 147 height 169
click at [1260, 515] on span "Click Here for the local time" at bounding box center [1270, 532] width 106 height 35
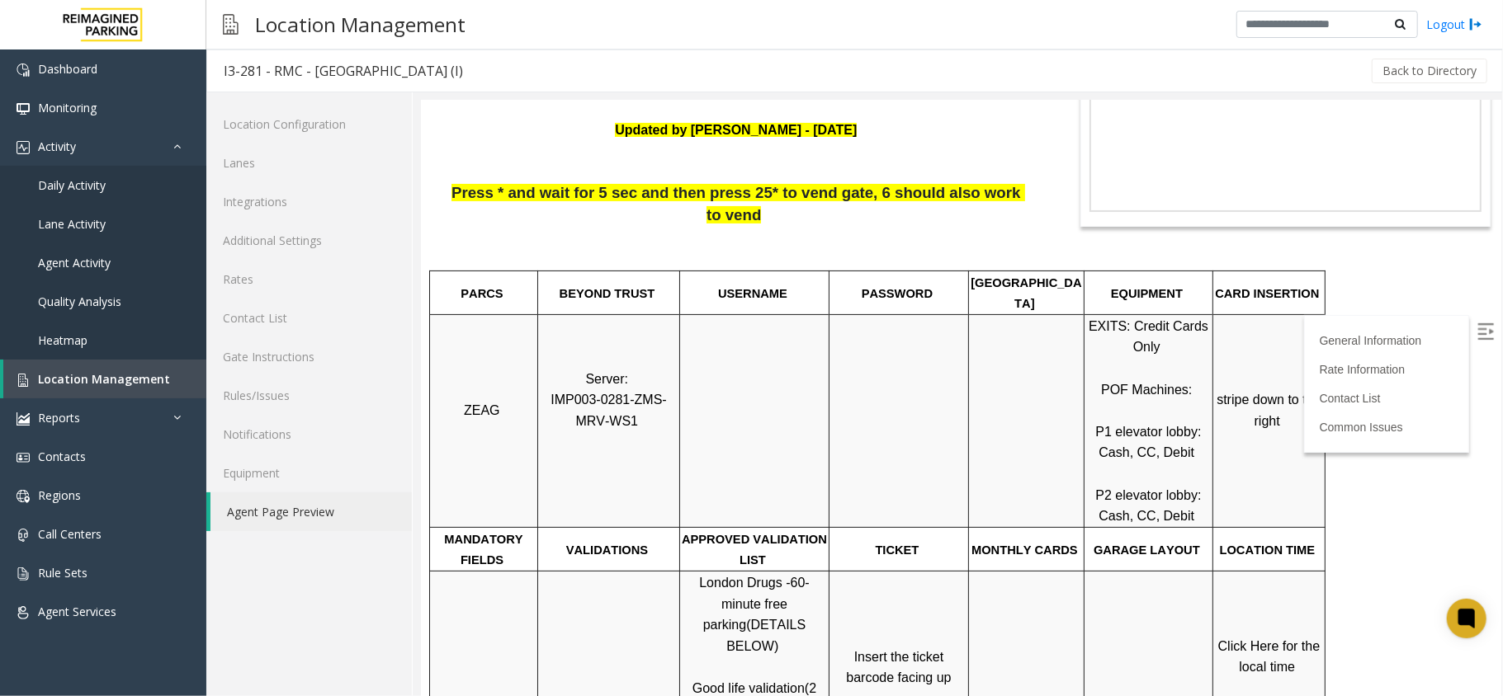
scroll to position [219, 0]
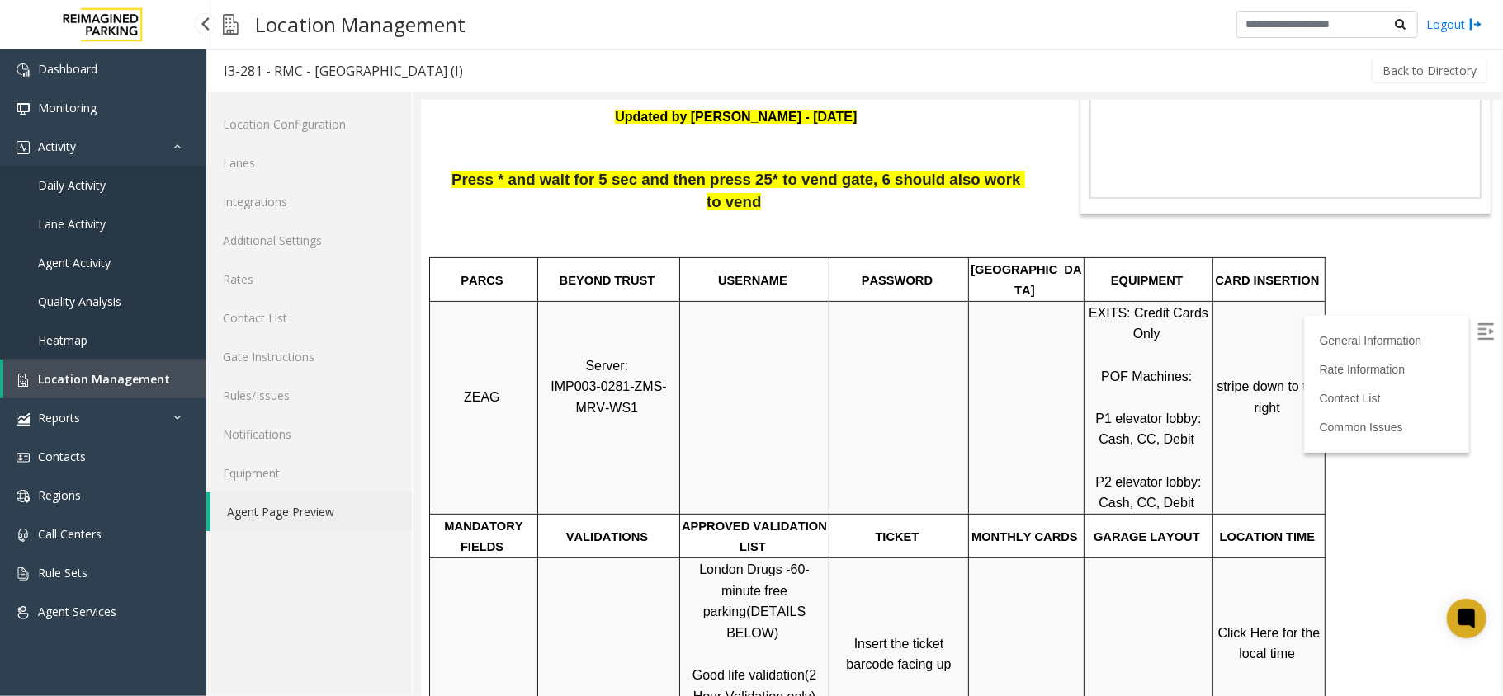
click at [64, 354] on link "Heatmap" at bounding box center [103, 340] width 206 height 39
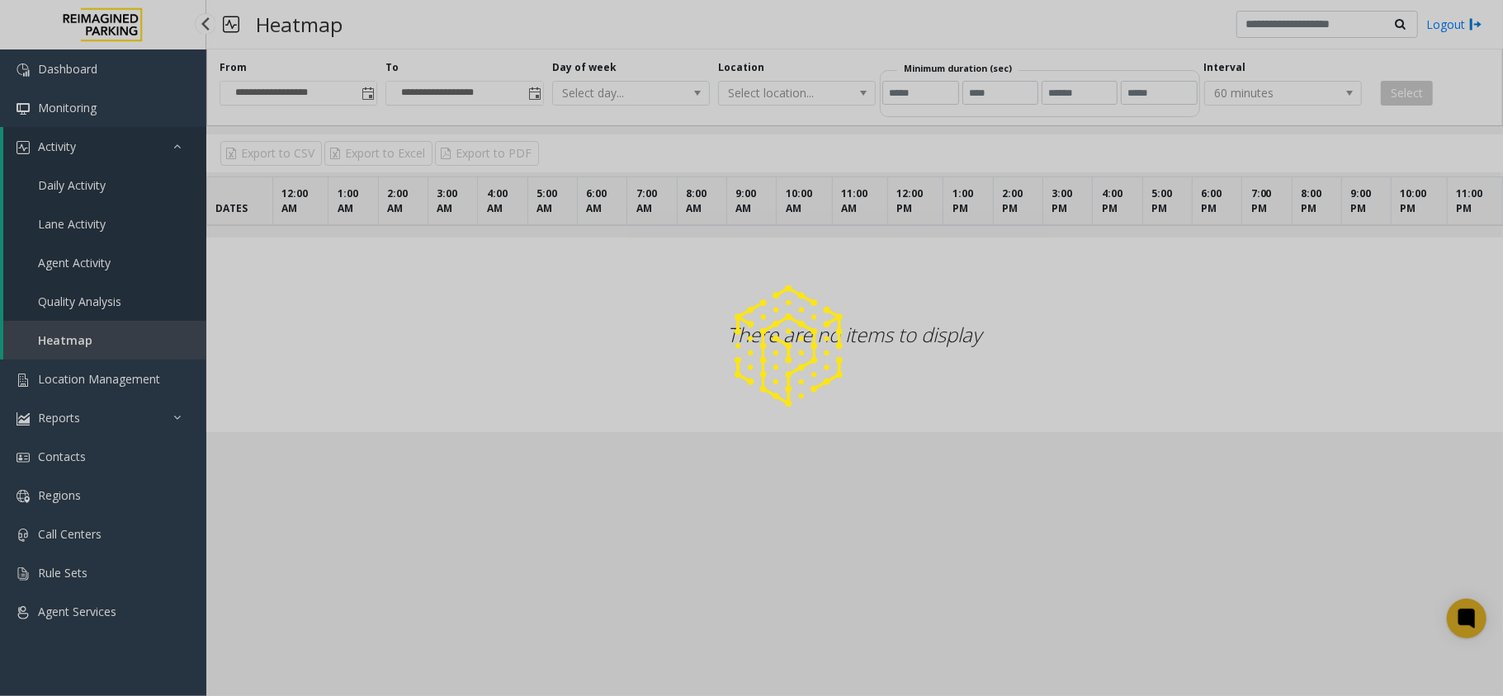
click at [66, 366] on div at bounding box center [751, 348] width 1503 height 696
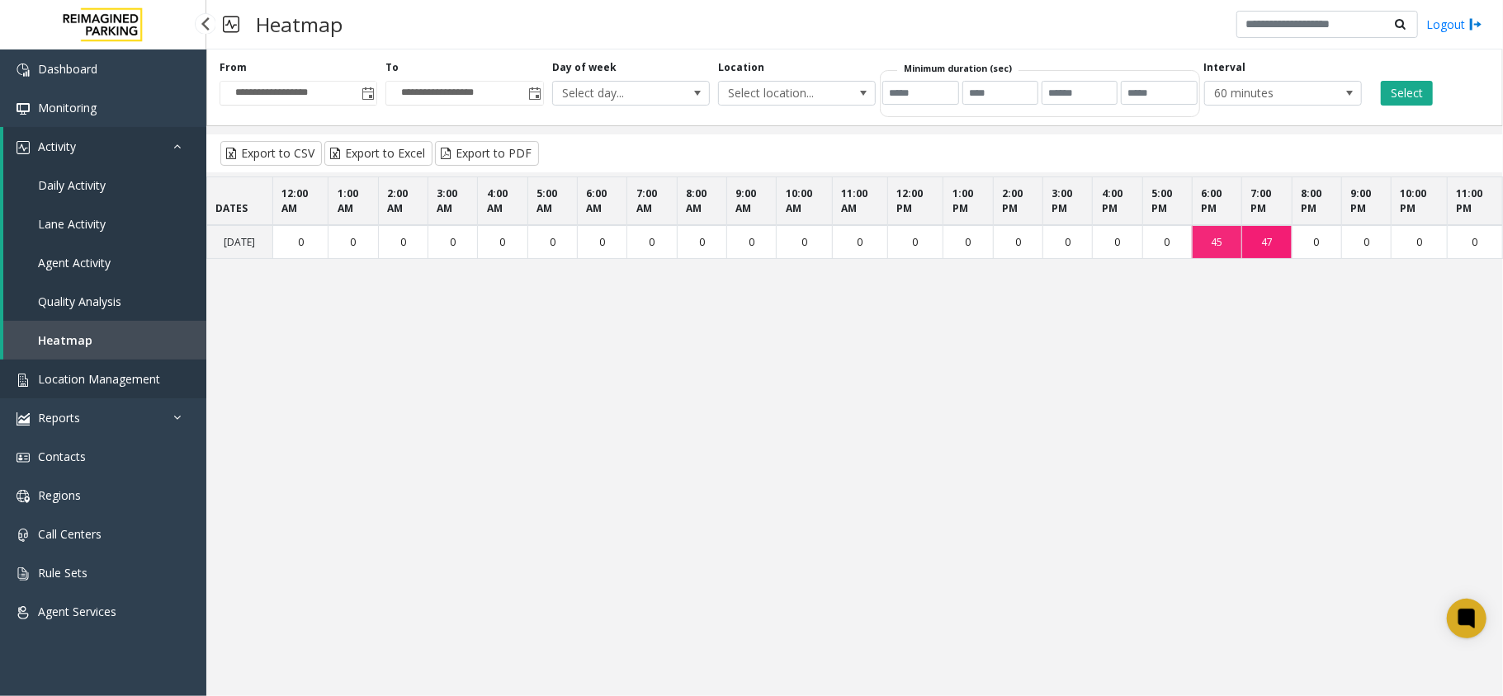
click at [130, 393] on link "Location Management" at bounding box center [103, 379] width 206 height 39
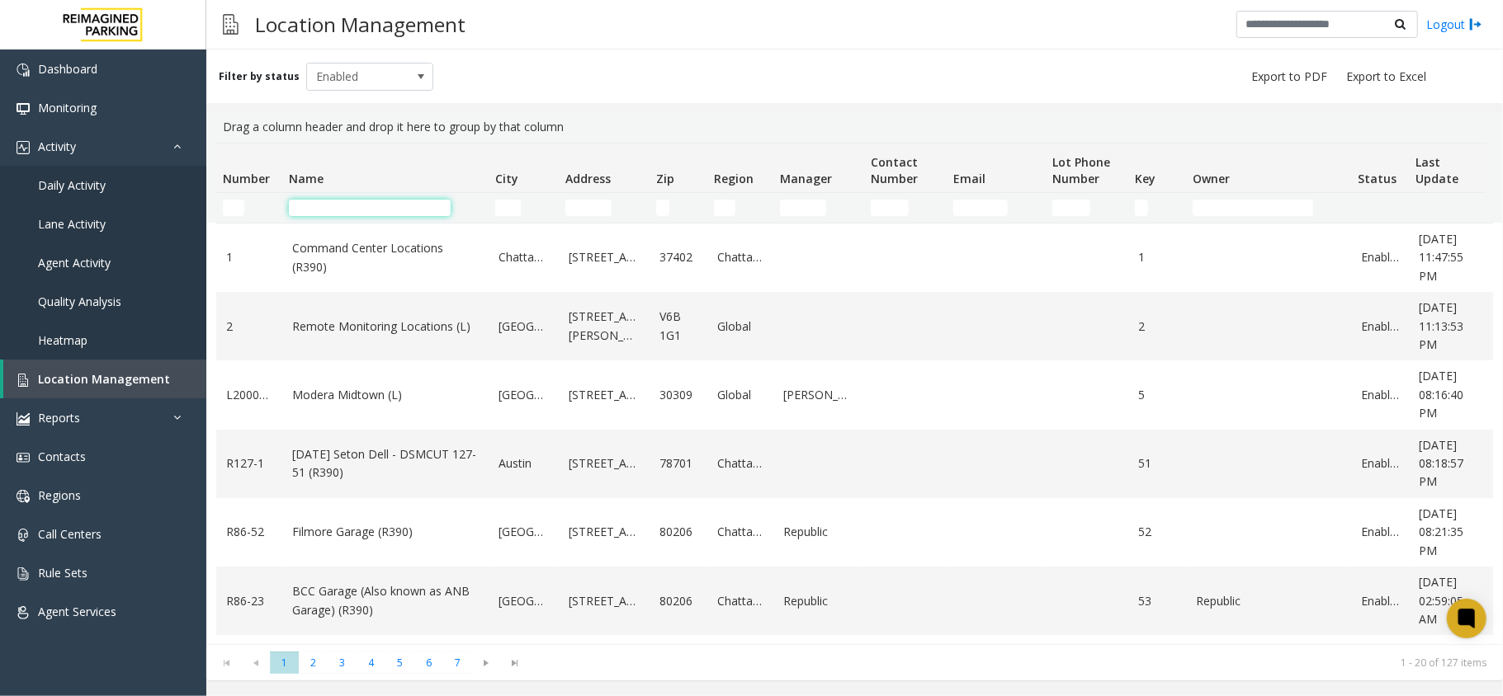
click at [394, 205] on input "Name Filter" at bounding box center [370, 208] width 162 height 17
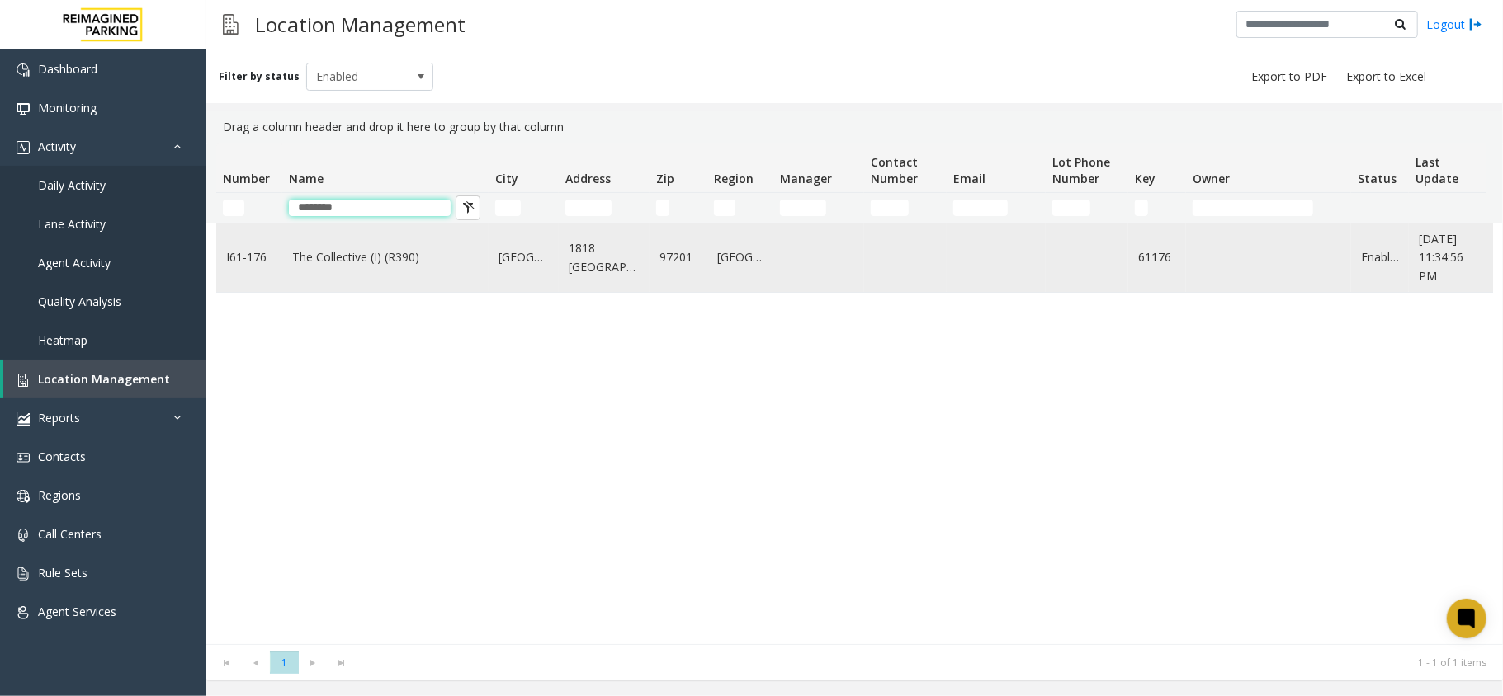
type input "********"
click at [399, 254] on link "The Collective (I) (R390)" at bounding box center [385, 257] width 186 height 18
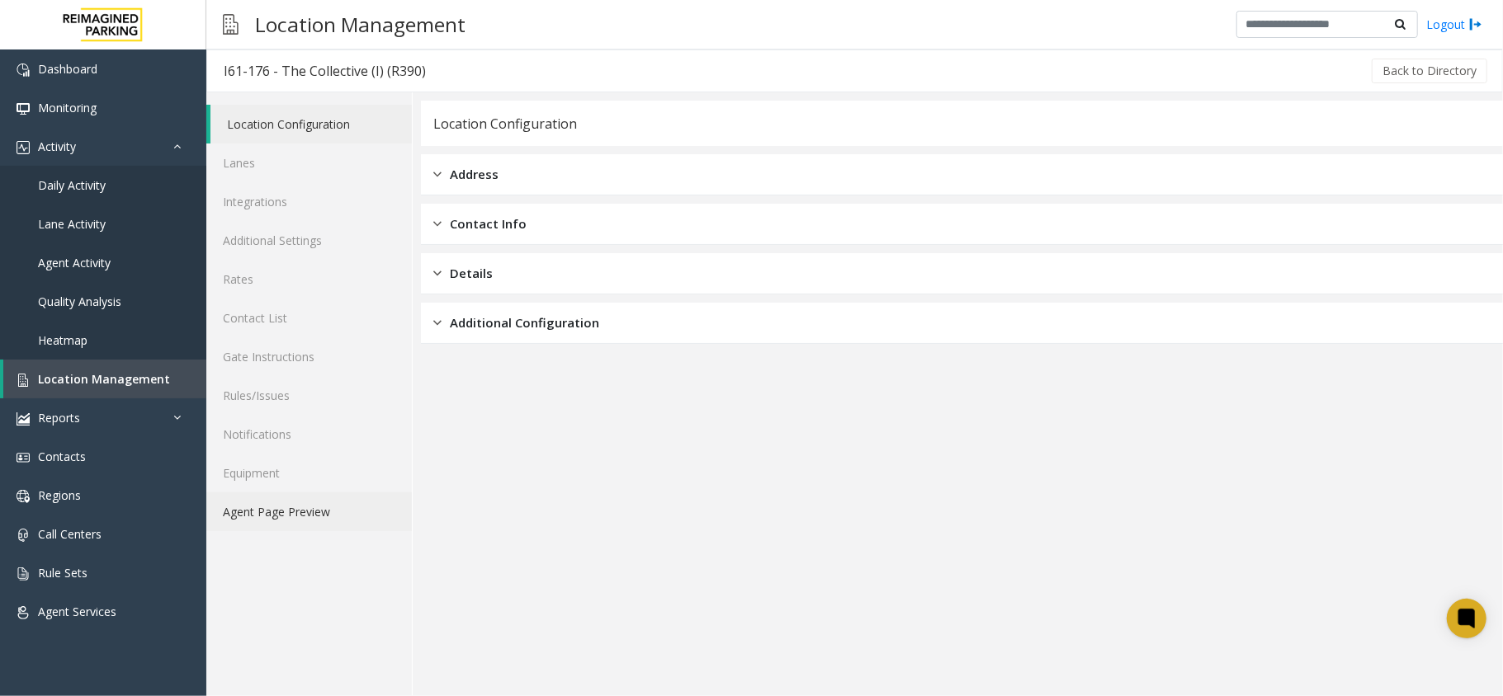
click at [344, 496] on link "Agent Page Preview" at bounding box center [308, 512] width 205 height 39
